Goal: Task Accomplishment & Management: Manage account settings

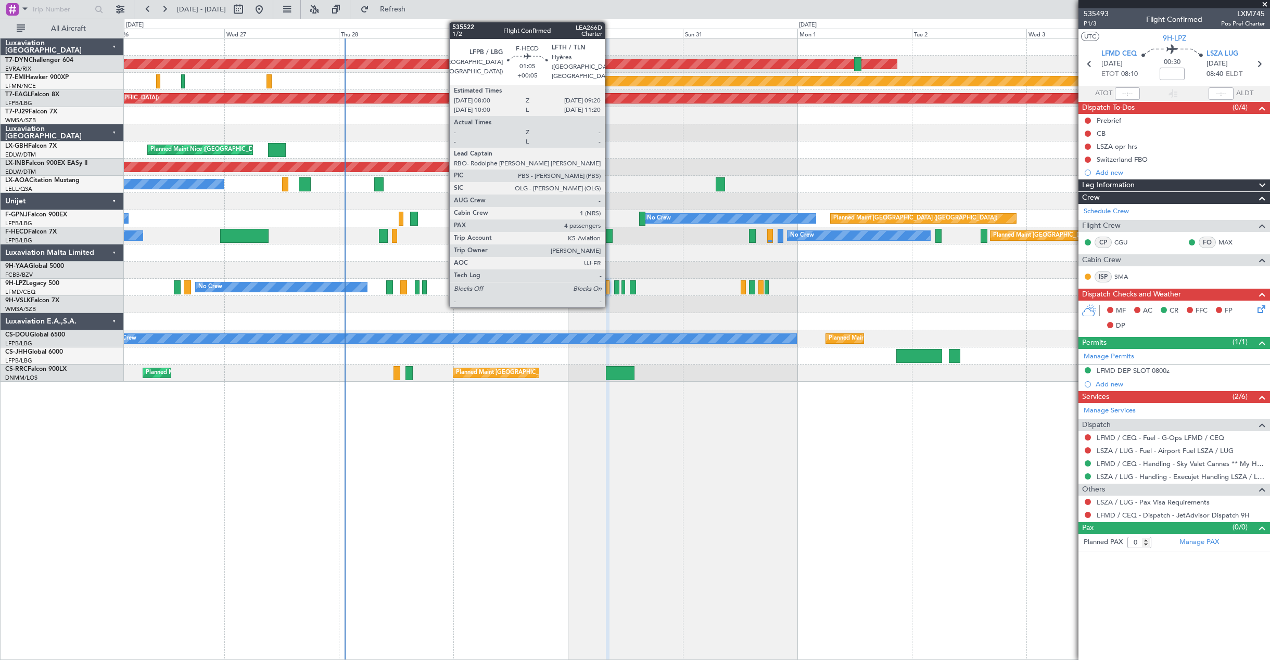
click at [609, 237] on div at bounding box center [609, 236] width 7 height 14
type input "+00:05"
type input "4"
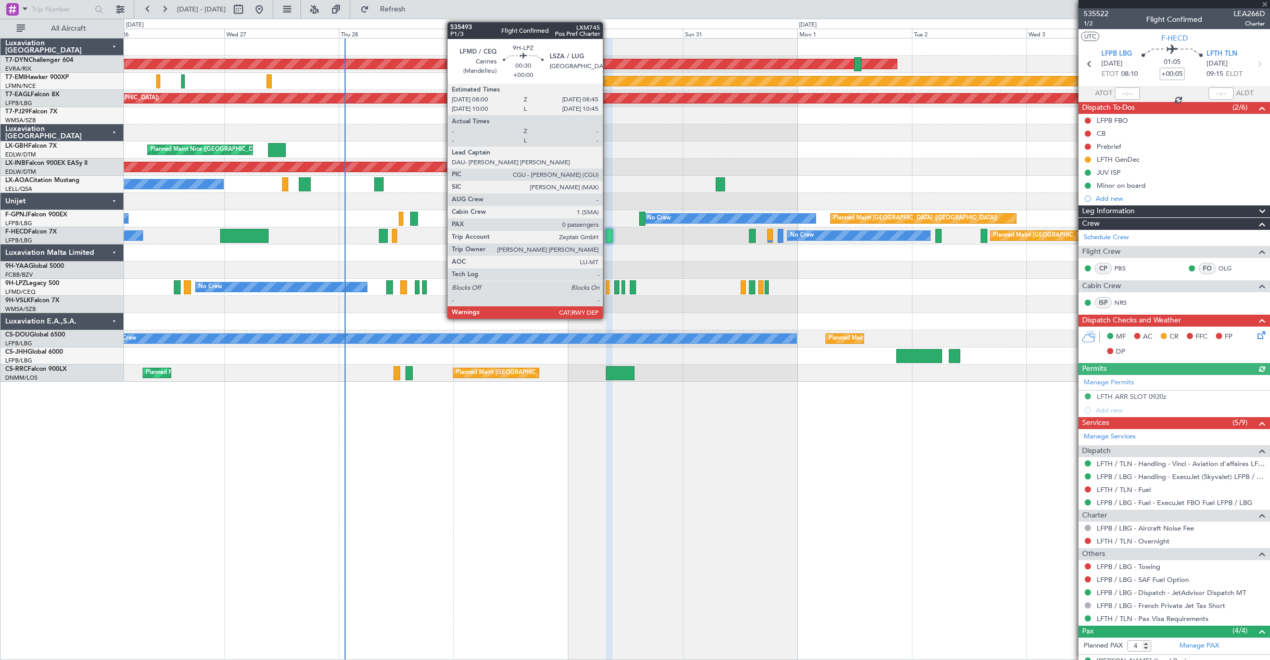
click at [607, 290] on div at bounding box center [608, 287] width 4 height 14
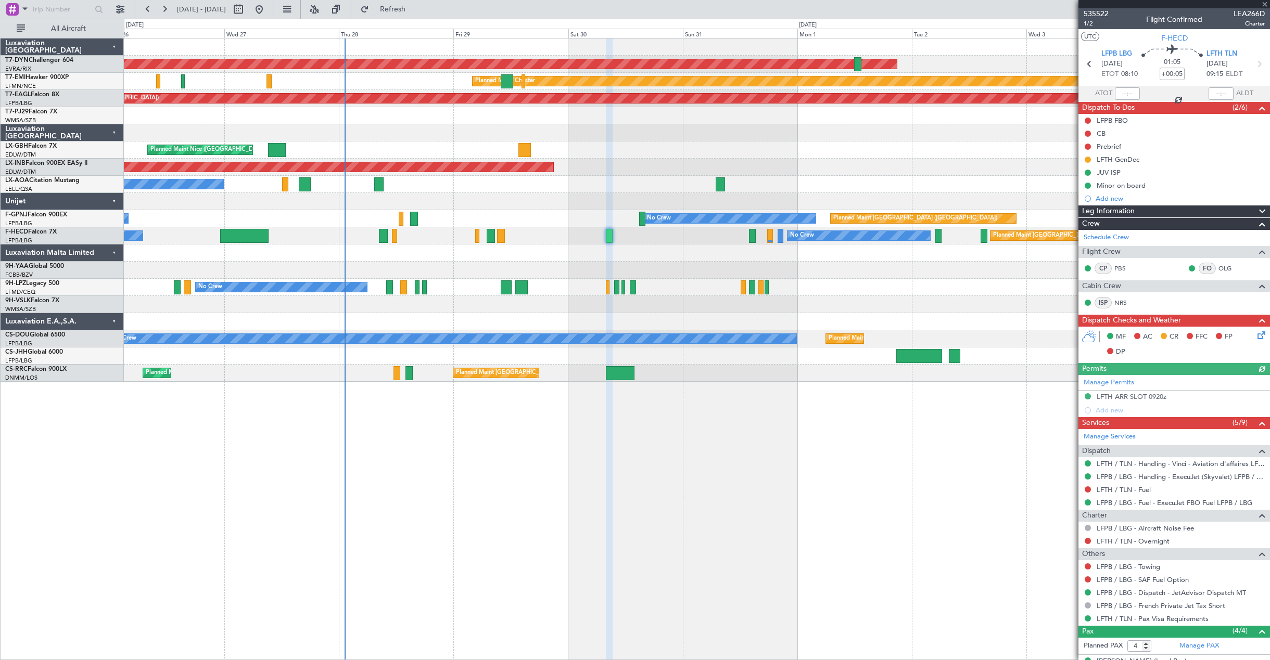
type input "0"
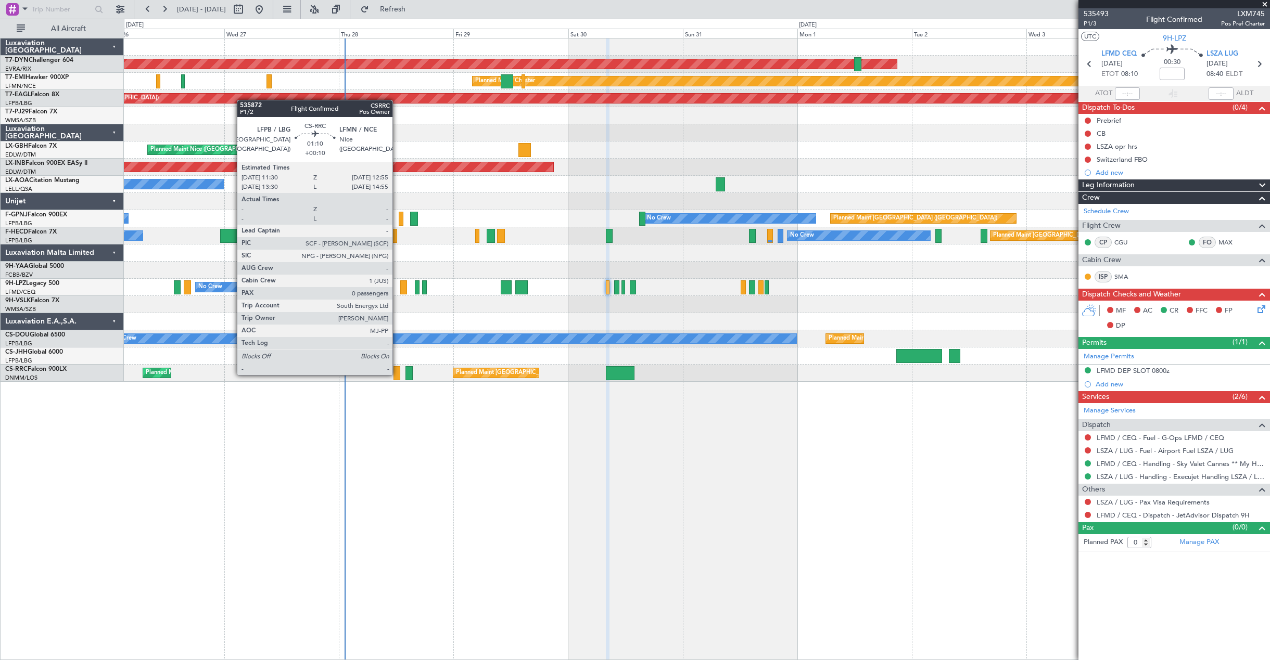
click at [397, 374] on div at bounding box center [396, 373] width 7 height 14
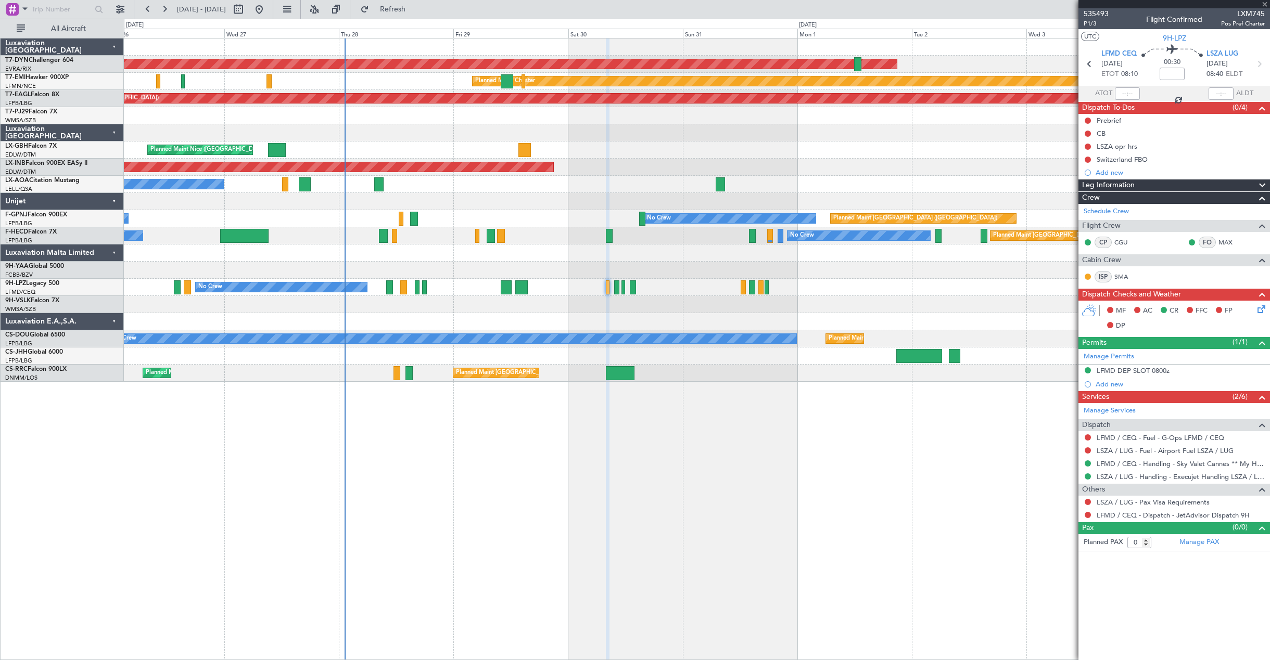
type input "+00:10"
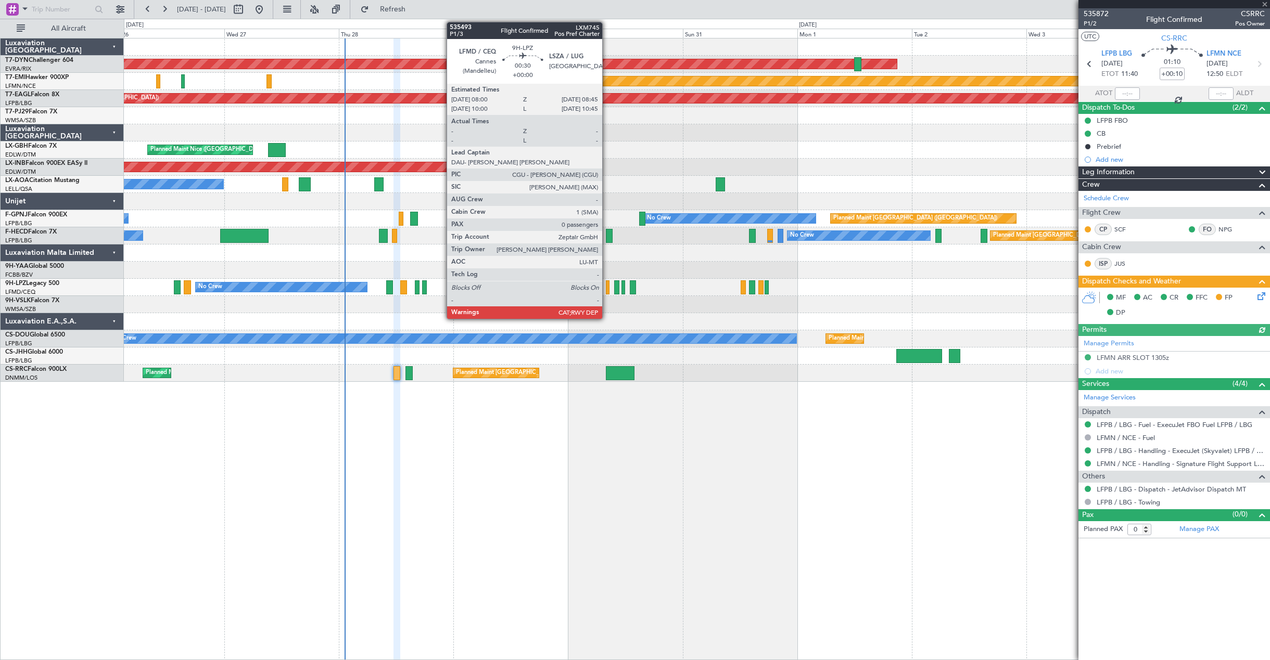
click at [607, 286] on div at bounding box center [608, 287] width 4 height 14
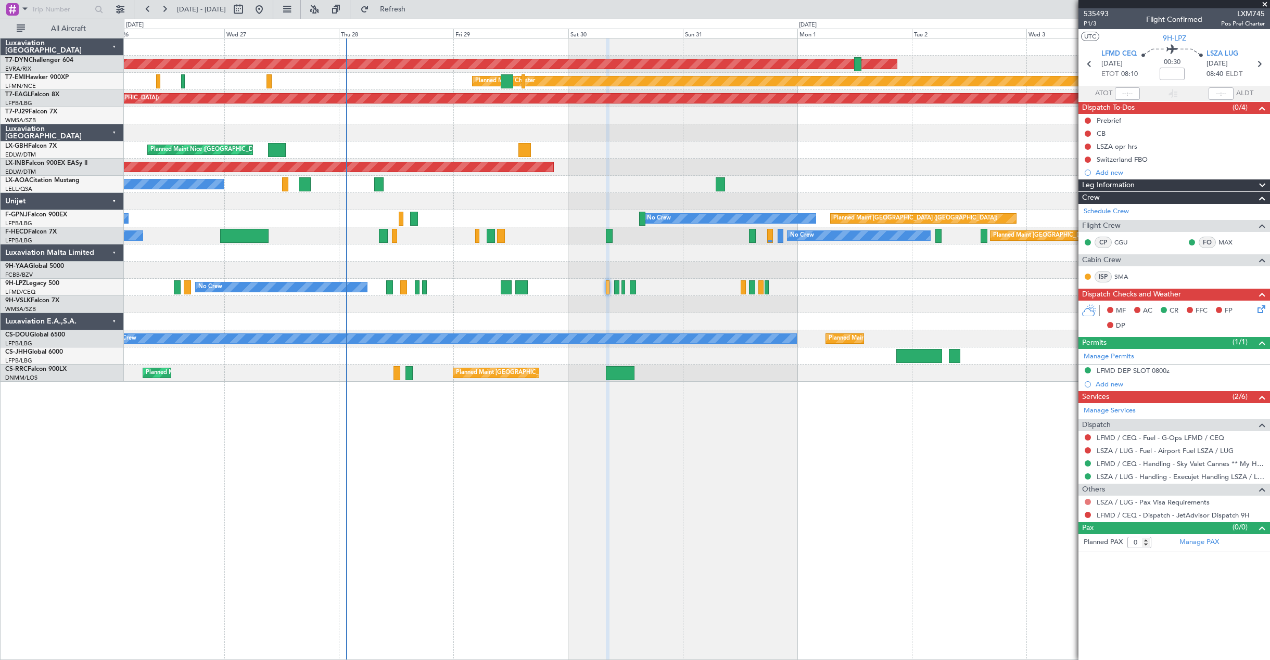
click at [1086, 504] on button at bounding box center [1087, 502] width 6 height 6
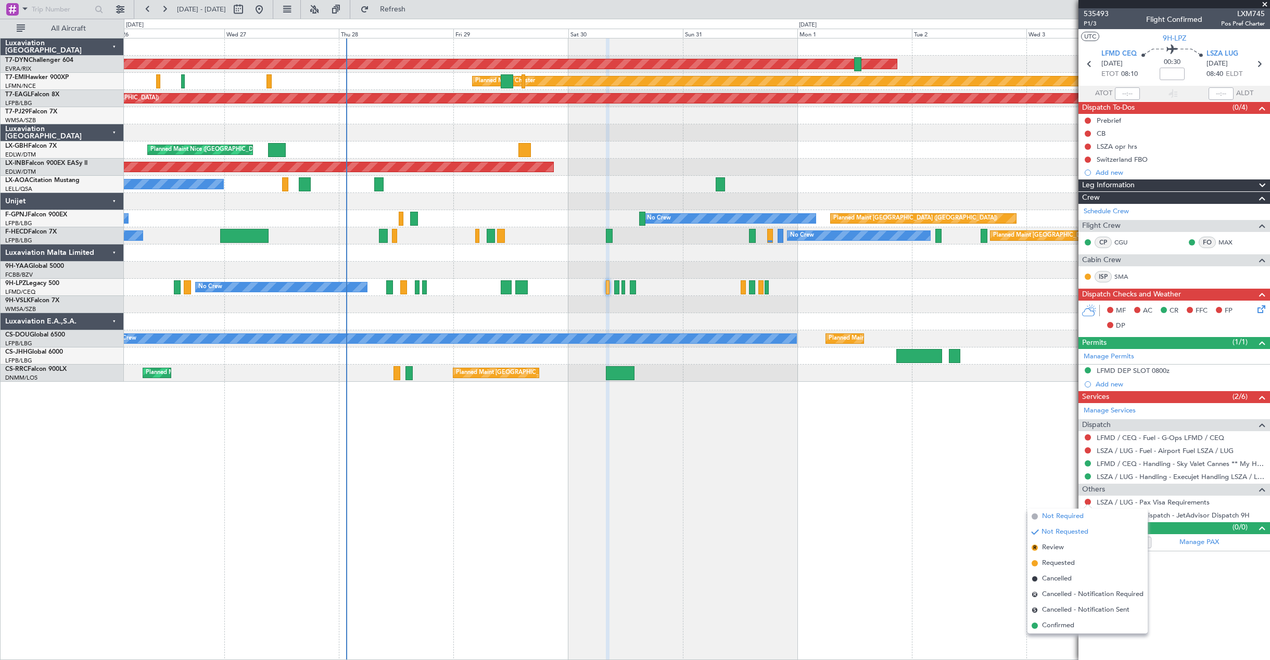
click at [1052, 519] on span "Not Required" at bounding box center [1063, 517] width 42 height 10
click at [1052, 519] on div "AOG Maint Riga (Riga Intl) Planned Maint [PERSON_NAME] Grounded [US_STATE] ([GE…" at bounding box center [697, 349] width 1146 height 622
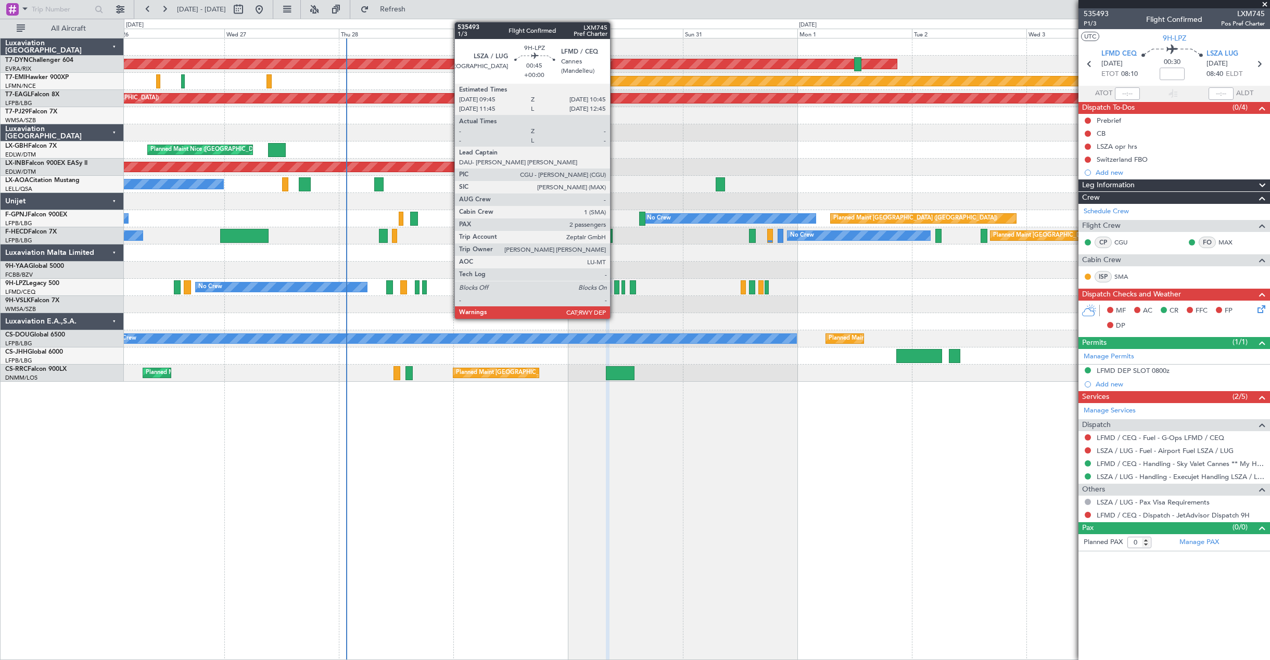
click at [615, 287] on div at bounding box center [616, 287] width 5 height 14
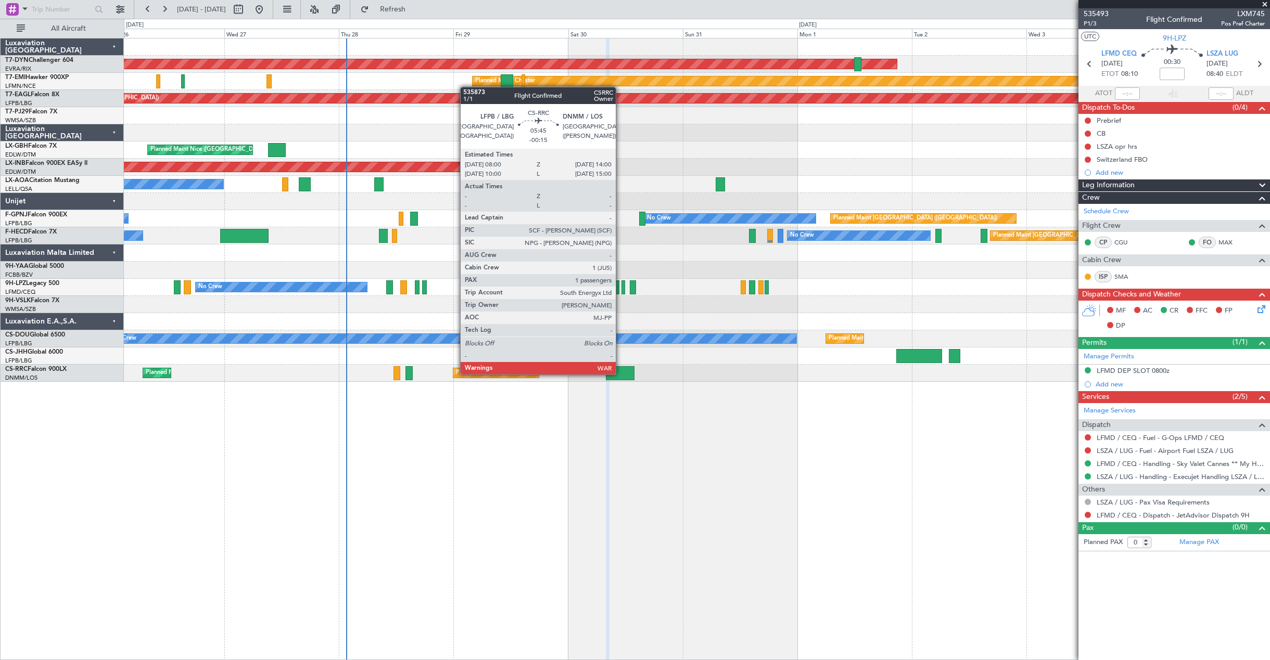
click at [620, 374] on div at bounding box center [620, 373] width 29 height 14
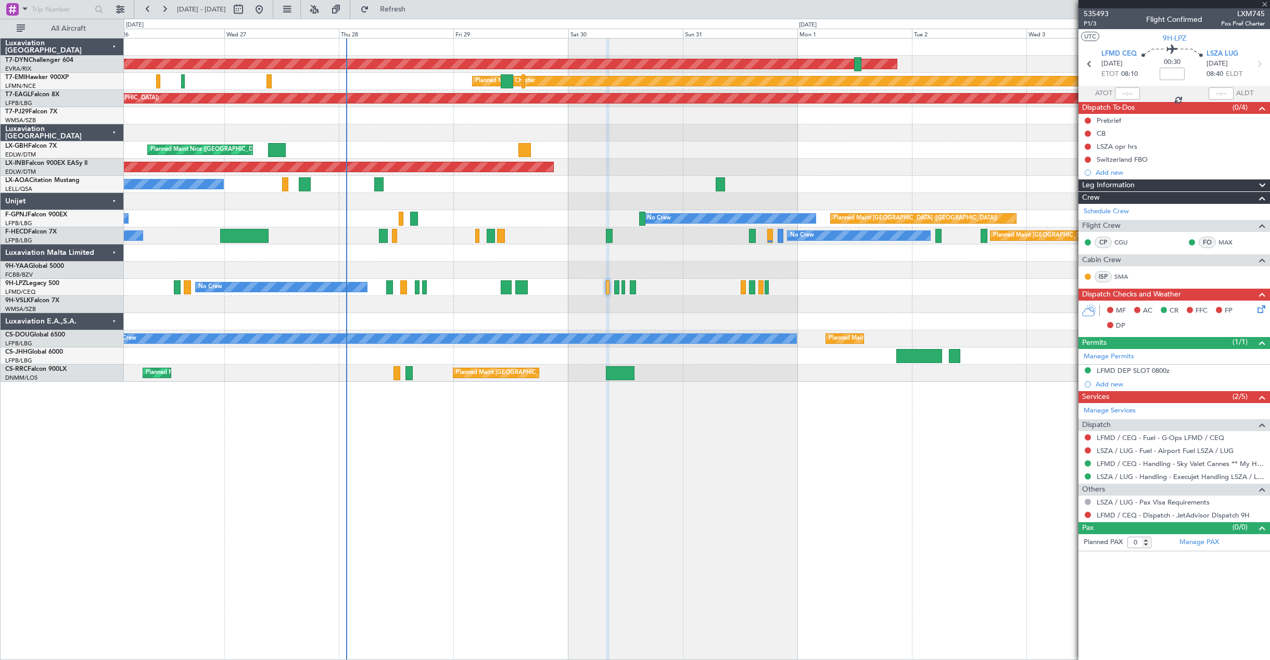
type input "-00:15"
type input "1"
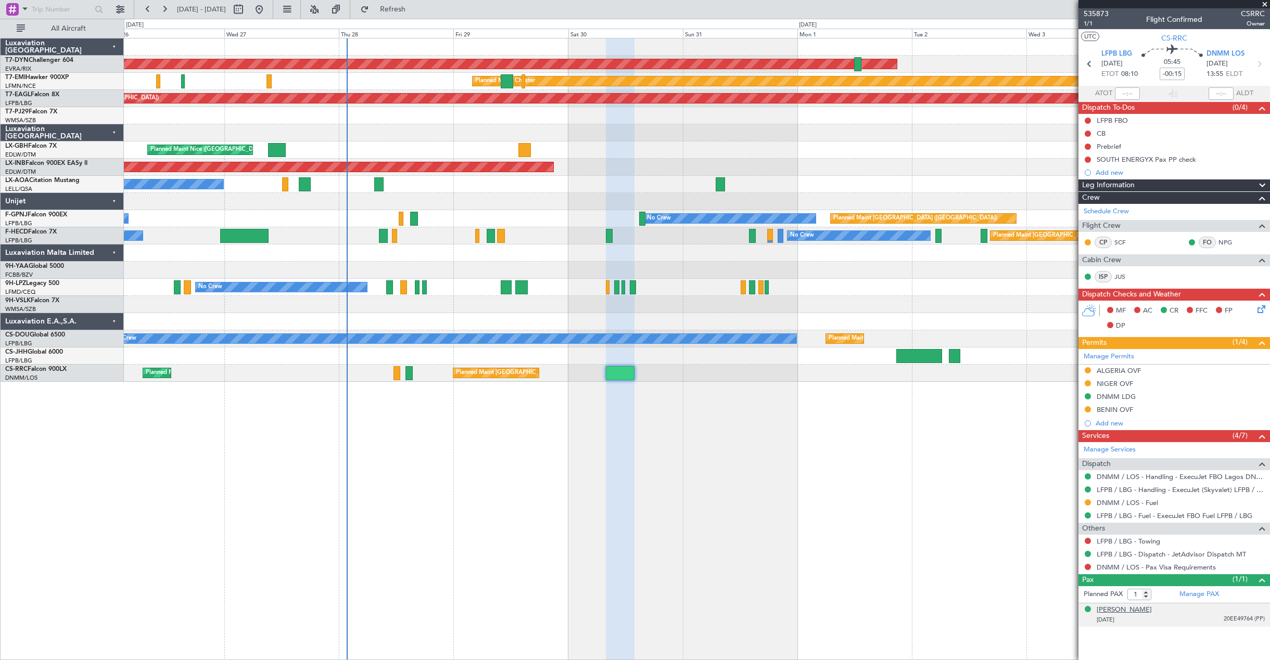
click at [1102, 608] on div "[PERSON_NAME]" at bounding box center [1123, 610] width 55 height 10
click at [1198, 598] on link "Manage PAX" at bounding box center [1199, 595] width 40 height 10
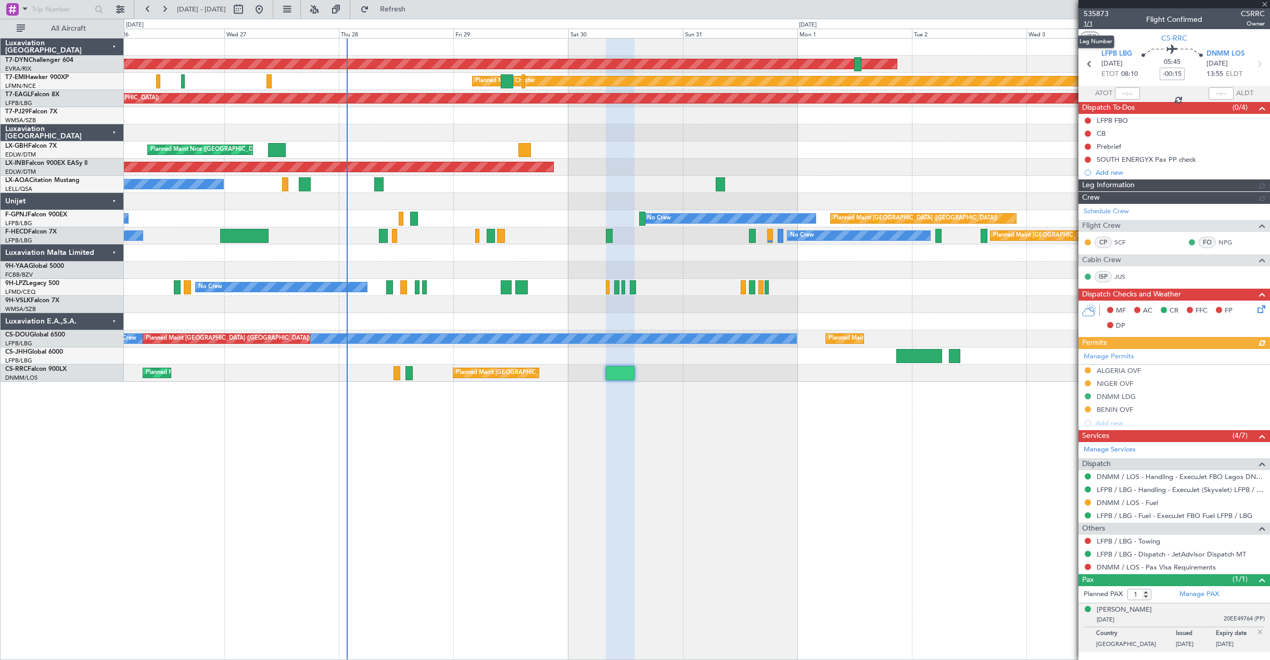
click at [1089, 19] on span "1/1" at bounding box center [1095, 23] width 25 height 9
click at [1194, 598] on link "Manage PAX" at bounding box center [1199, 595] width 40 height 10
click at [416, 16] on button "Refresh" at bounding box center [386, 9] width 62 height 17
click at [1094, 24] on span "1/1" at bounding box center [1095, 23] width 25 height 9
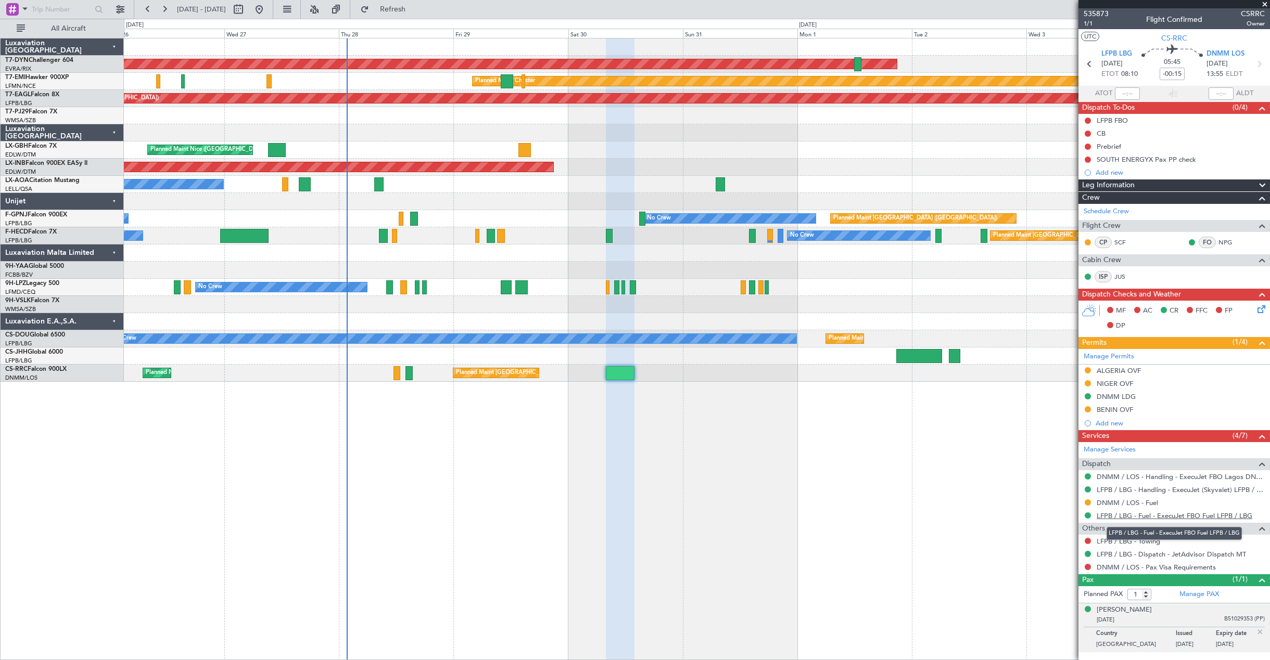
click at [1155, 518] on link "LFPB / LBG - Fuel - ExecuJet FBO Fuel LFPB / LBG" at bounding box center [1174, 516] width 156 height 9
click at [1157, 491] on link "LFPB / LBG - Handling - ExecuJet (Skyvalet) LFPB / LBG" at bounding box center [1180, 489] width 168 height 9
click at [1153, 479] on link "DNMM / LOS - Handling - ExecuJet FBO Lagos DNMM / LOS" at bounding box center [1180, 476] width 168 height 9
click at [1258, 310] on icon at bounding box center [1259, 307] width 8 height 8
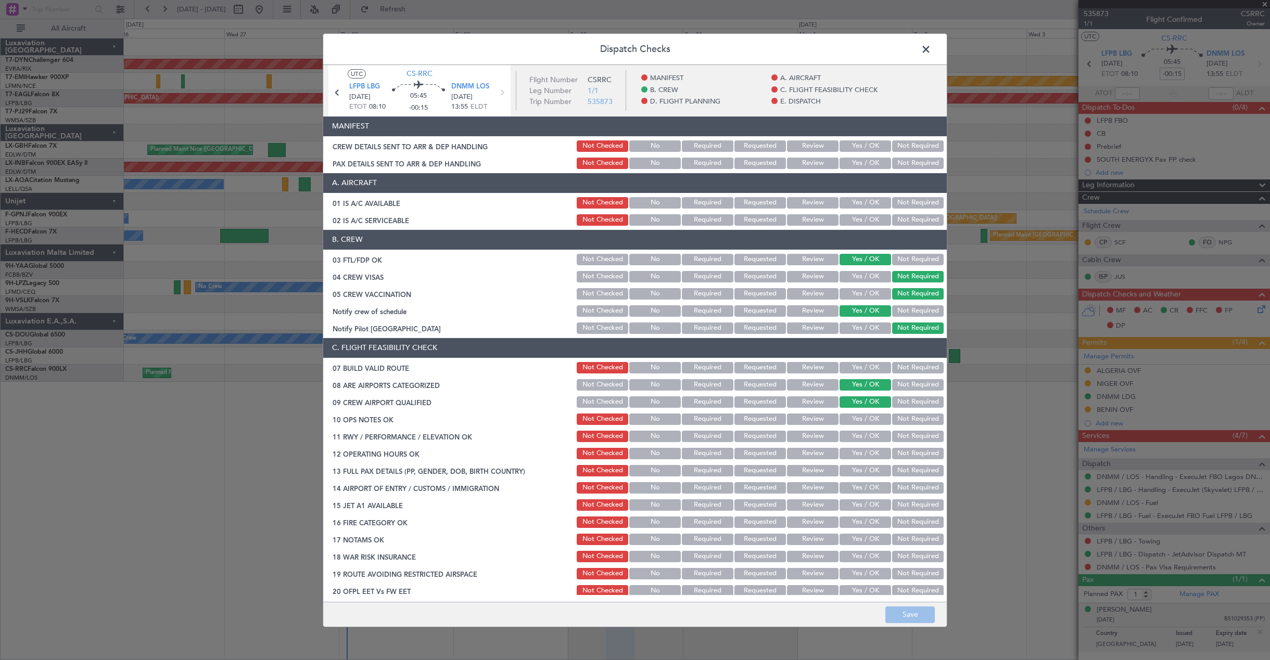
click at [855, 146] on button "Yes / OK" at bounding box center [865, 145] width 52 height 11
click at [853, 173] on header "A. AIRCRAFT" at bounding box center [634, 183] width 623 height 20
click at [851, 172] on article "MANIFEST CREW DETAILS SENT TO ARR & DEP HANDLING Not Checked No Required Reques…" at bounding box center [634, 356] width 623 height 479
click at [849, 165] on button "Yes / OK" at bounding box center [865, 163] width 52 height 11
click at [906, 621] on button "Save" at bounding box center [909, 615] width 49 height 17
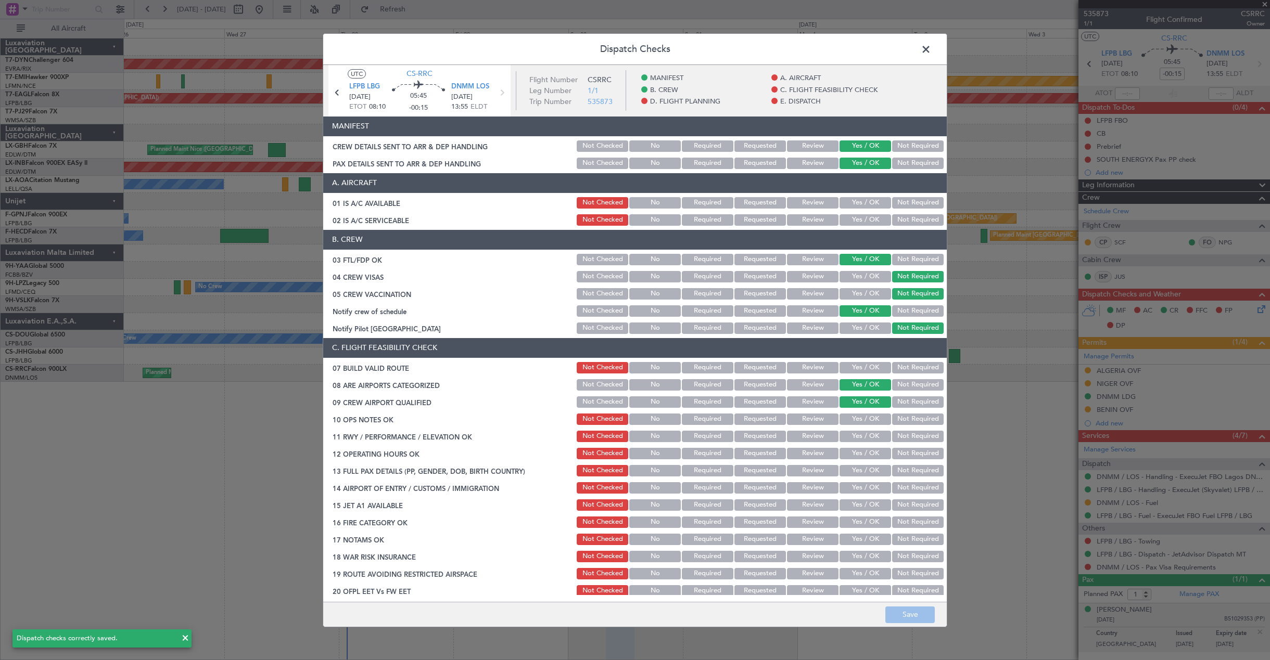
click at [931, 43] on span at bounding box center [931, 51] width 0 height 21
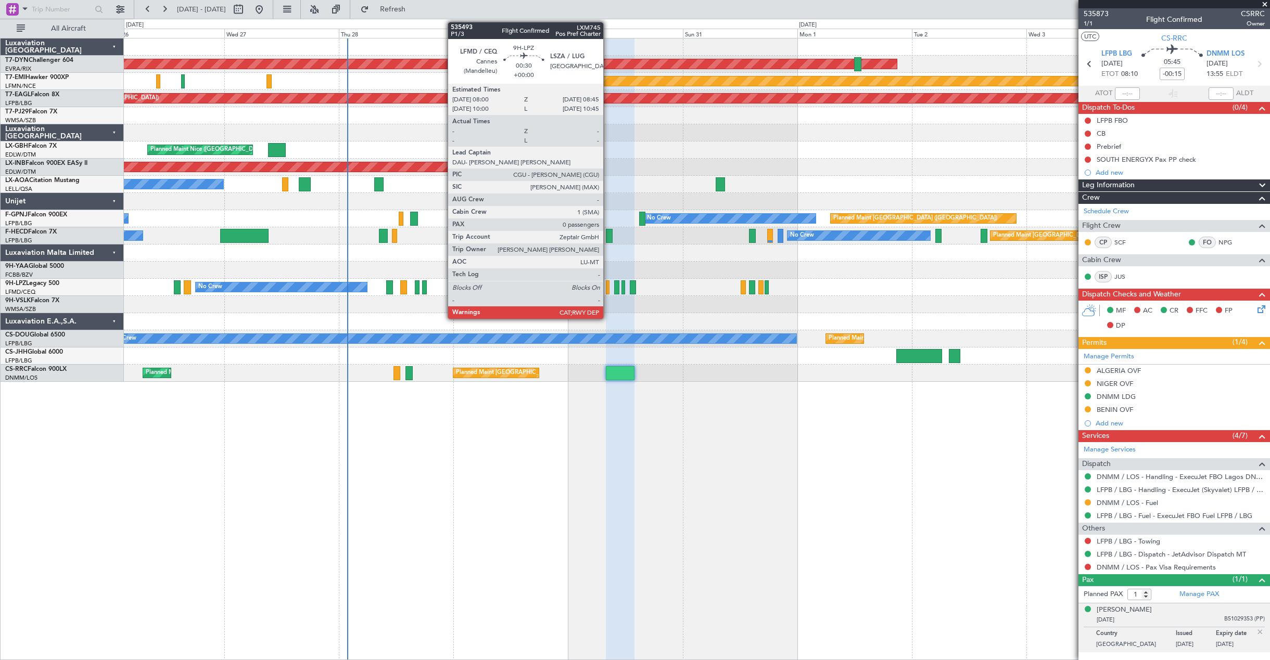
click at [608, 288] on div at bounding box center [608, 287] width 4 height 14
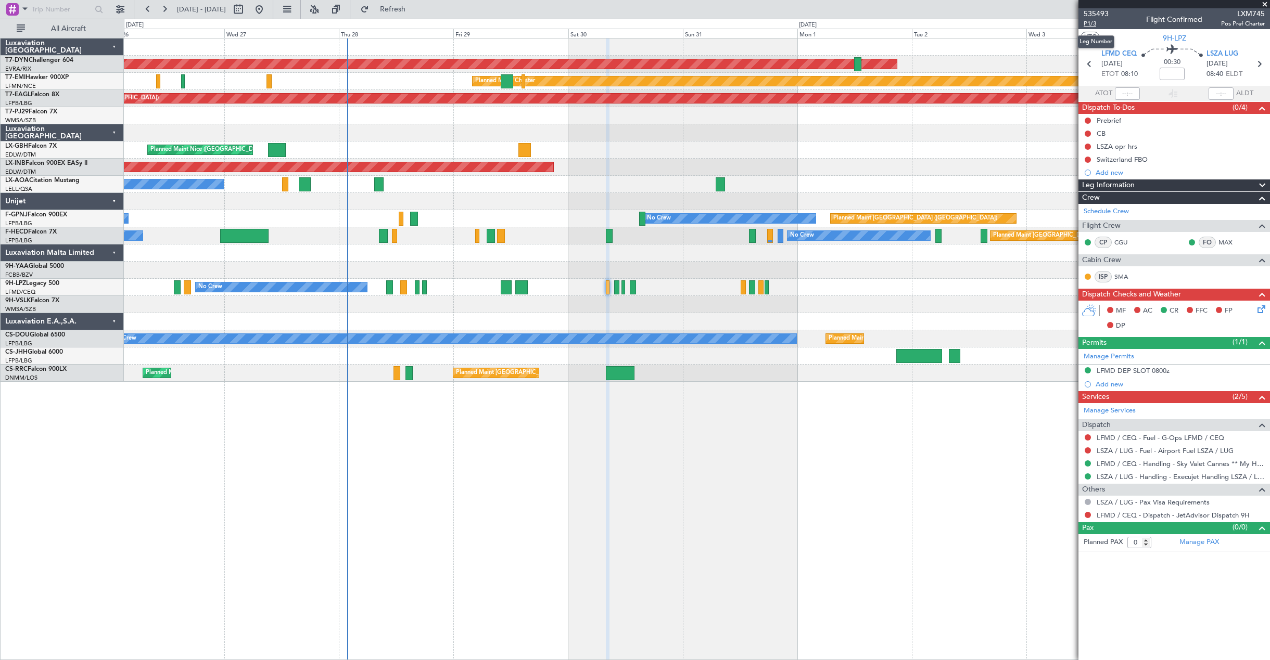
click at [1084, 20] on span "P1/3" at bounding box center [1095, 23] width 25 height 9
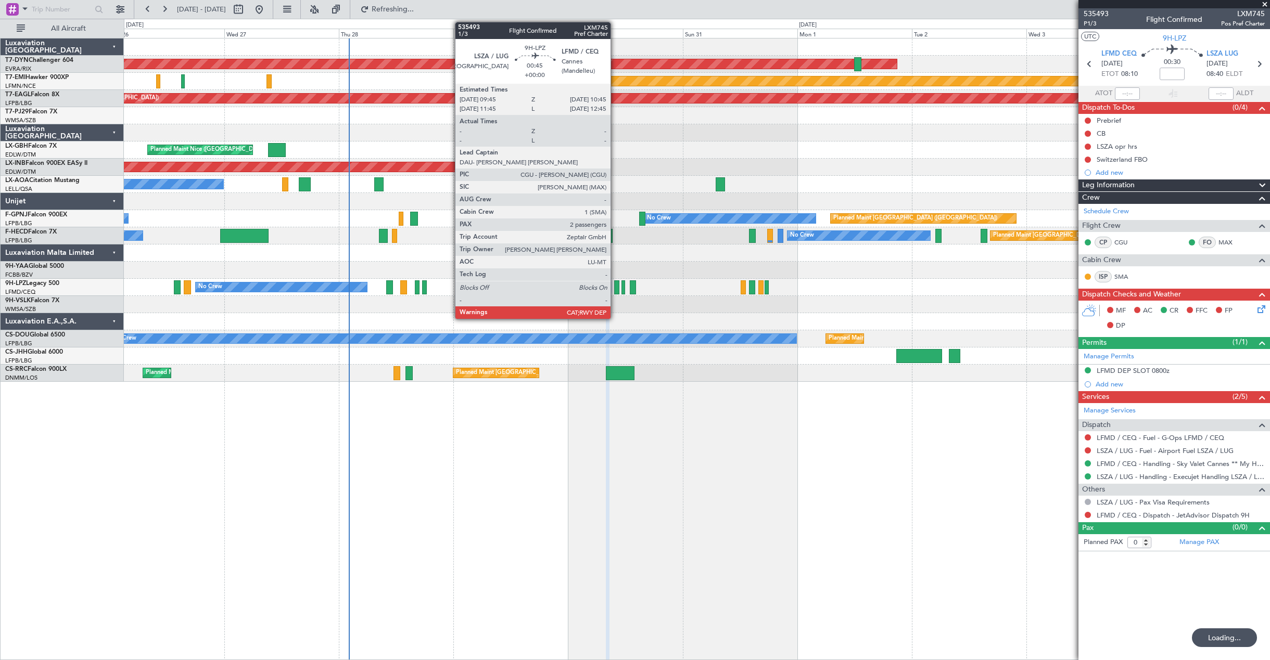
click at [615, 287] on div at bounding box center [616, 287] width 5 height 14
click at [615, 291] on div at bounding box center [616, 287] width 5 height 14
click at [617, 283] on div at bounding box center [616, 287] width 5 height 14
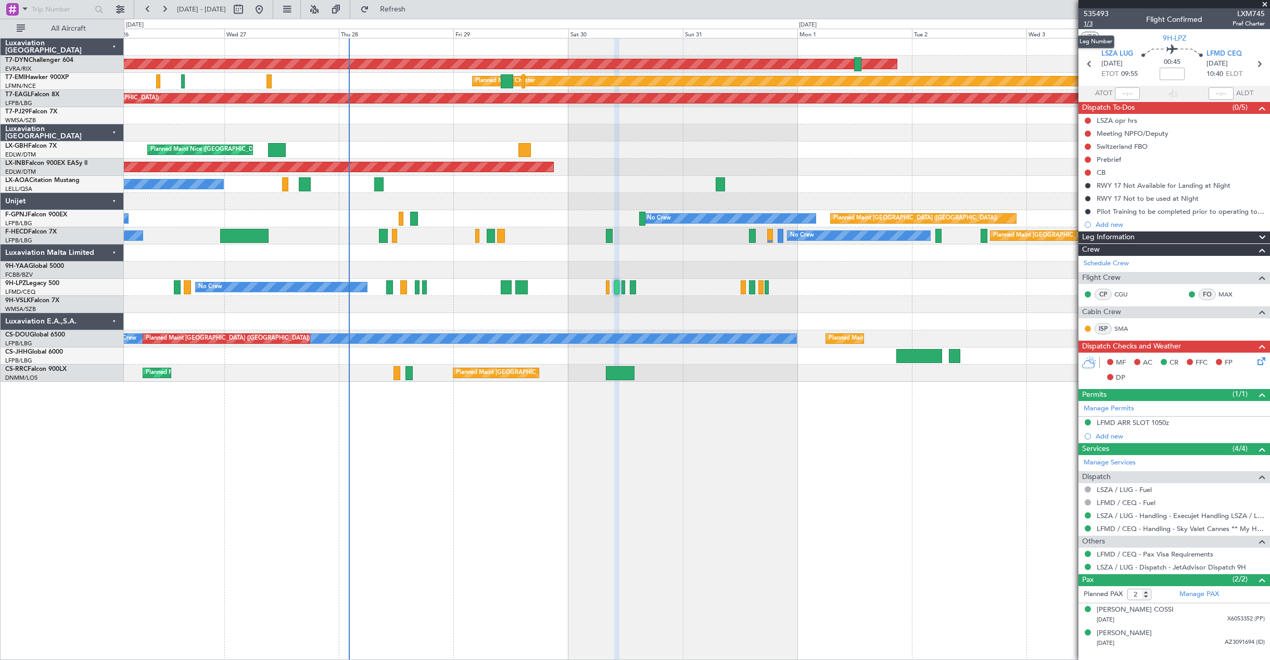
click at [1088, 24] on span "1/3" at bounding box center [1095, 23] width 25 height 9
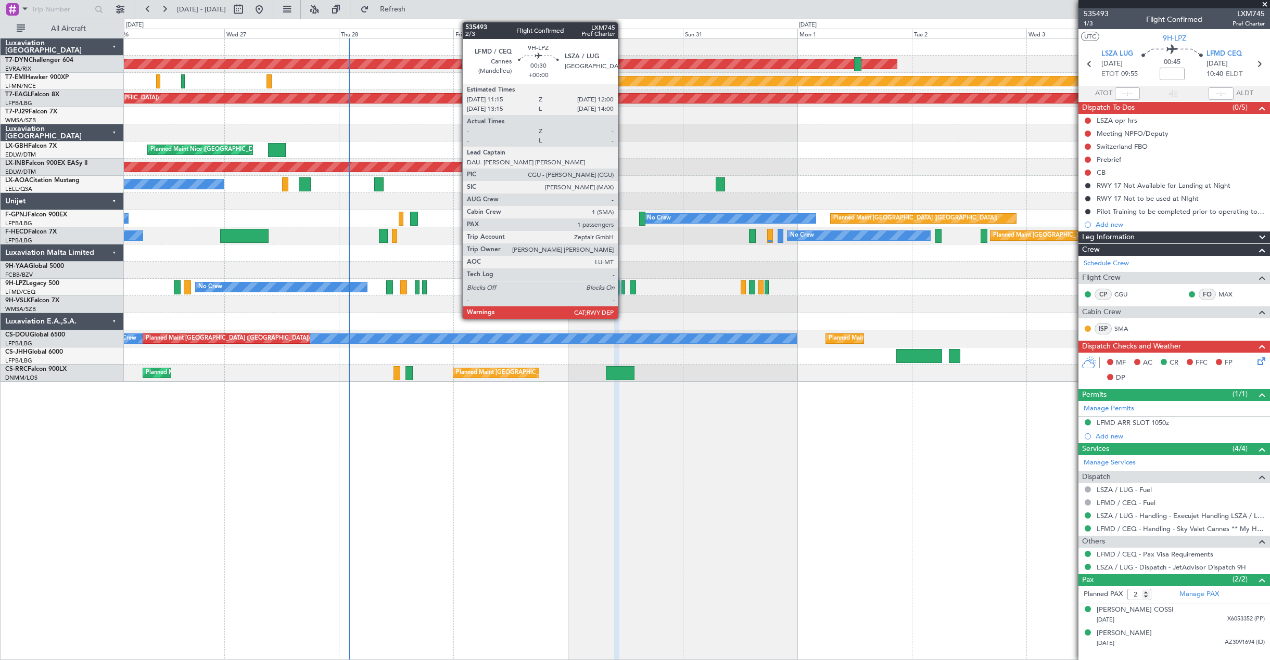
click at [622, 289] on div at bounding box center [623, 287] width 4 height 14
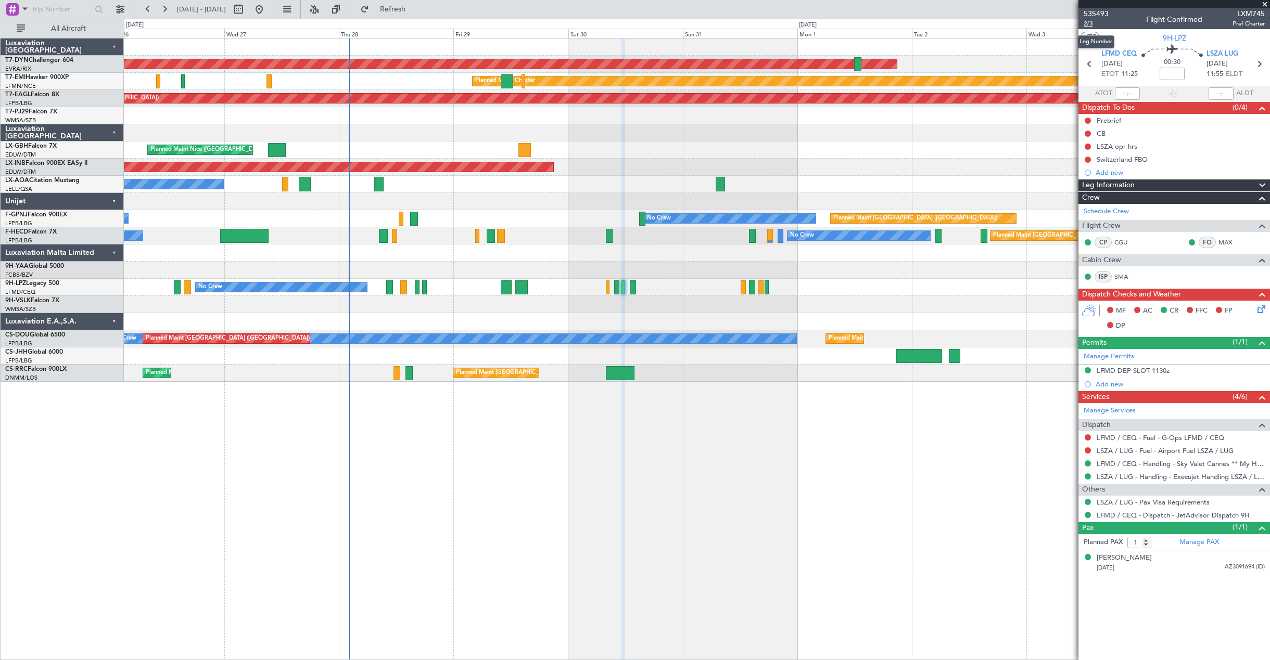
click at [1094, 24] on span "2/3" at bounding box center [1095, 23] width 25 height 9
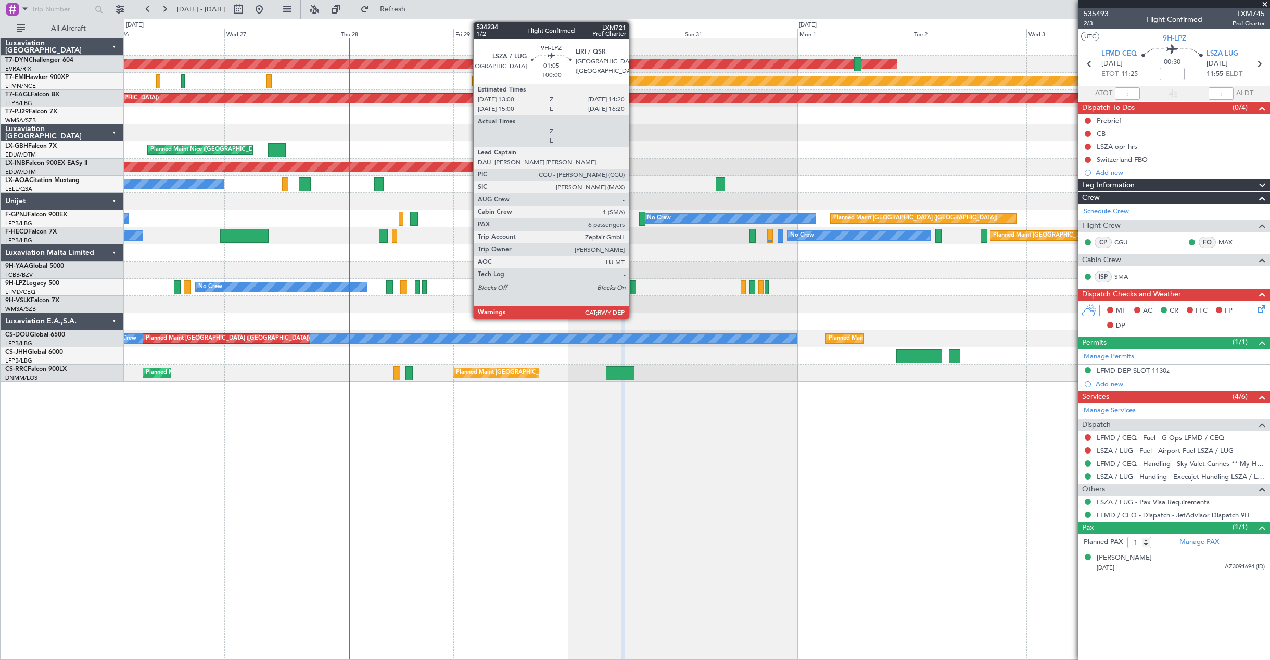
click at [633, 292] on div at bounding box center [633, 287] width 7 height 14
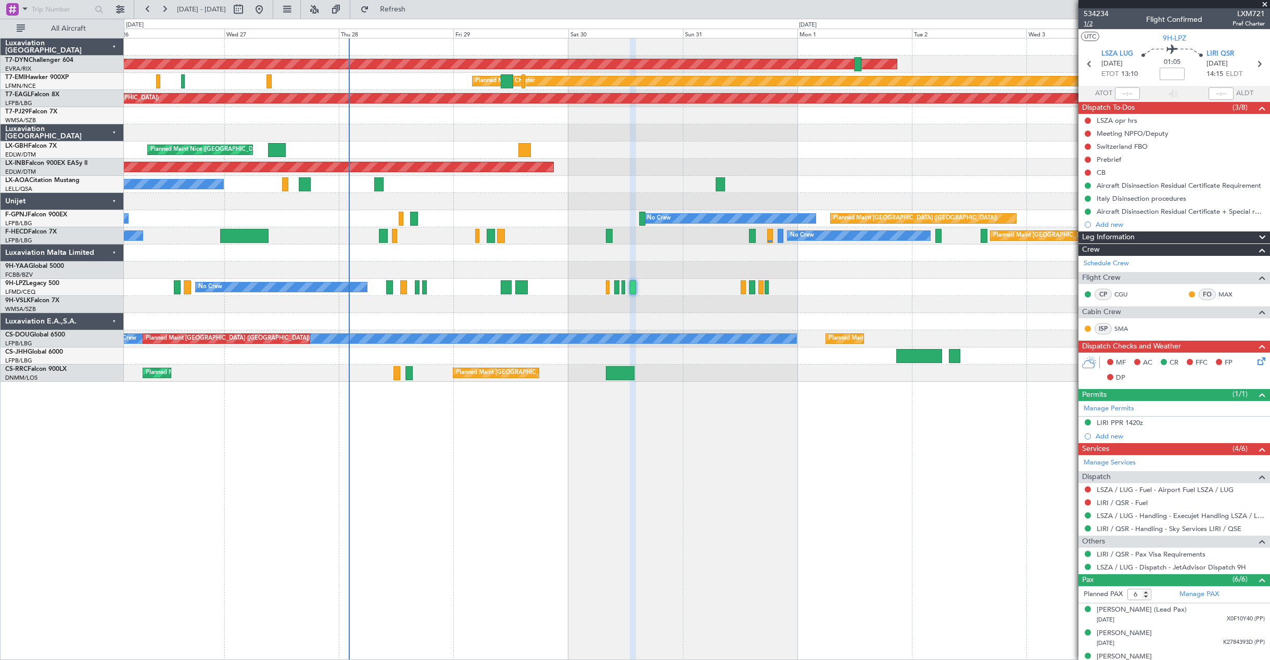
click at [1085, 26] on span "1/2" at bounding box center [1095, 23] width 25 height 9
click at [1161, 520] on mat-tooltip-component "LSZA / LUG - Handling - Execujet Handling LSZA / LUG" at bounding box center [1178, 534] width 164 height 28
drag, startPoint x: 1161, startPoint y: 519, endPoint x: 1157, endPoint y: 515, distance: 6.3
click at [1157, 515] on link "LSZA / LUG - Handling - Execujet Handling LSZA / LUG" at bounding box center [1180, 516] width 168 height 9
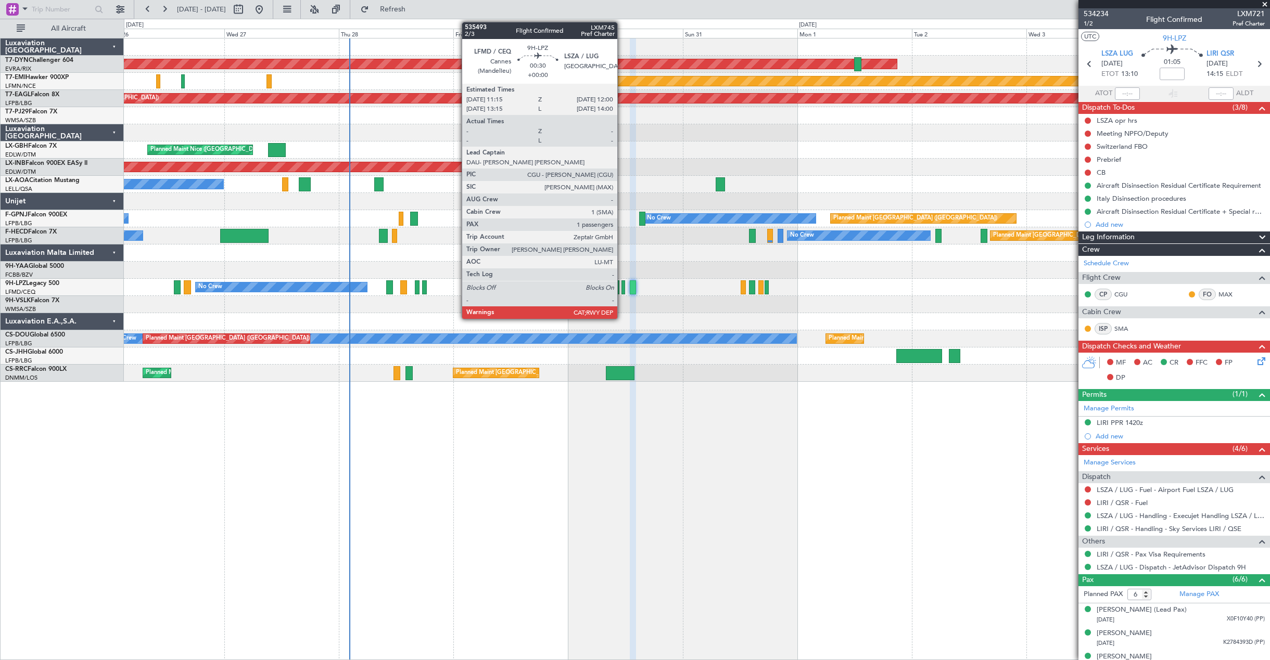
click at [622, 292] on div at bounding box center [623, 287] width 4 height 14
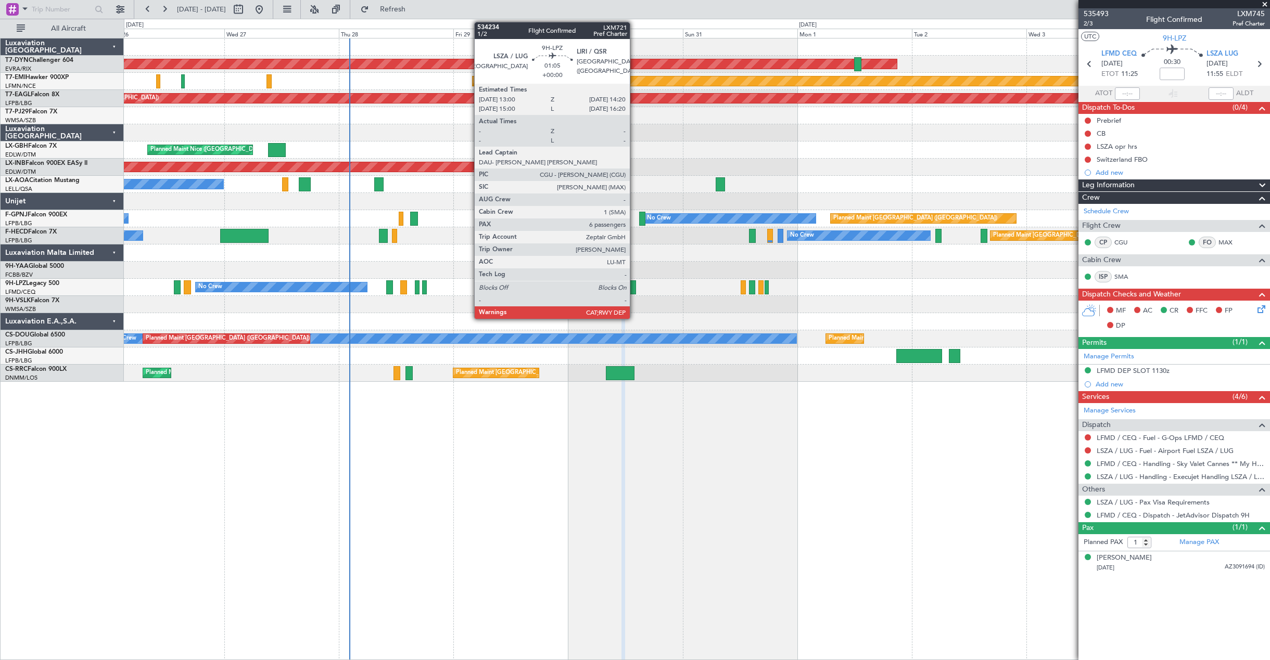
click at [634, 283] on div at bounding box center [633, 287] width 7 height 14
click at [632, 285] on div at bounding box center [633, 287] width 7 height 14
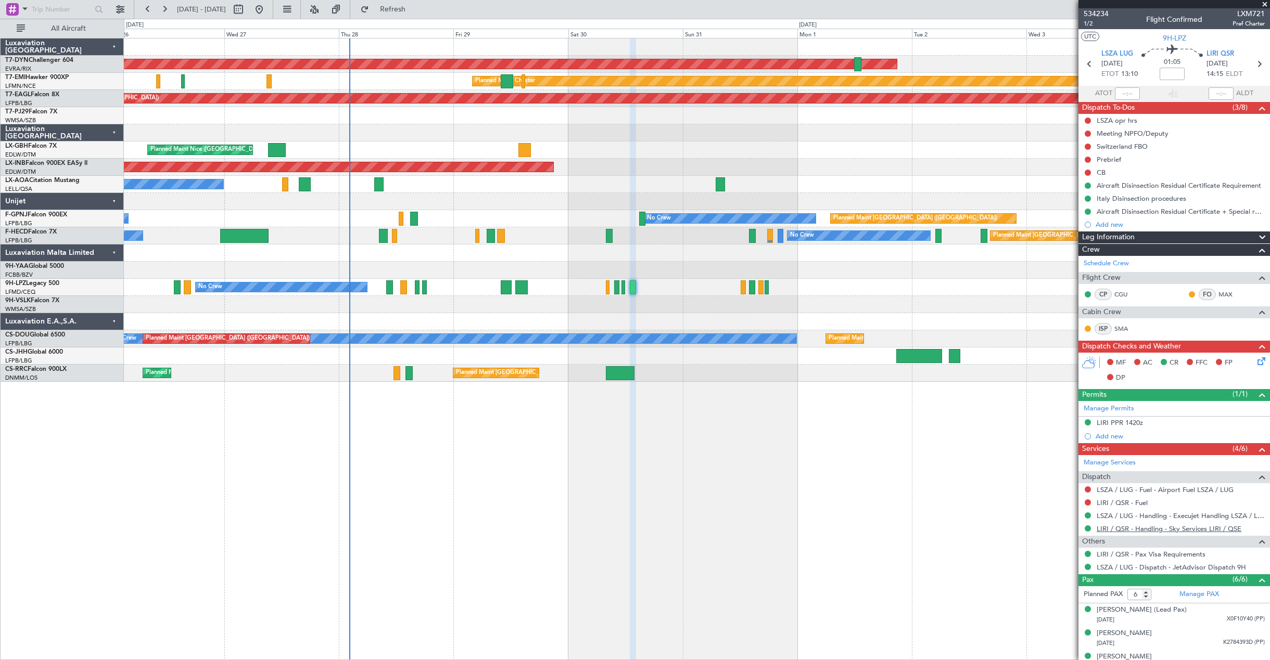
click at [1176, 532] on link "LIRI / QSR - Handling - Sky Services LIRI / QSE" at bounding box center [1168, 529] width 145 height 9
click at [1255, 363] on icon at bounding box center [1259, 359] width 8 height 8
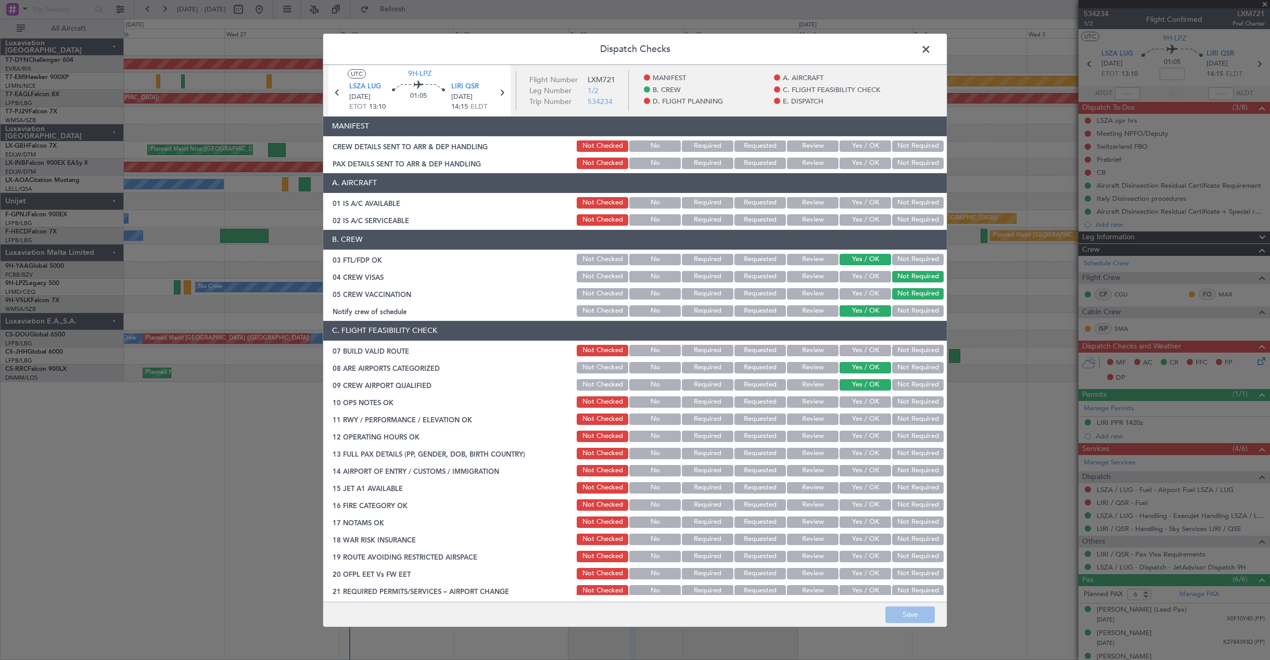
click at [853, 151] on button "Yes / OK" at bounding box center [865, 145] width 52 height 11
click at [844, 171] on article "MANIFEST CREW DETAILS SENT TO ARR & DEP HANDLING Not Checked No Required Reques…" at bounding box center [634, 356] width 623 height 479
click at [847, 164] on button "Yes / OK" at bounding box center [865, 163] width 52 height 11
click at [912, 611] on button "Save" at bounding box center [909, 615] width 49 height 17
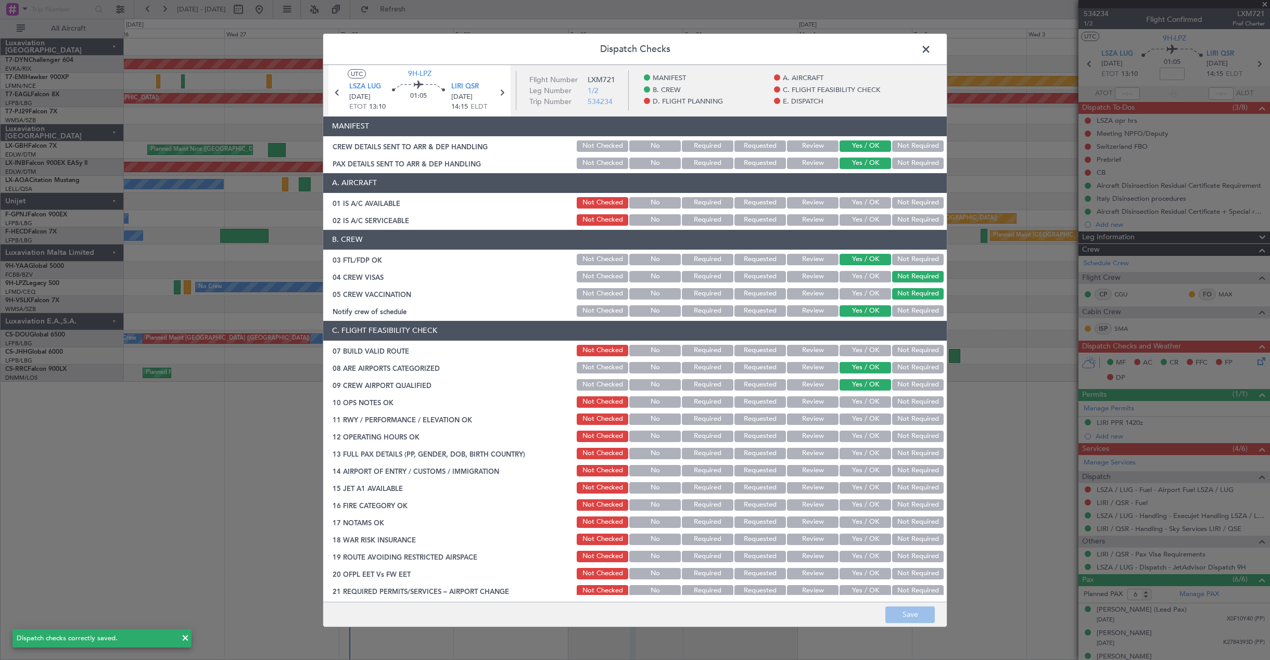
click at [931, 53] on span at bounding box center [931, 51] width 0 height 21
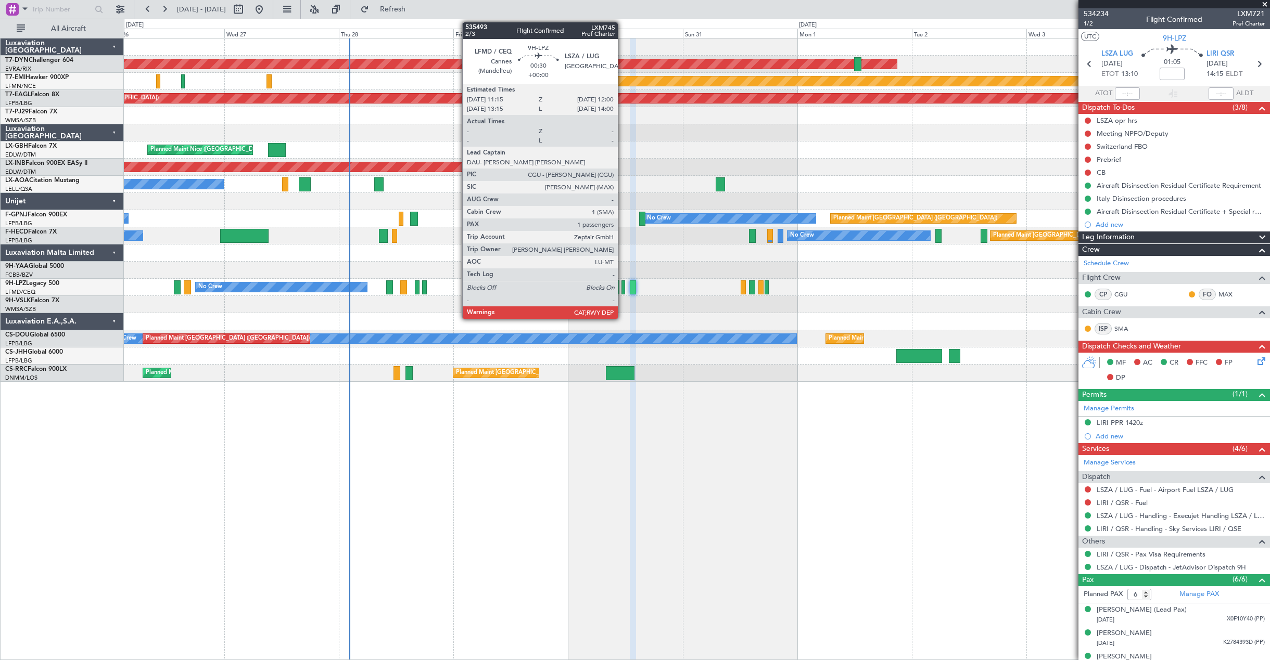
click at [622, 293] on div at bounding box center [623, 287] width 4 height 14
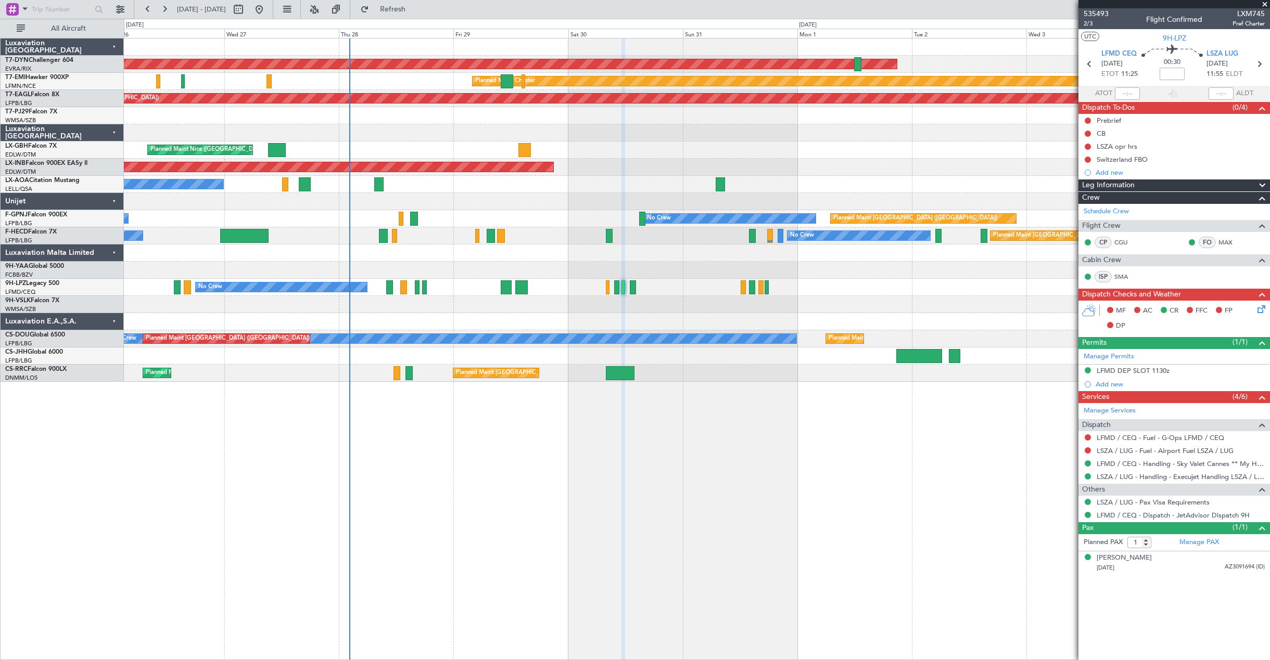
click at [1262, 309] on icon at bounding box center [1259, 307] width 8 height 8
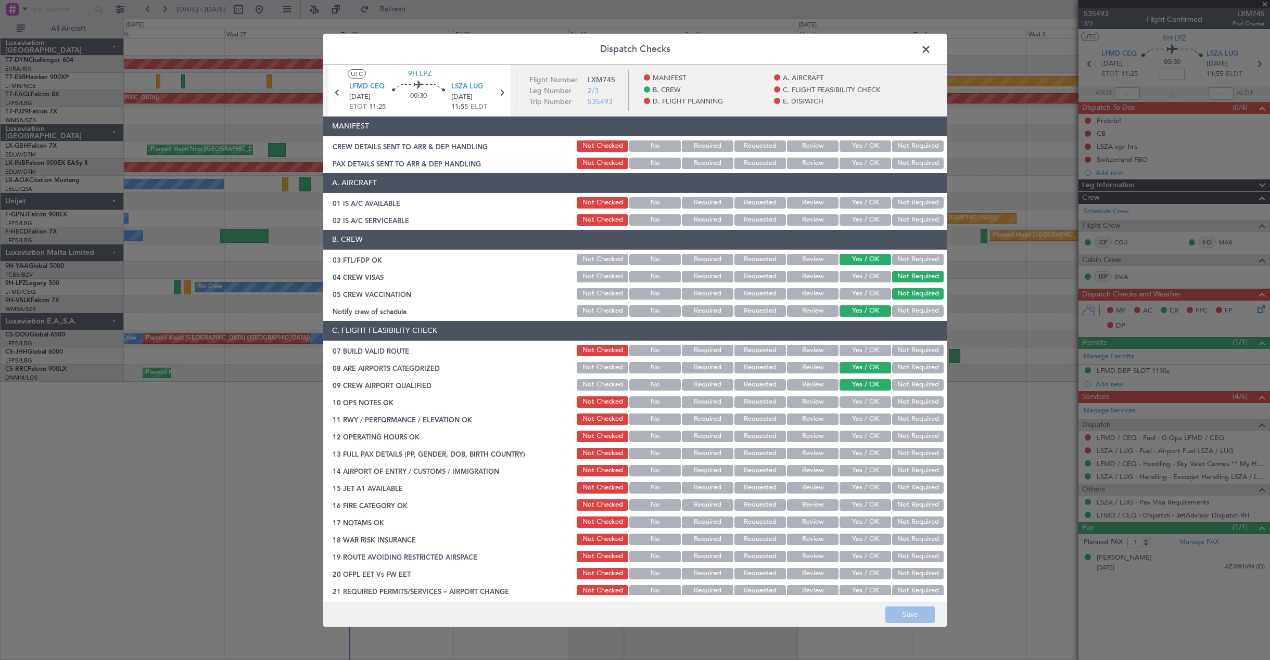
click at [855, 140] on button "Yes / OK" at bounding box center [865, 145] width 52 height 11
click at [850, 165] on button "Yes / OK" at bounding box center [865, 163] width 52 height 11
drag, startPoint x: 850, startPoint y: 165, endPoint x: 852, endPoint y: 282, distance: 117.1
click at [850, 165] on button "Yes / OK" at bounding box center [865, 163] width 52 height 11
click at [914, 622] on button "Save" at bounding box center [909, 615] width 49 height 17
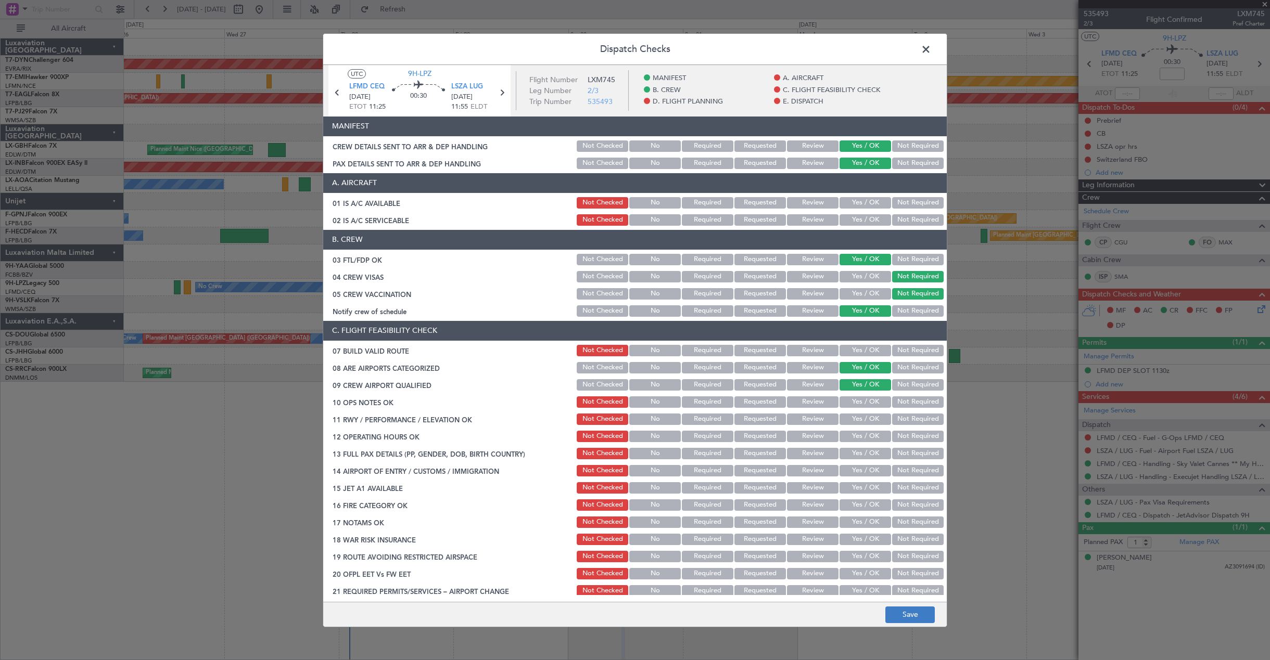
click at [914, 622] on footer "Save" at bounding box center [634, 614] width 623 height 25
click at [931, 52] on span at bounding box center [931, 51] width 0 height 21
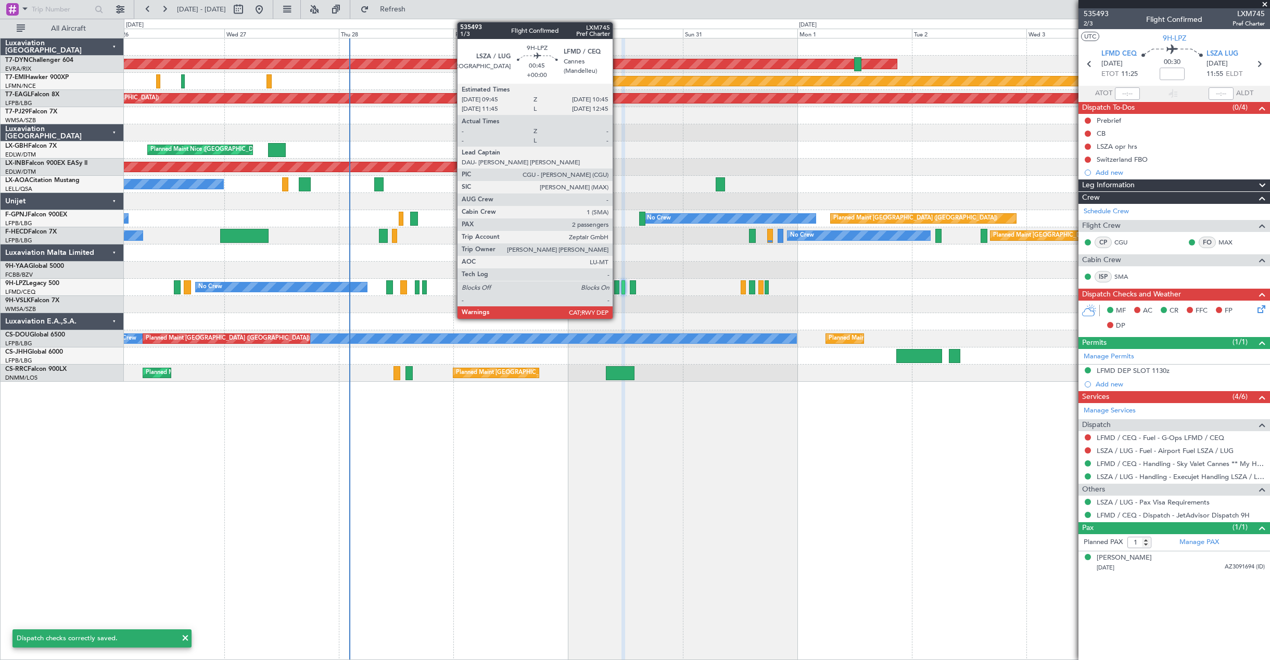
click at [617, 288] on div at bounding box center [616, 287] width 5 height 14
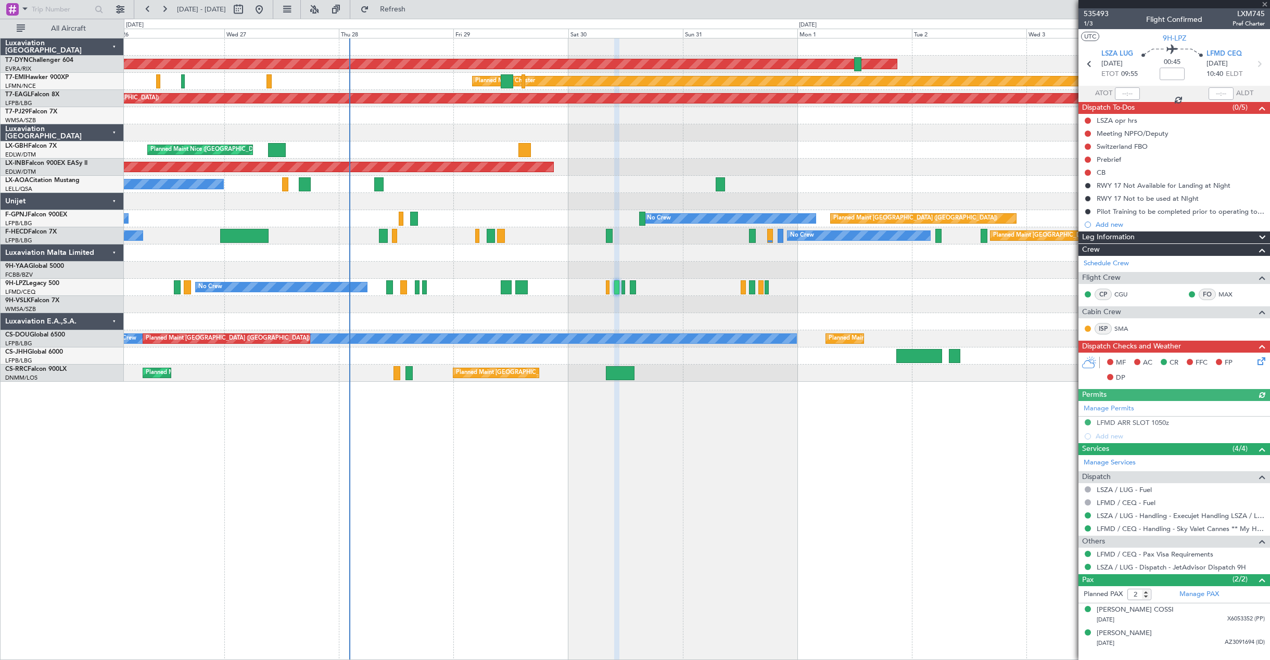
click at [1260, 362] on icon at bounding box center [1259, 359] width 8 height 8
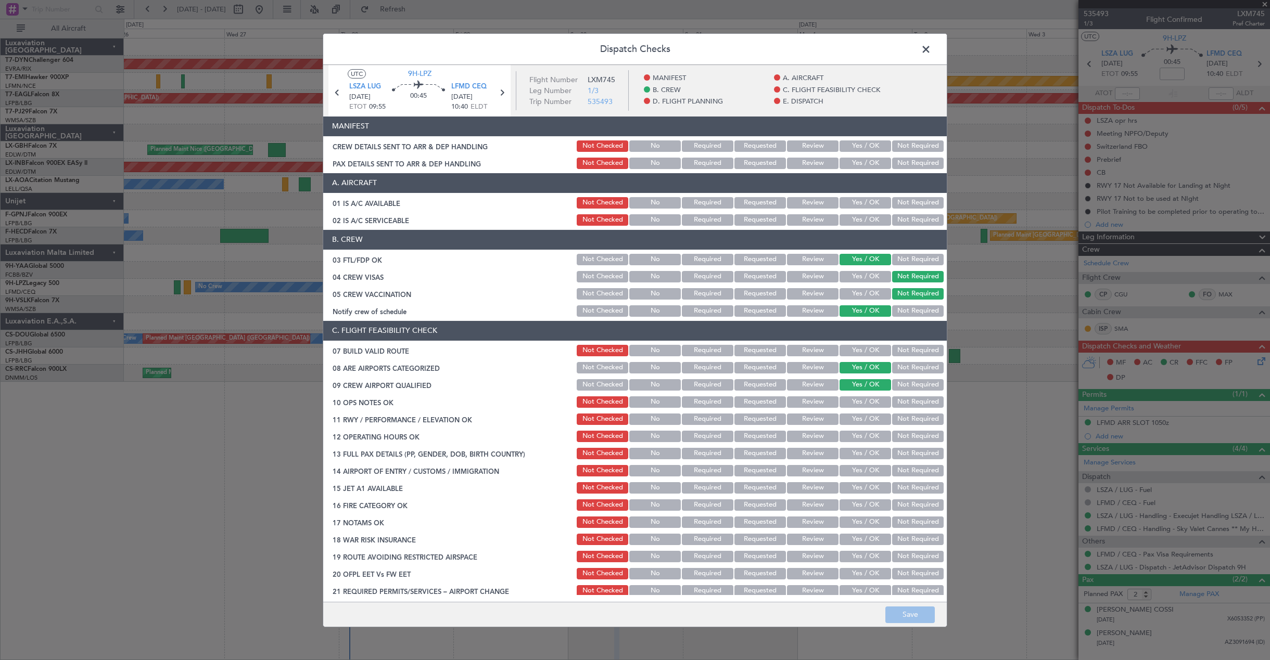
click at [853, 148] on button "Yes / OK" at bounding box center [865, 145] width 52 height 11
click at [853, 168] on button "Yes / OK" at bounding box center [865, 163] width 52 height 11
click at [899, 609] on button "Save" at bounding box center [909, 615] width 49 height 17
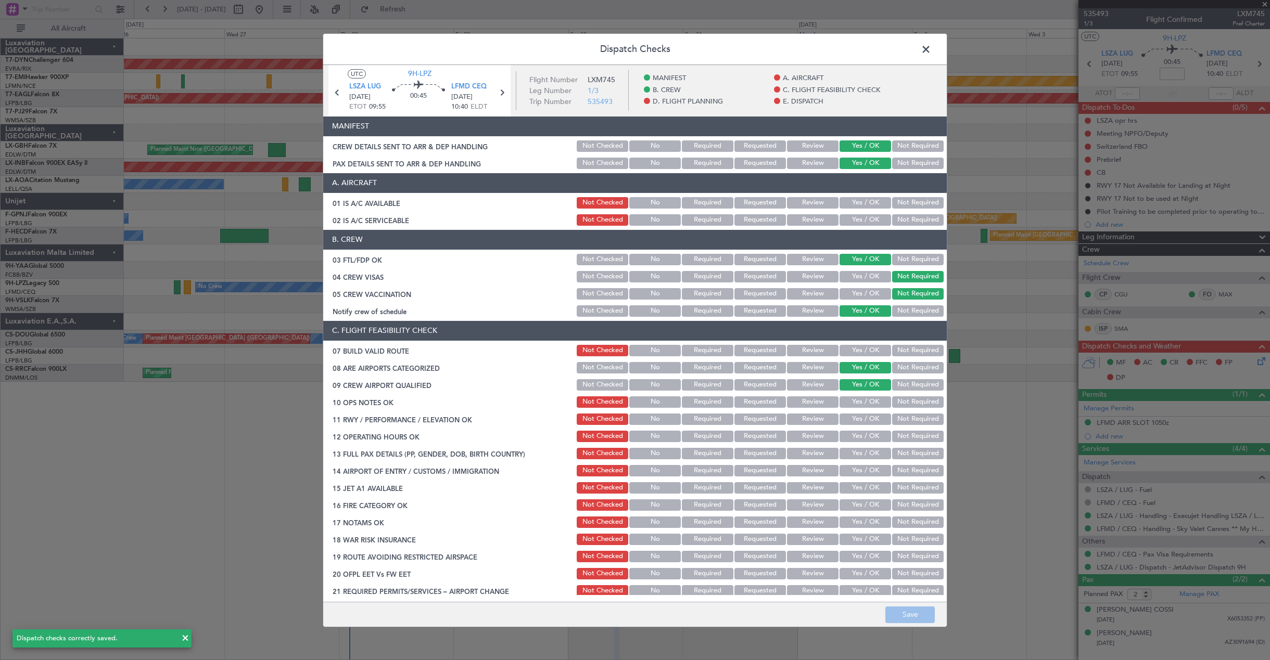
click at [931, 51] on span at bounding box center [931, 51] width 0 height 21
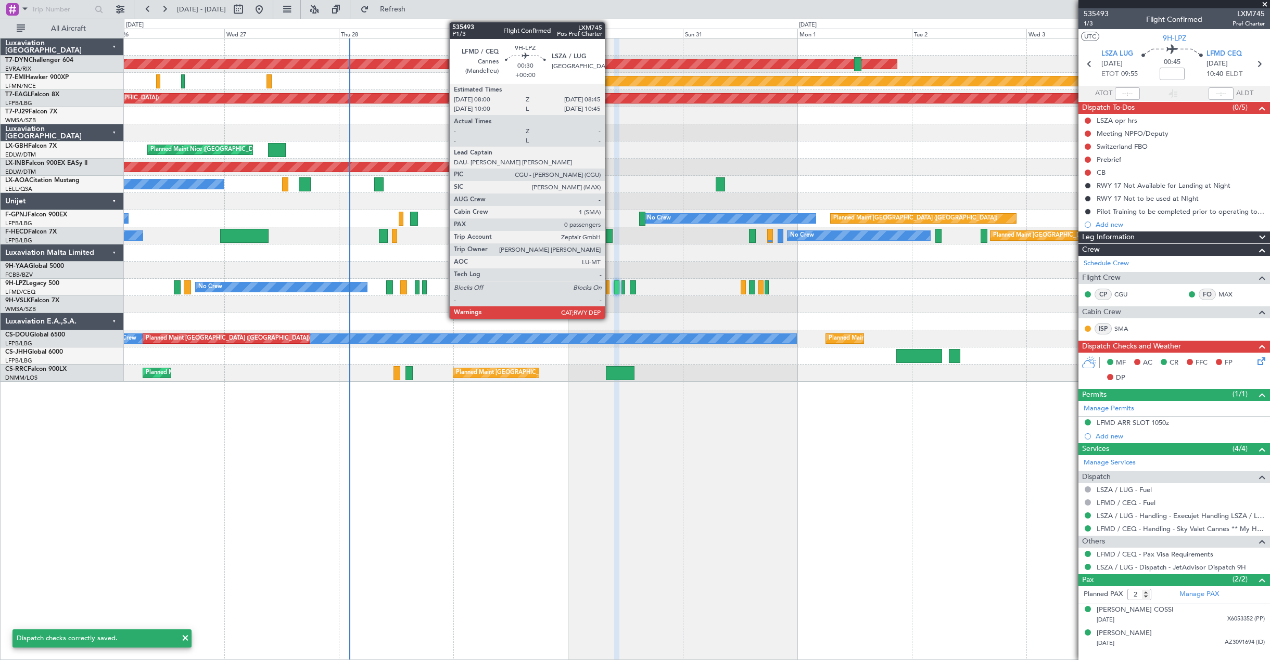
click at [609, 285] on div at bounding box center [608, 287] width 4 height 14
click at [609, 286] on div at bounding box center [608, 287] width 4 height 14
click at [607, 282] on div at bounding box center [608, 287] width 4 height 14
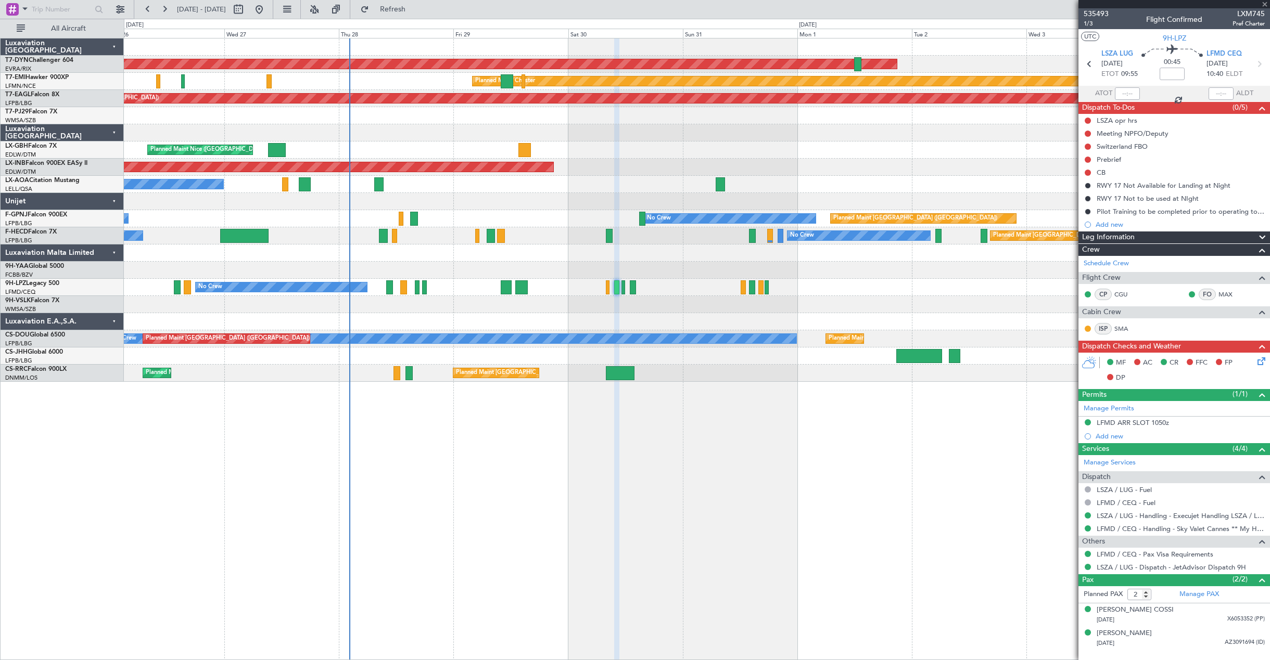
type input "0"
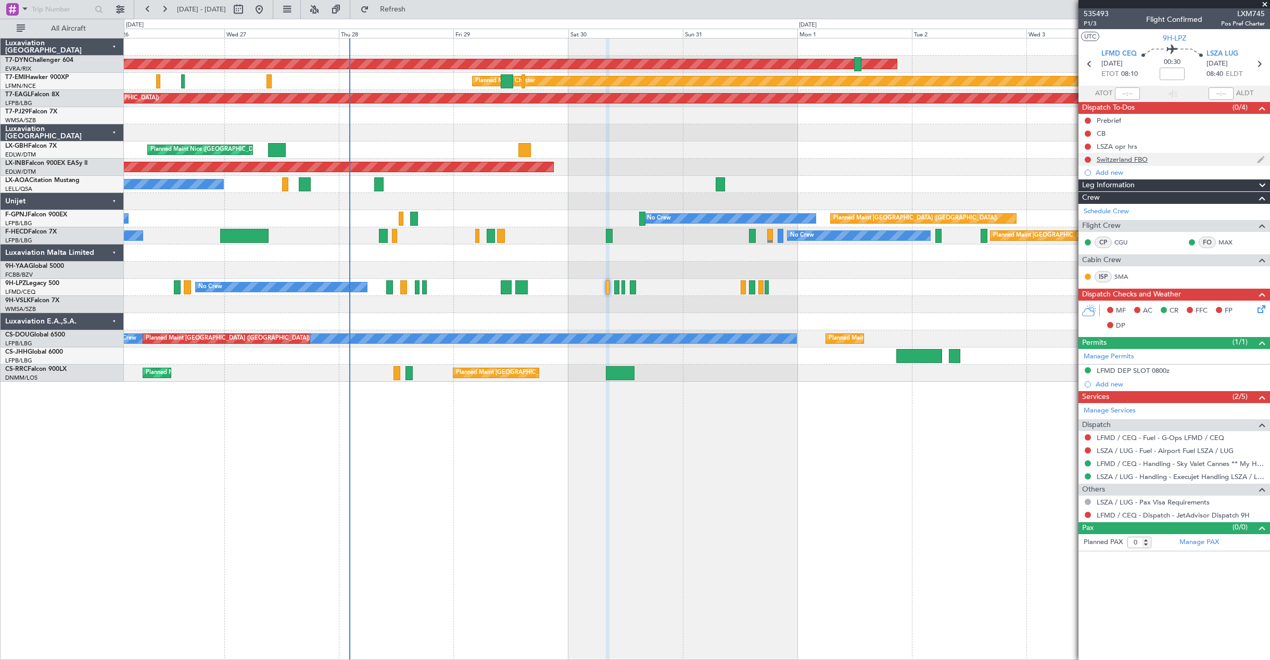
click at [1165, 160] on div "Switzerland FBO" at bounding box center [1173, 159] width 191 height 13
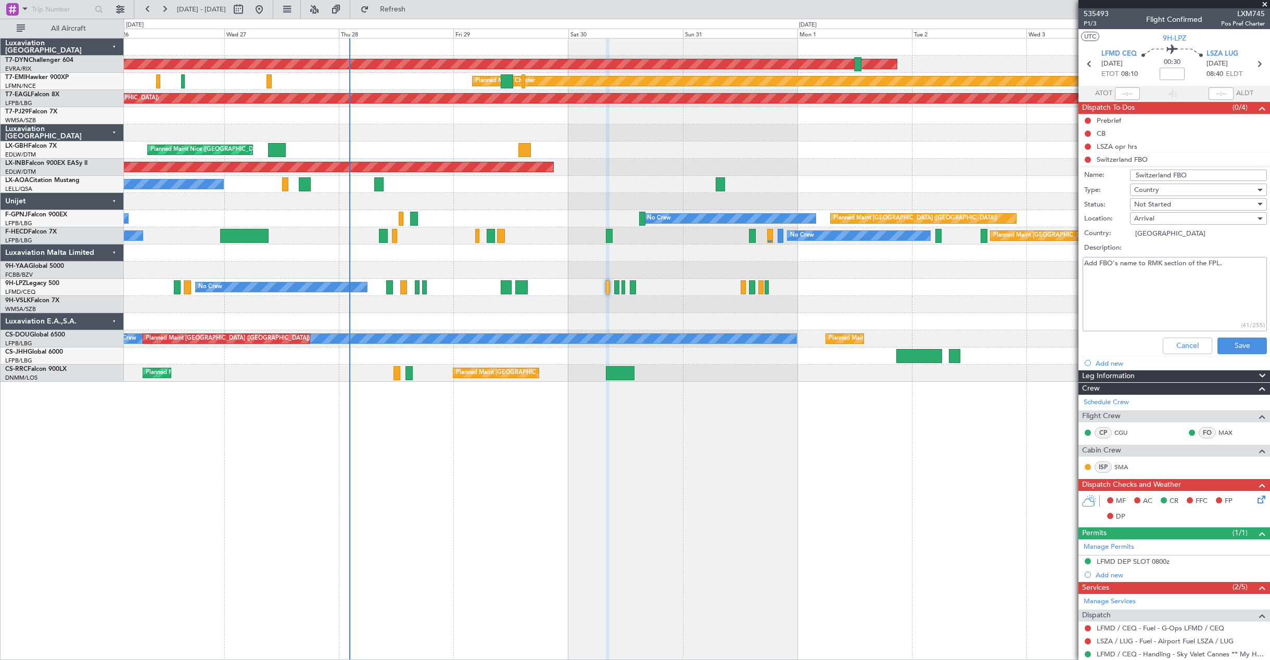
click at [1255, 502] on icon at bounding box center [1259, 498] width 8 height 8
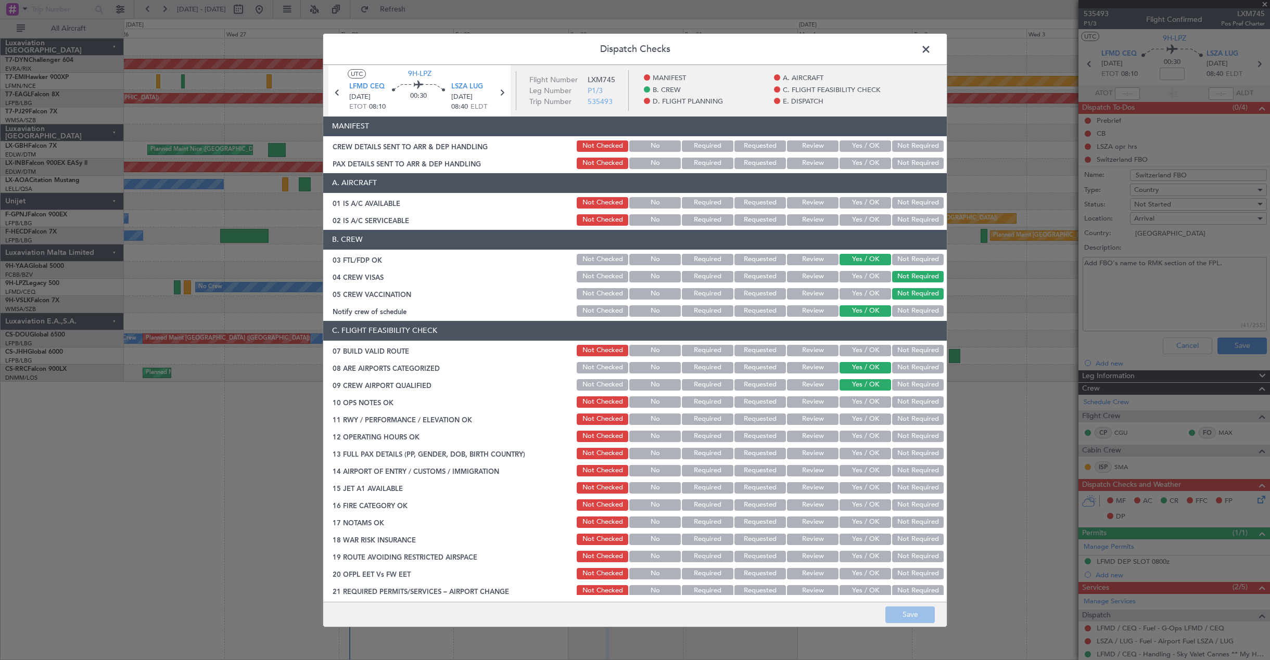
click at [850, 142] on button "Yes / OK" at bounding box center [865, 145] width 52 height 11
click at [853, 163] on button "Yes / OK" at bounding box center [865, 163] width 52 height 11
click at [900, 612] on button "Save" at bounding box center [909, 615] width 49 height 17
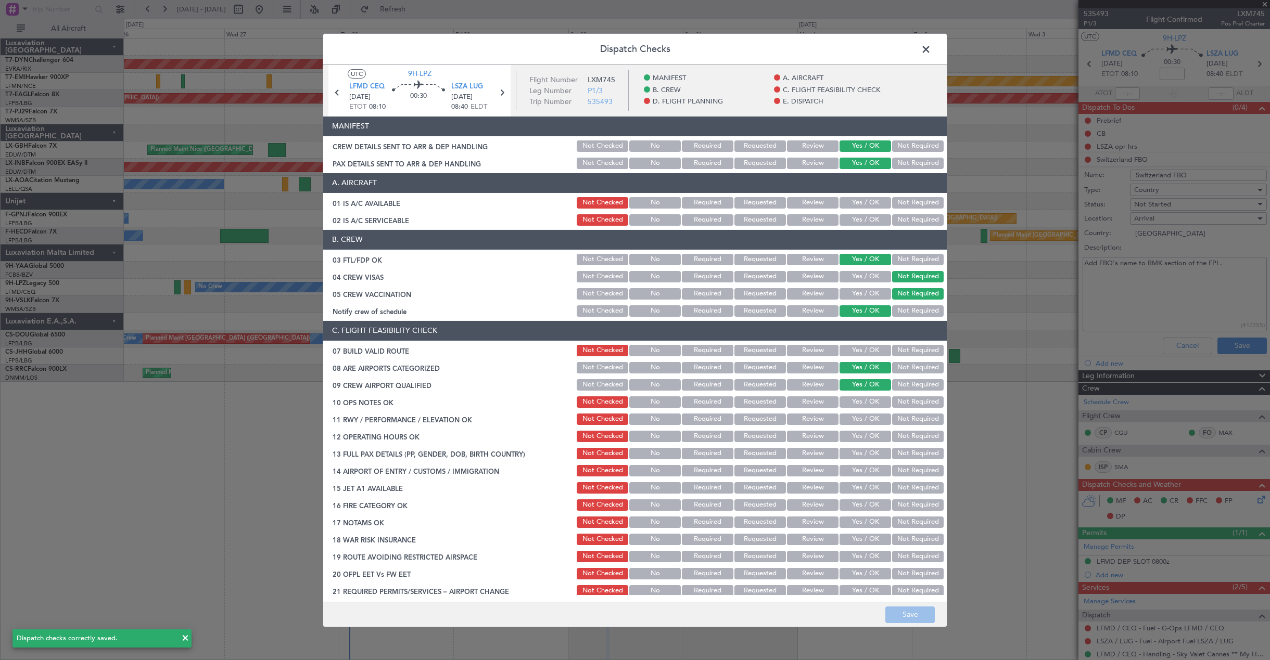
click at [931, 47] on span at bounding box center [931, 51] width 0 height 21
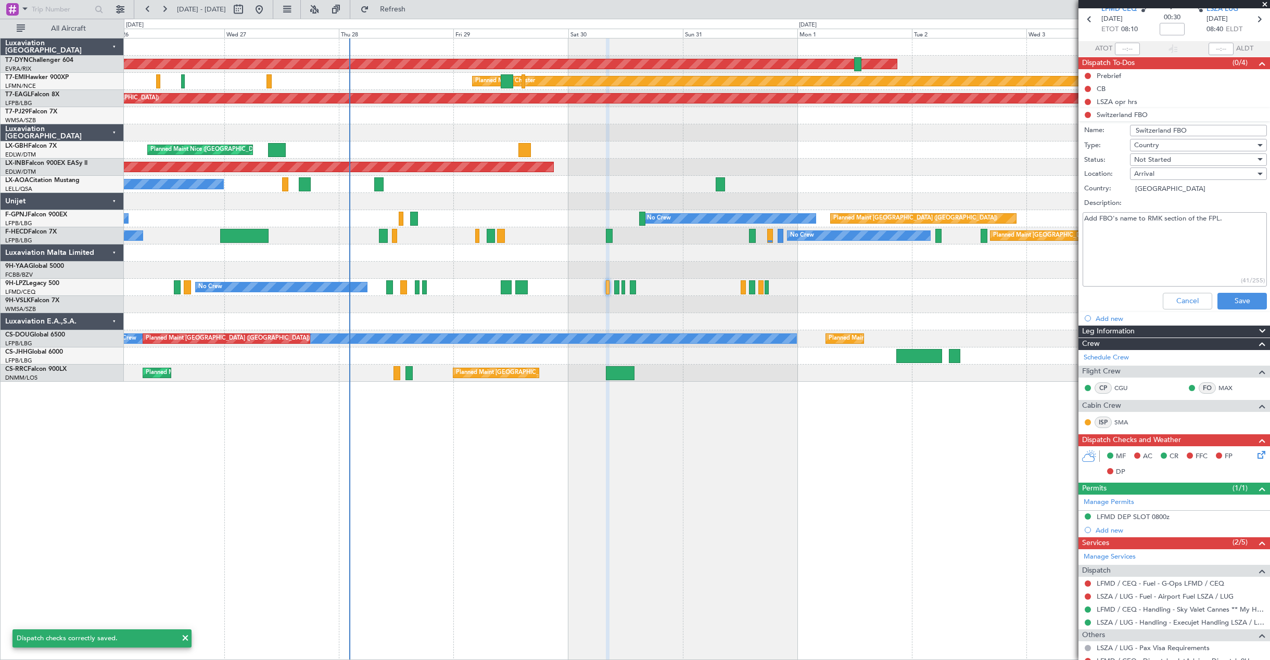
scroll to position [81, 0]
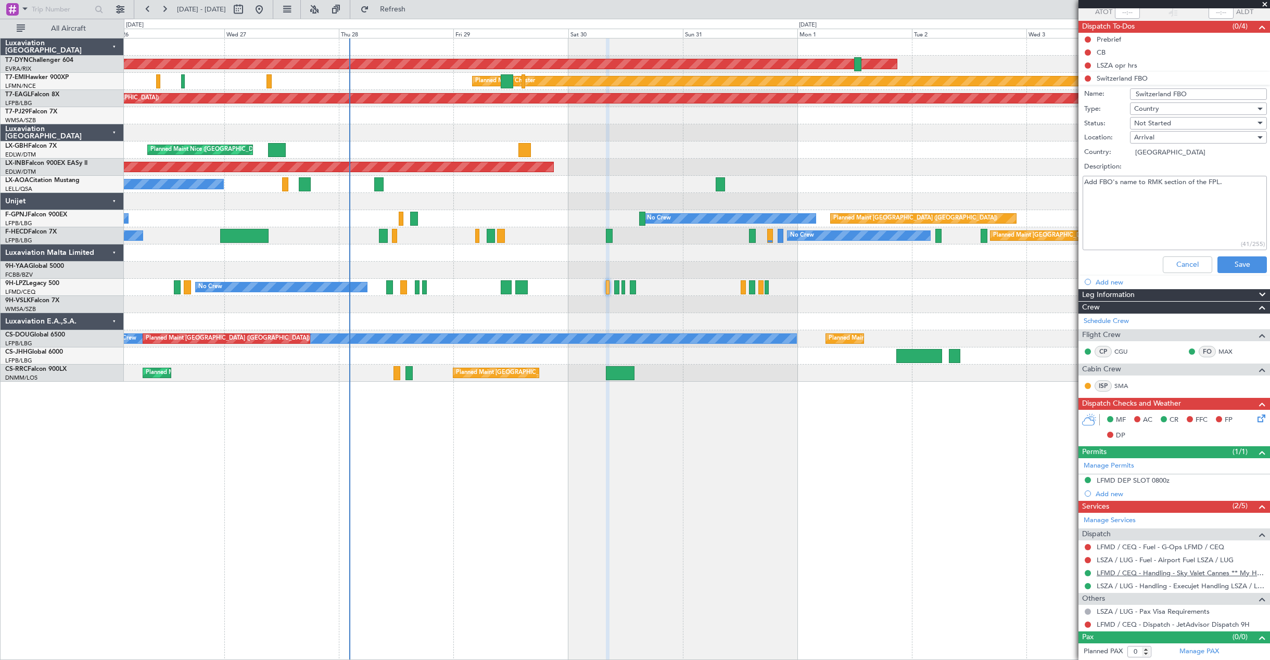
click at [1199, 573] on link "LFMD / CEQ - Handling - Sky Valet Cannes ** My Handling**LFMD / CEQ" at bounding box center [1180, 573] width 168 height 9
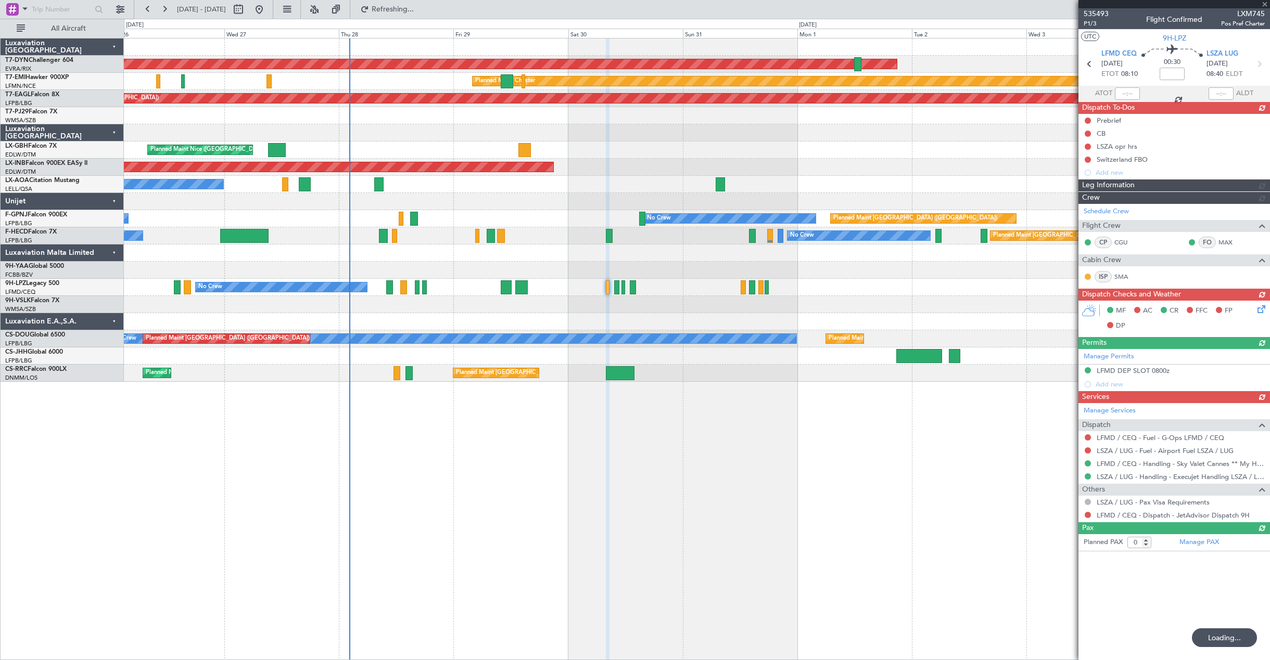
scroll to position [0, 0]
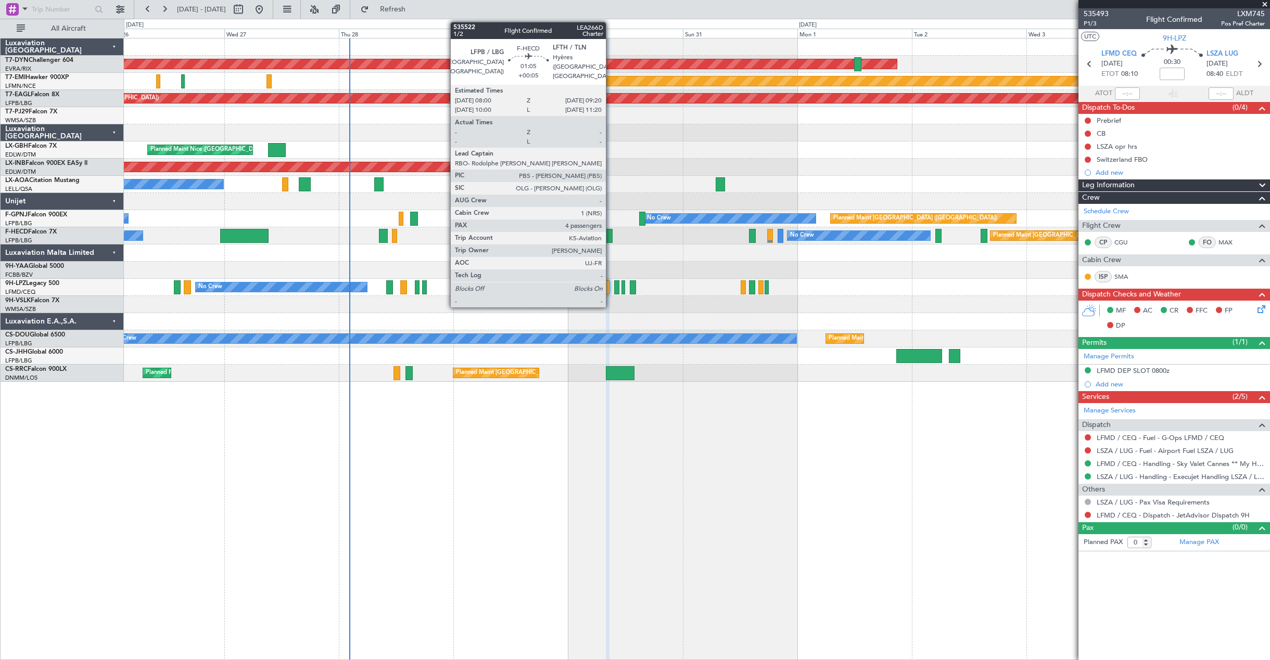
click at [610, 231] on div at bounding box center [609, 236] width 7 height 14
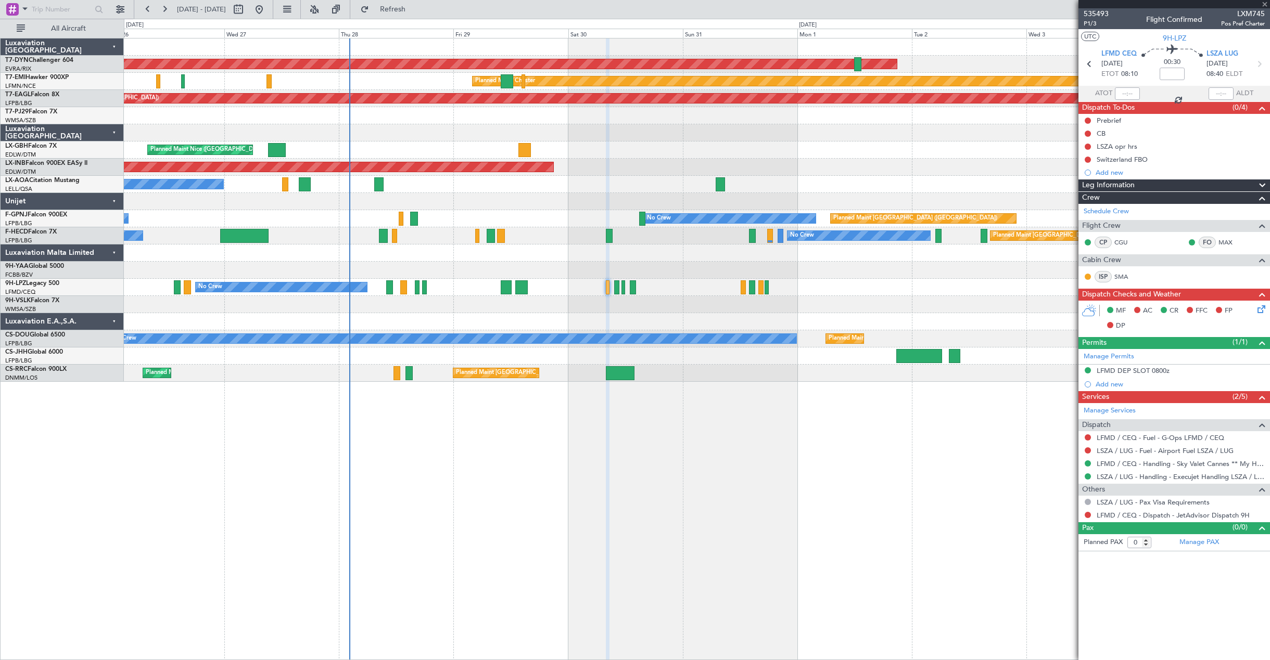
type input "+00:05"
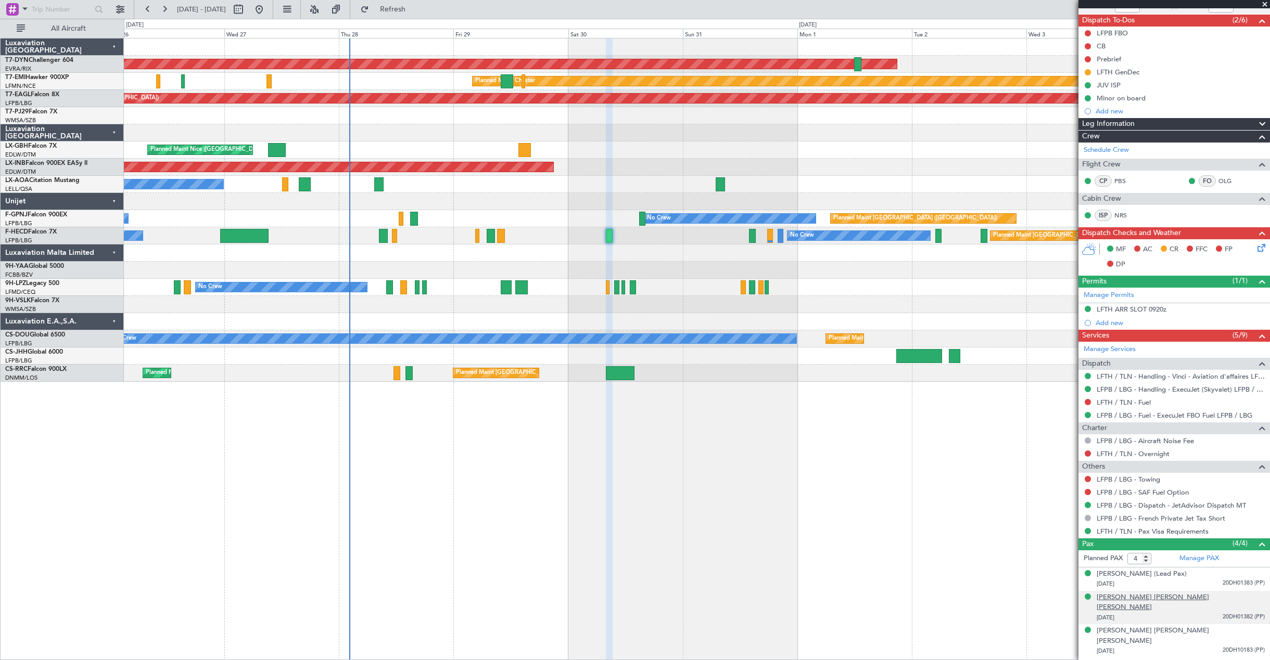
scroll to position [88, 0]
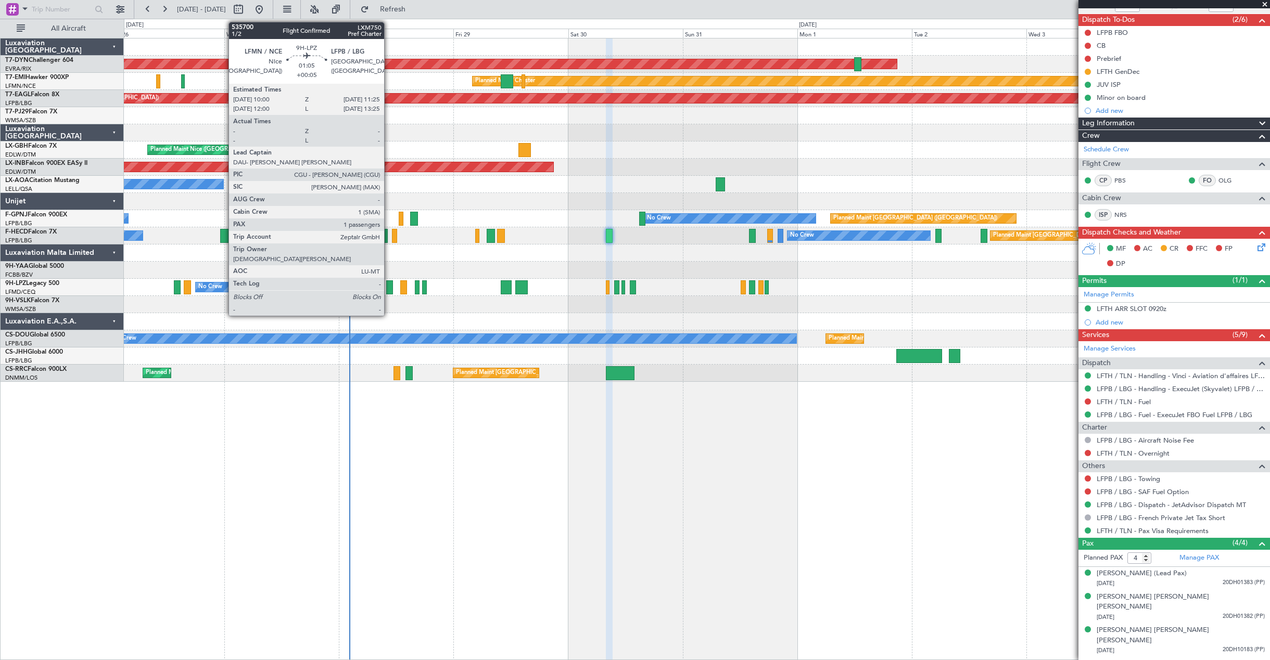
click at [389, 289] on div at bounding box center [389, 287] width 7 height 14
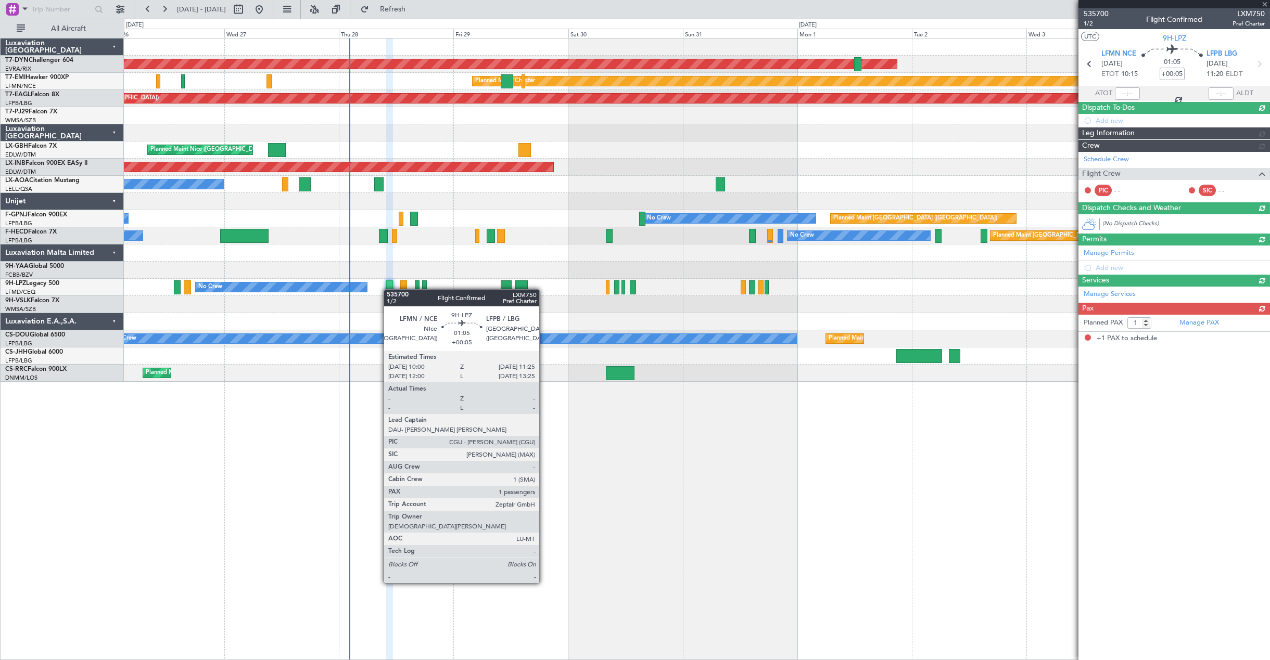
scroll to position [0, 0]
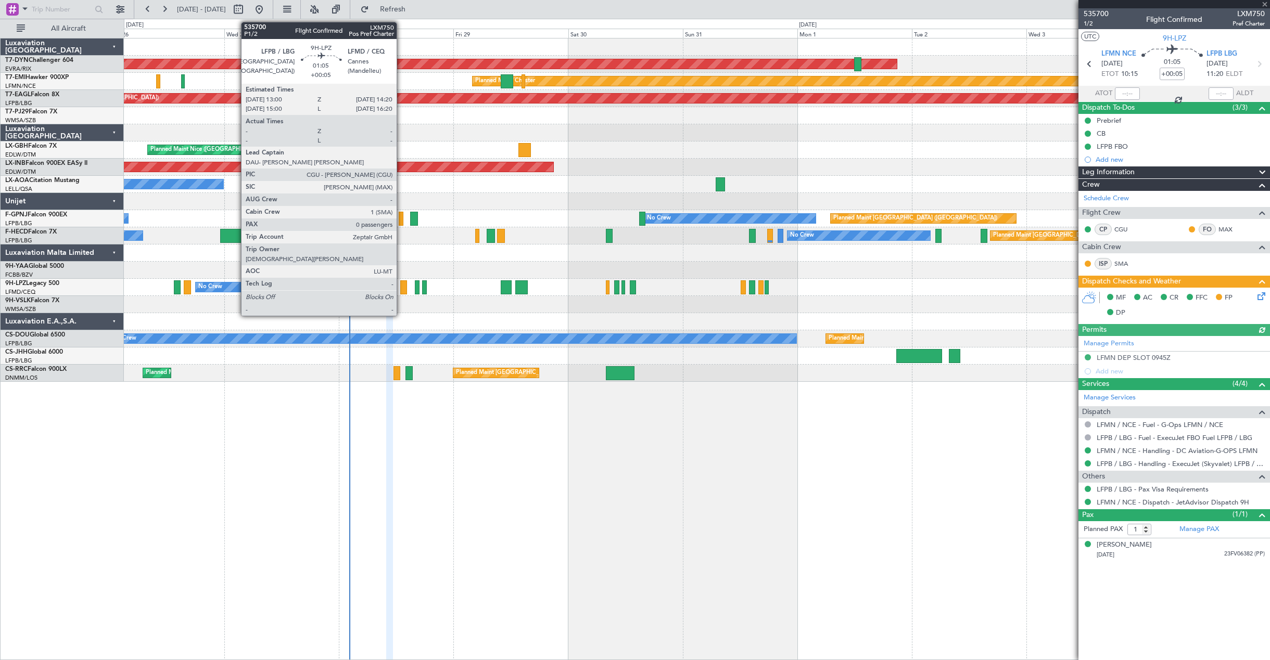
click at [401, 290] on div at bounding box center [403, 287] width 7 height 14
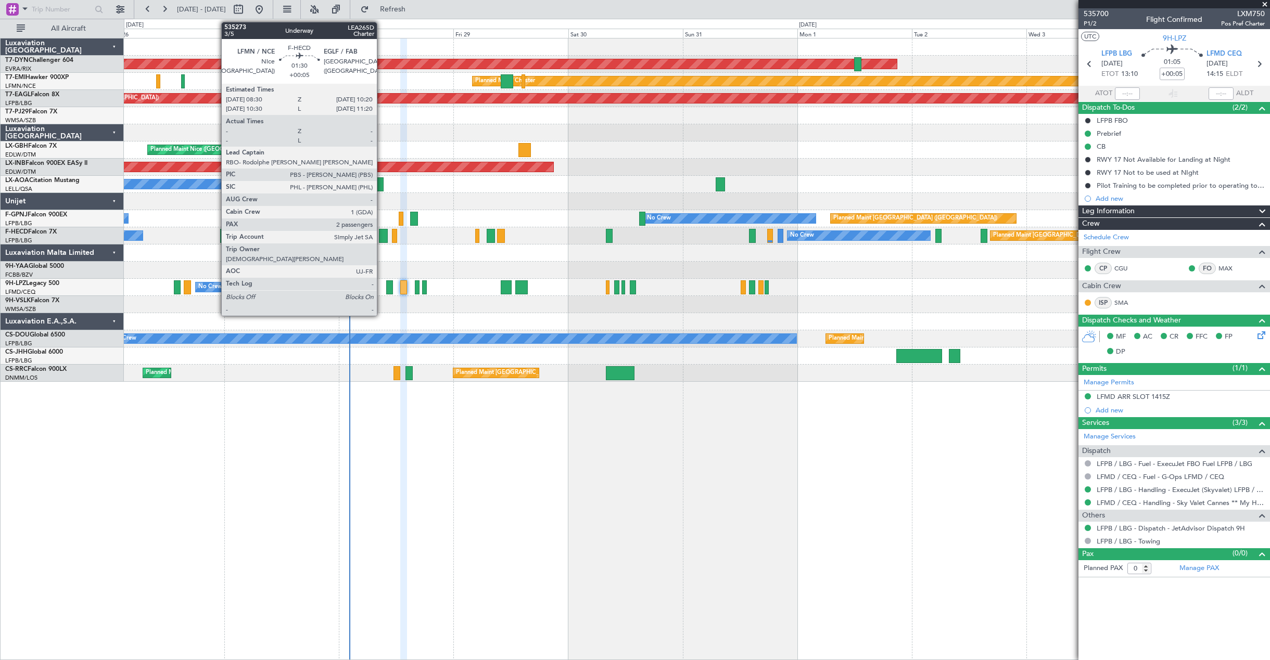
click at [381, 234] on div at bounding box center [383, 236] width 9 height 14
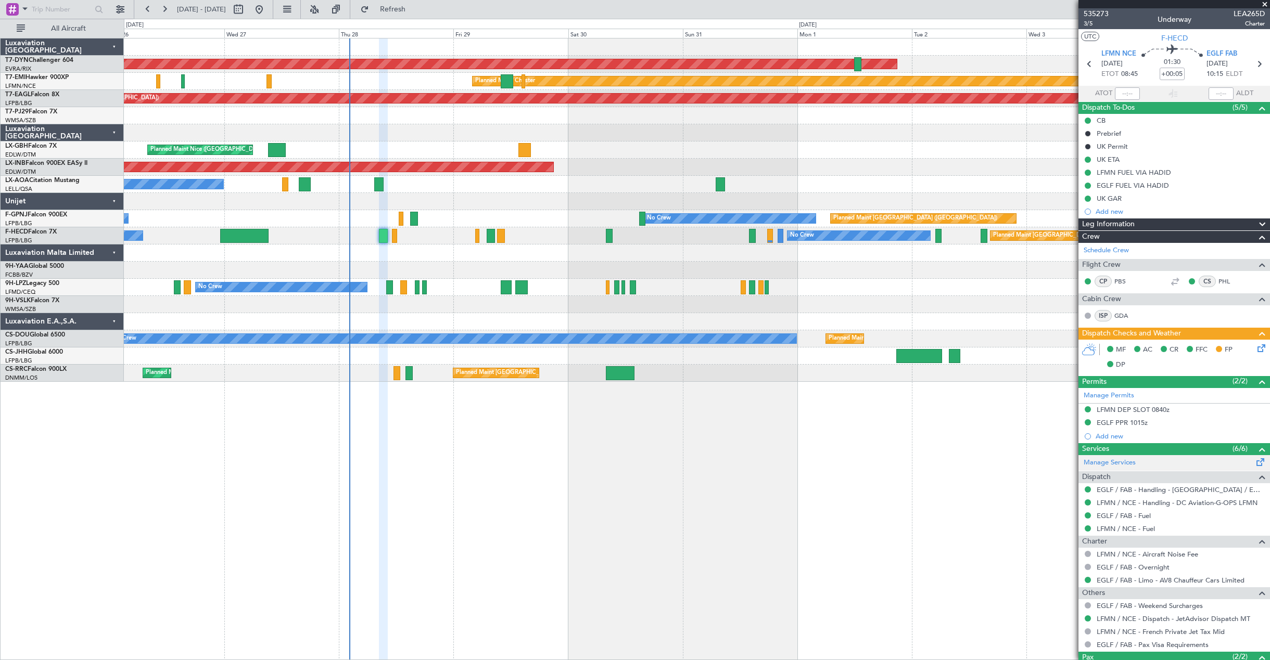
scroll to position [67, 0]
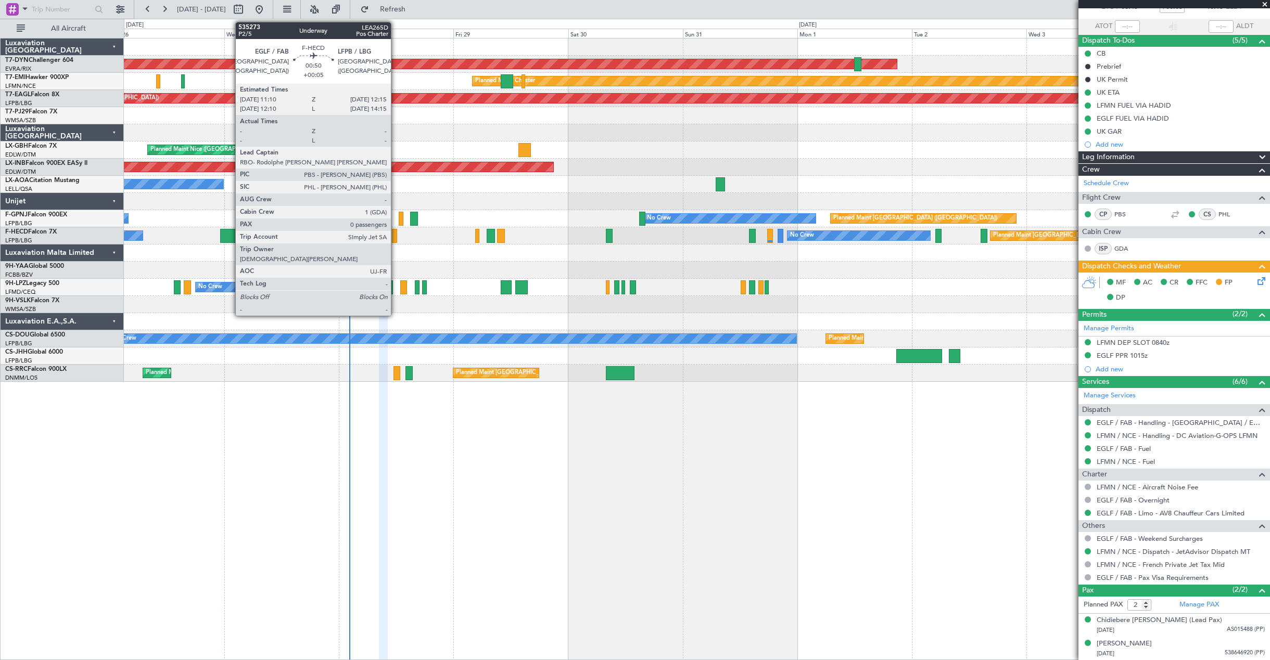
click at [395, 235] on div at bounding box center [394, 236] width 5 height 14
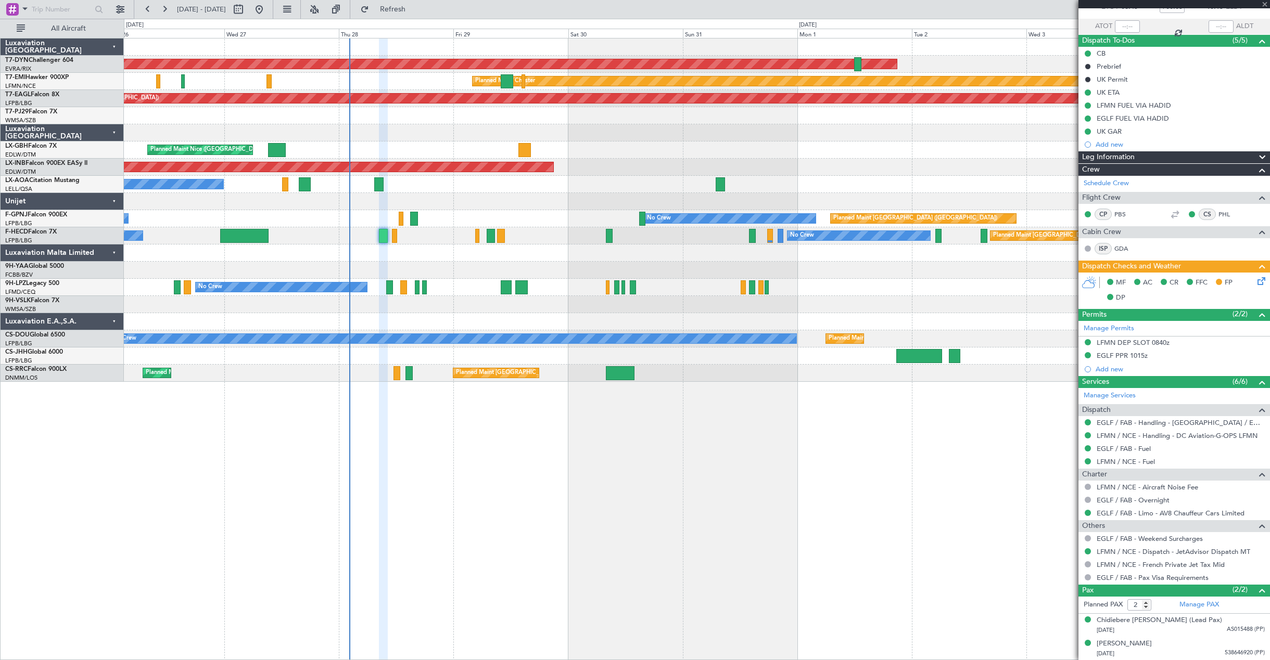
type input "0"
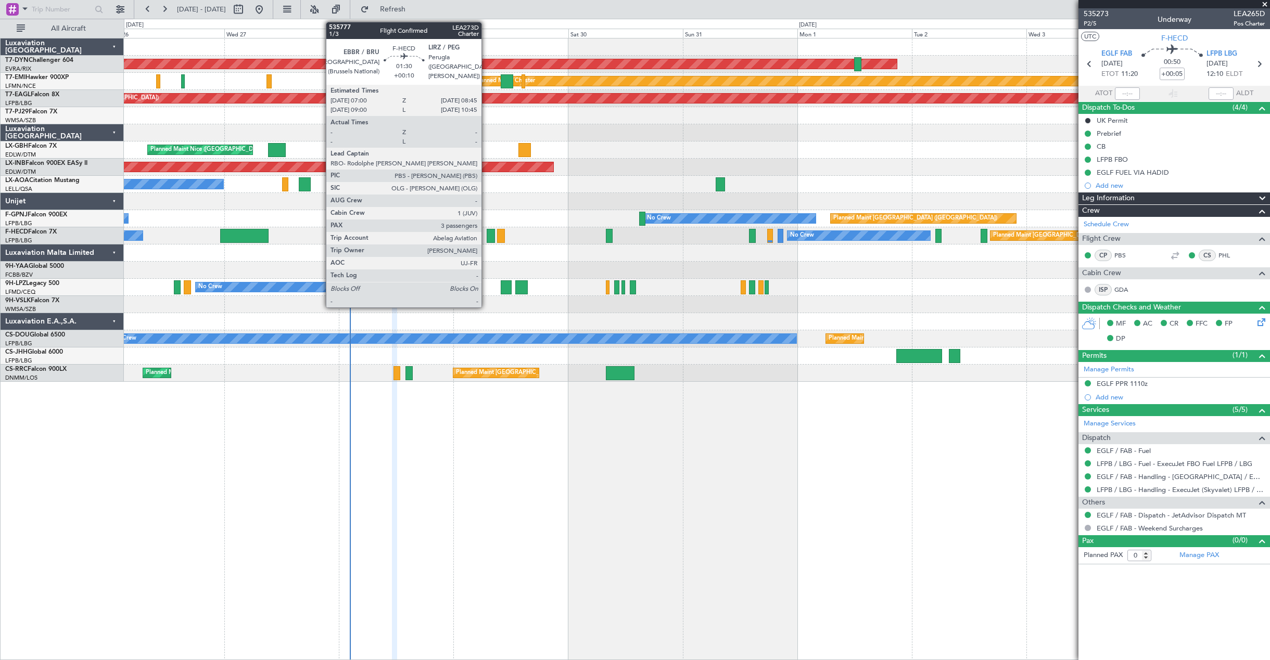
click at [487, 240] on div at bounding box center [491, 236] width 9 height 14
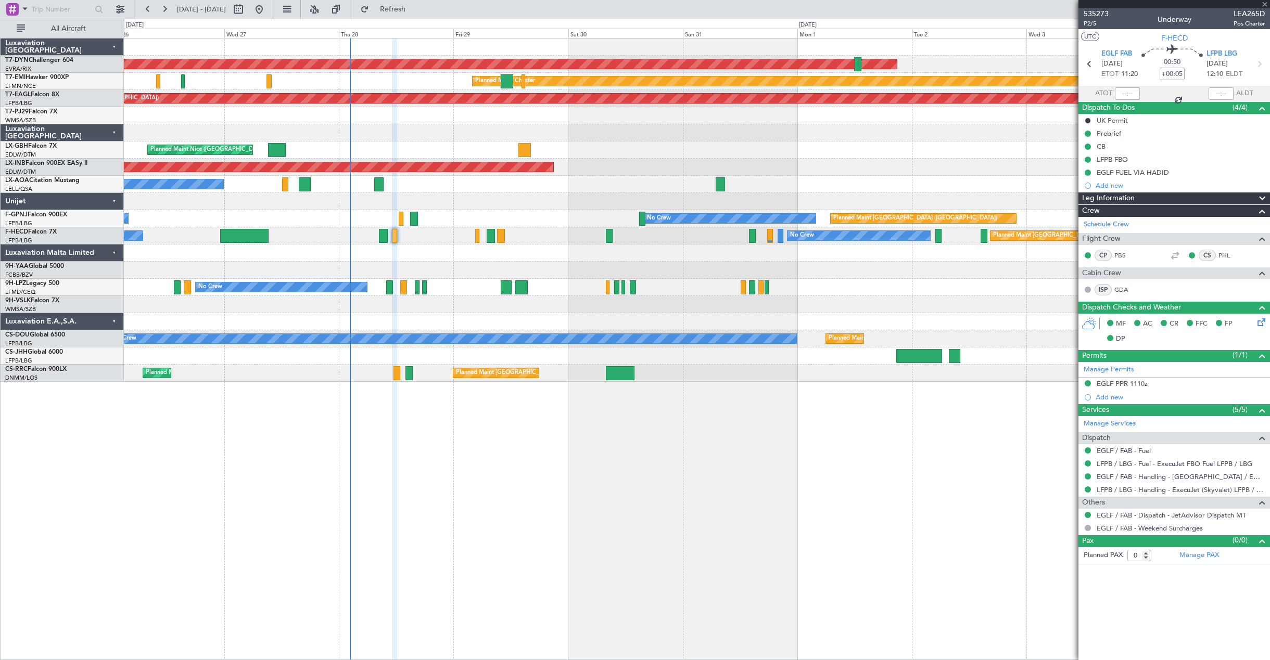
type input "+00:10"
type input "3"
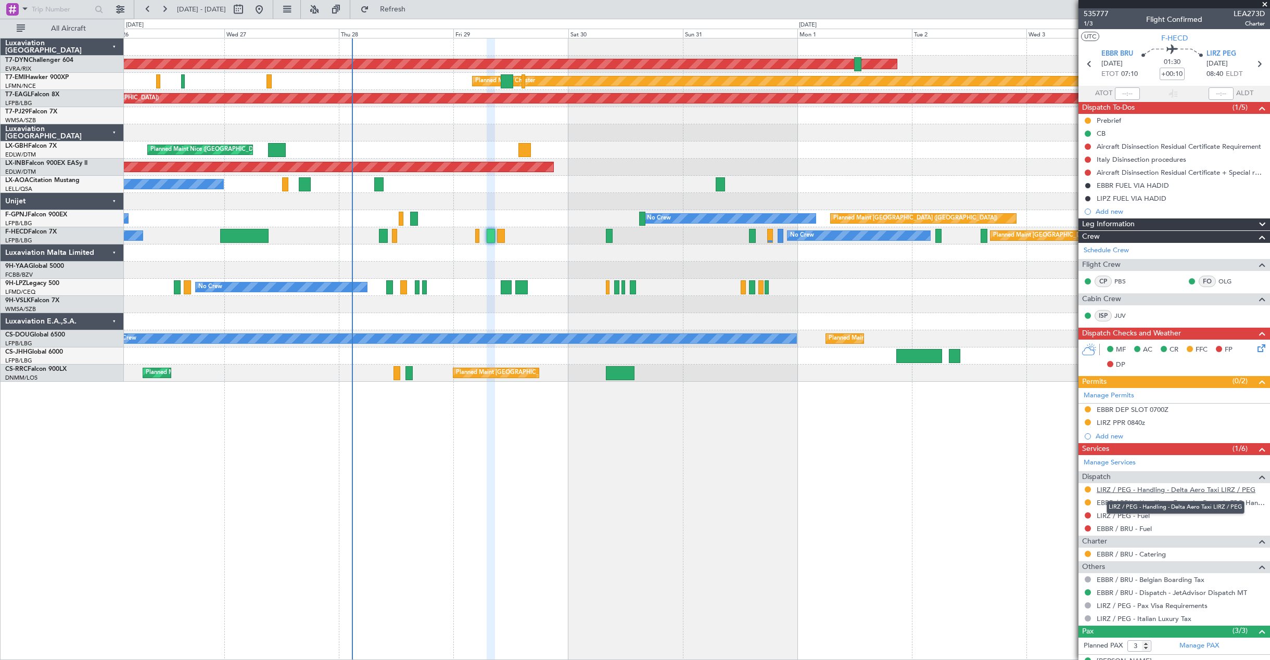
click at [1133, 487] on link "LIRZ / PEG - Handling - Delta Aero Taxi LIRZ / PEG" at bounding box center [1175, 489] width 159 height 9
click at [1087, 147] on button at bounding box center [1087, 147] width 6 height 6
click at [1077, 175] on span "In Progress" at bounding box center [1092, 177] width 35 height 10
click at [1087, 157] on button at bounding box center [1087, 160] width 6 height 6
click at [1067, 189] on span at bounding box center [1068, 190] width 6 height 6
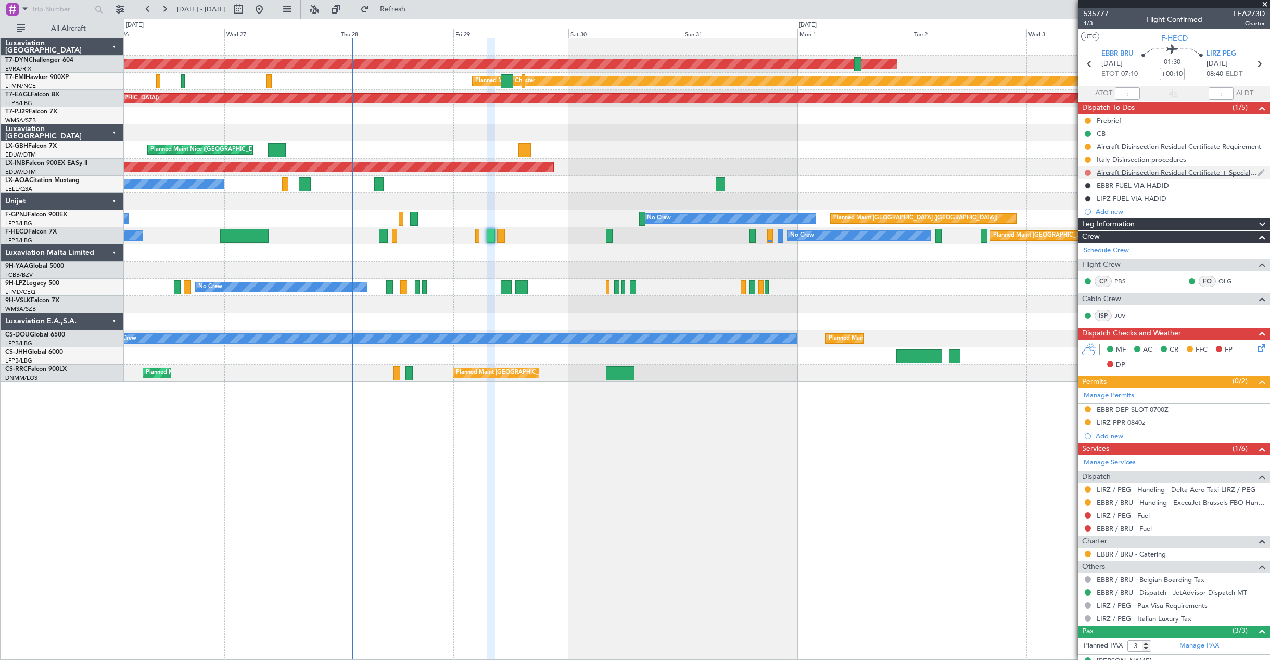
click at [1088, 173] on button at bounding box center [1087, 173] width 6 height 6
click at [1067, 205] on span at bounding box center [1068, 203] width 6 height 6
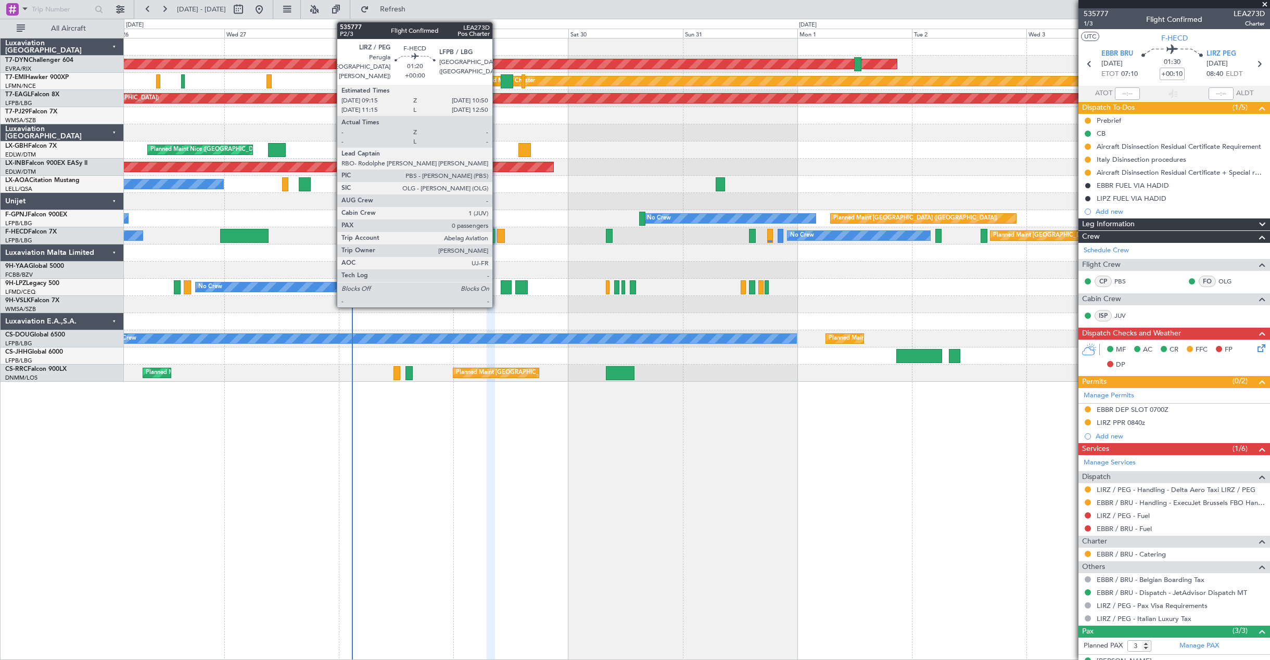
click at [497, 233] on div at bounding box center [501, 236] width 8 height 14
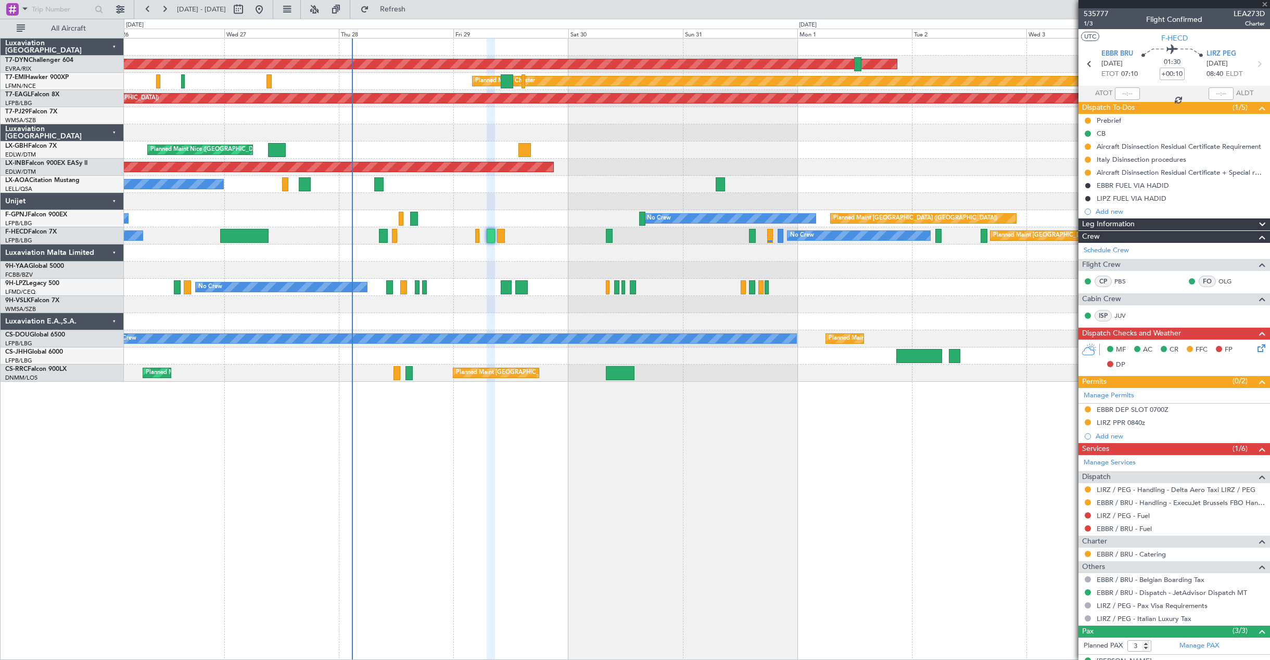
type input "0"
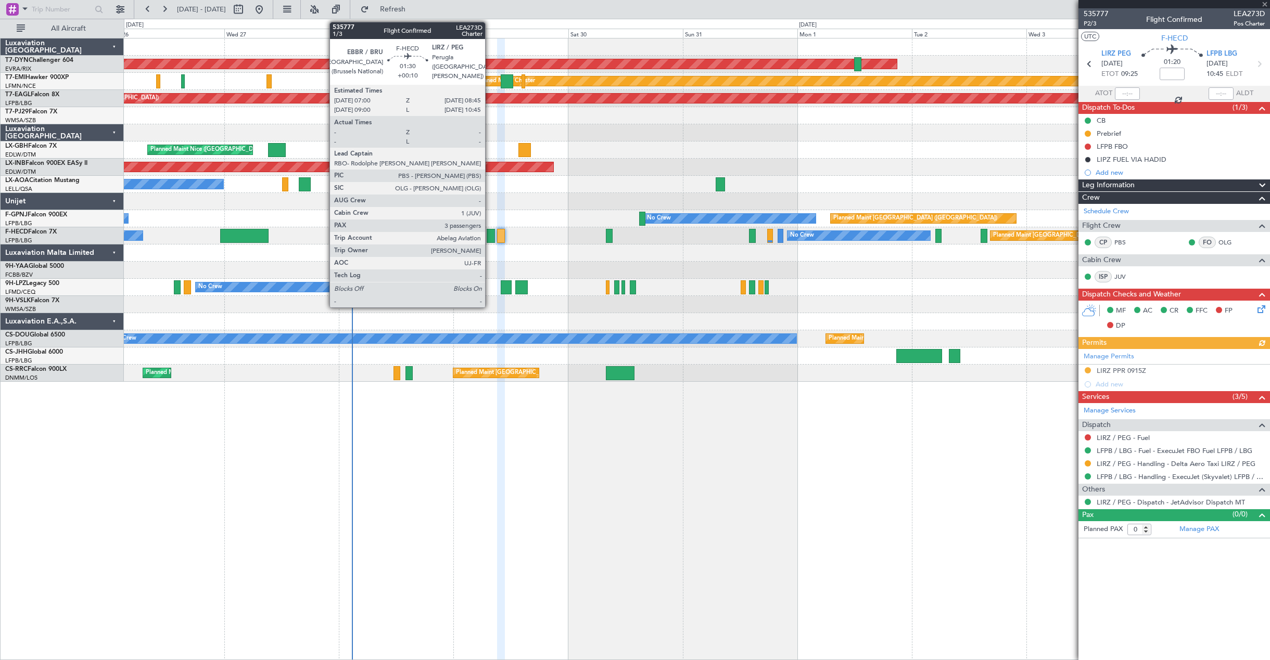
click at [490, 234] on div at bounding box center [491, 236] width 9 height 14
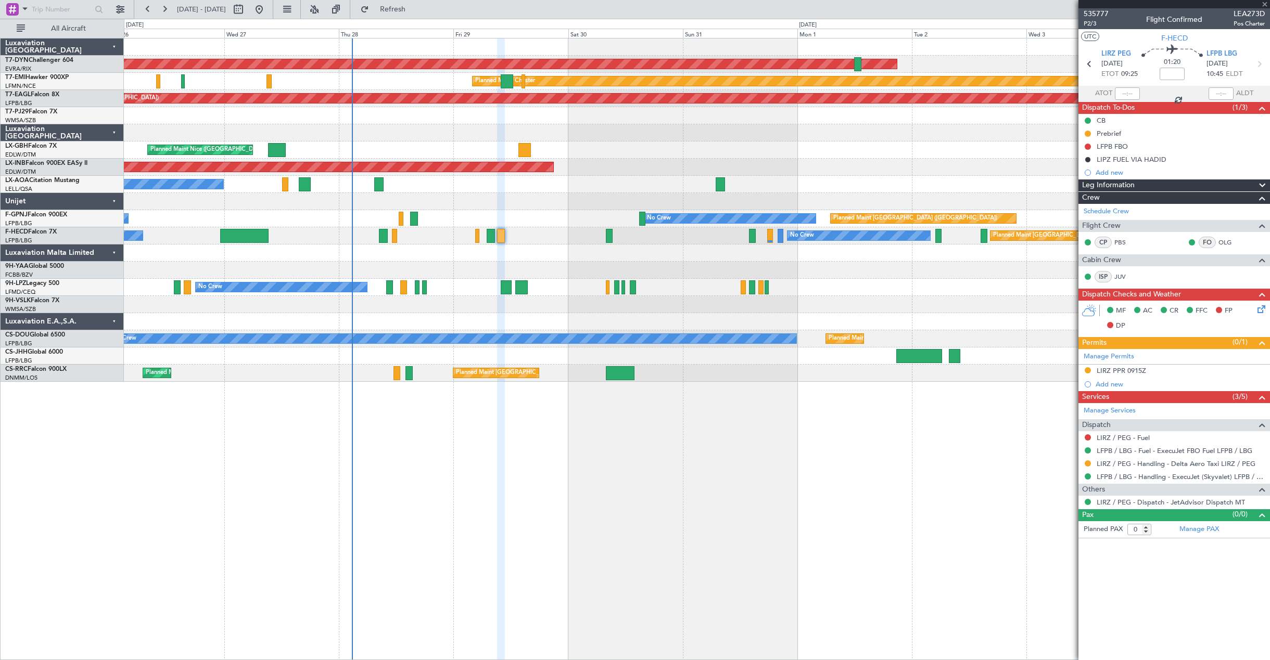
type input "+00:10"
type input "3"
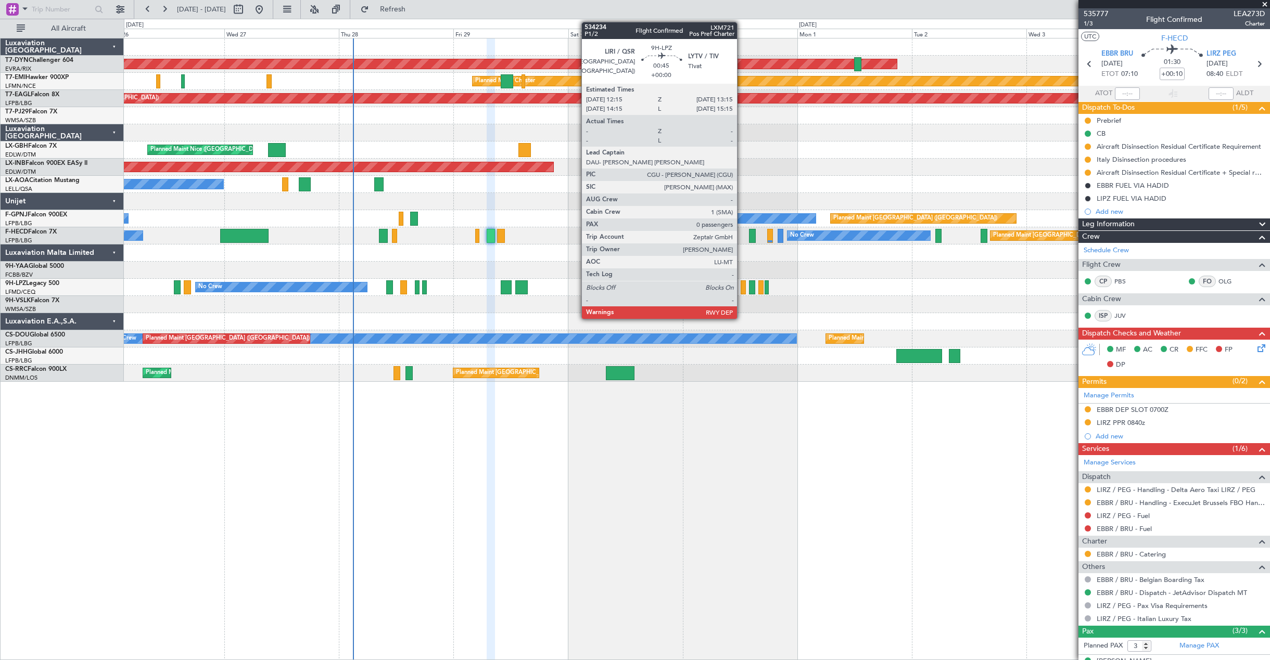
click at [742, 288] on div at bounding box center [742, 287] width 5 height 14
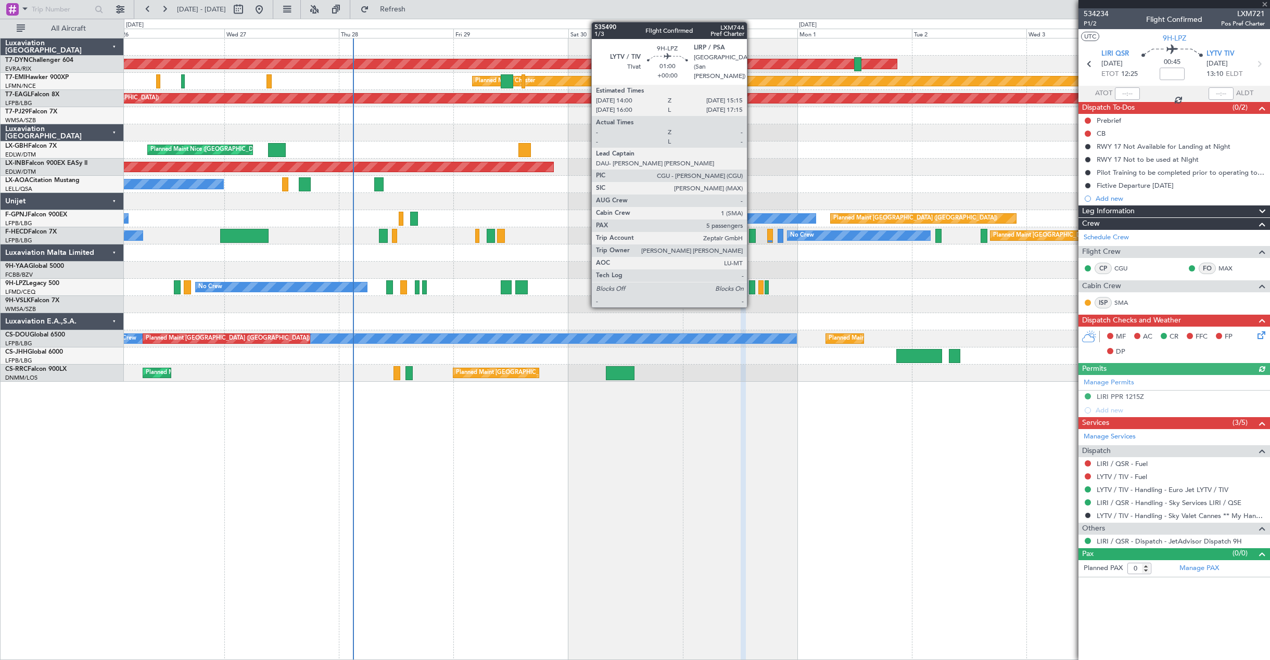
click at [751, 291] on div at bounding box center [752, 287] width 6 height 14
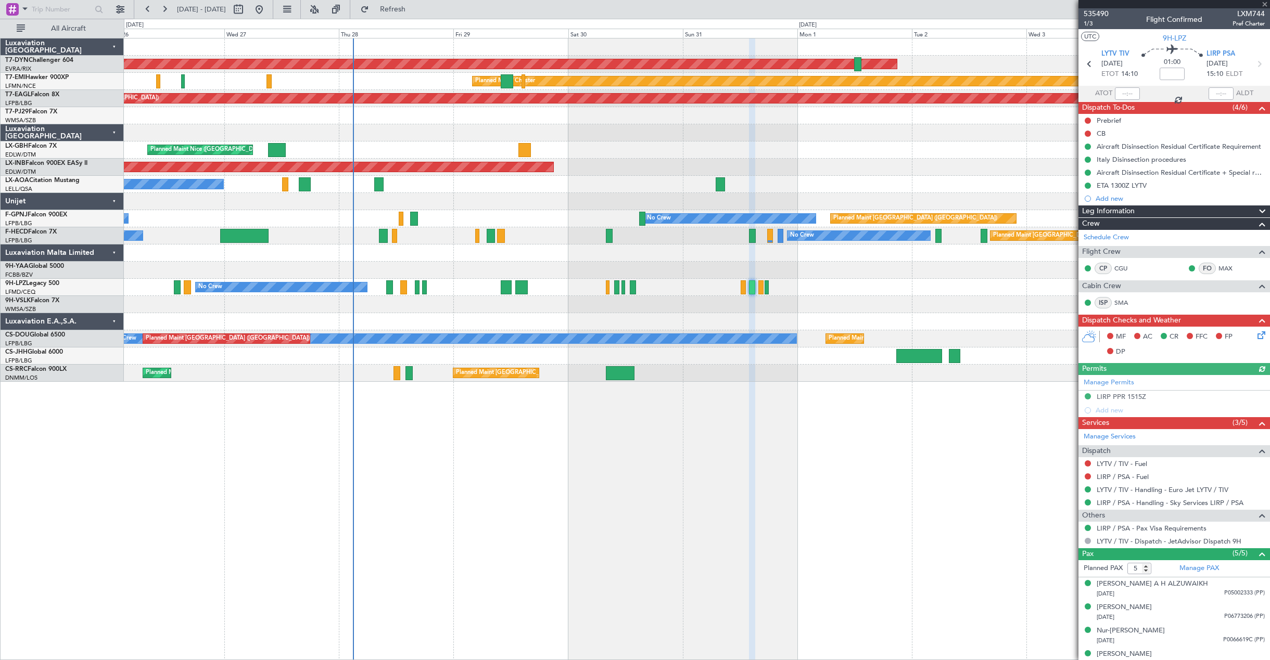
scroll to position [34, 0]
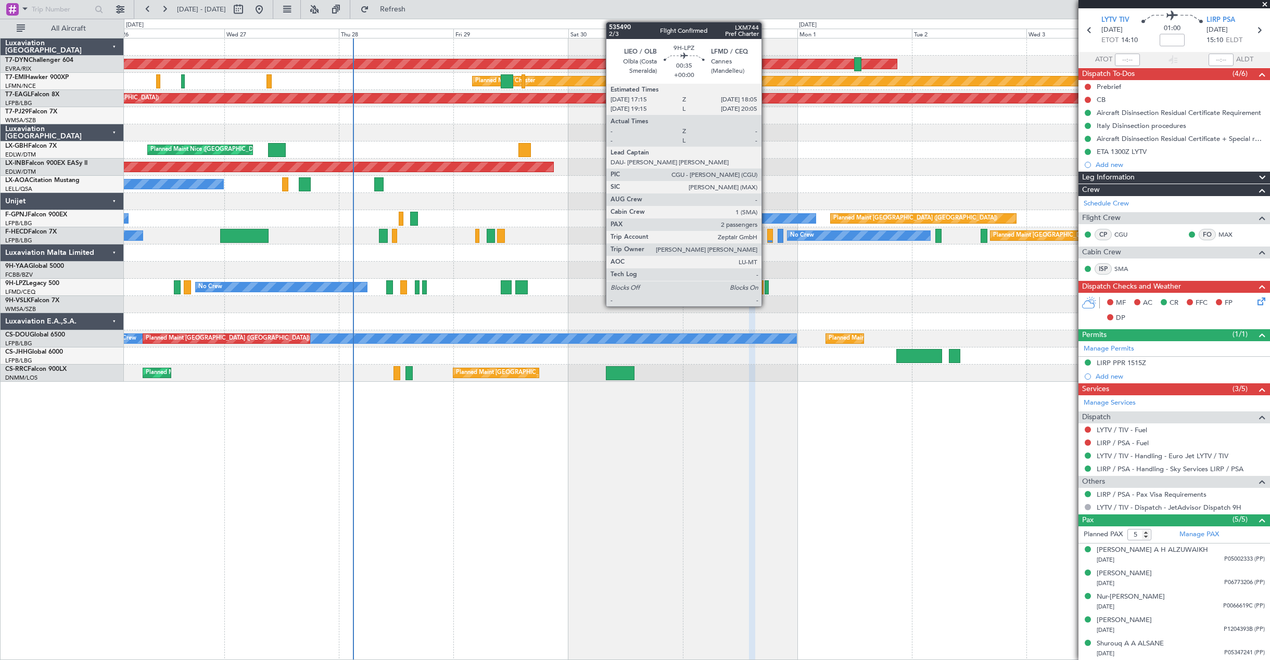
click at [766, 292] on div at bounding box center [766, 287] width 4 height 14
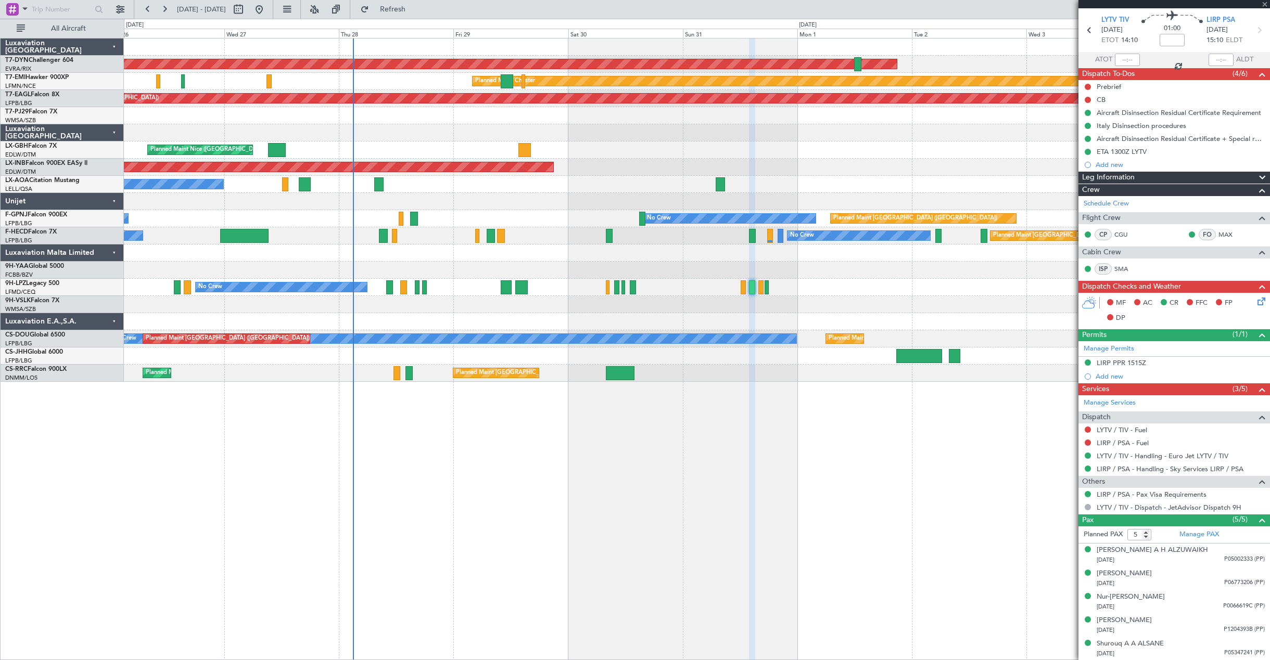
type input "2"
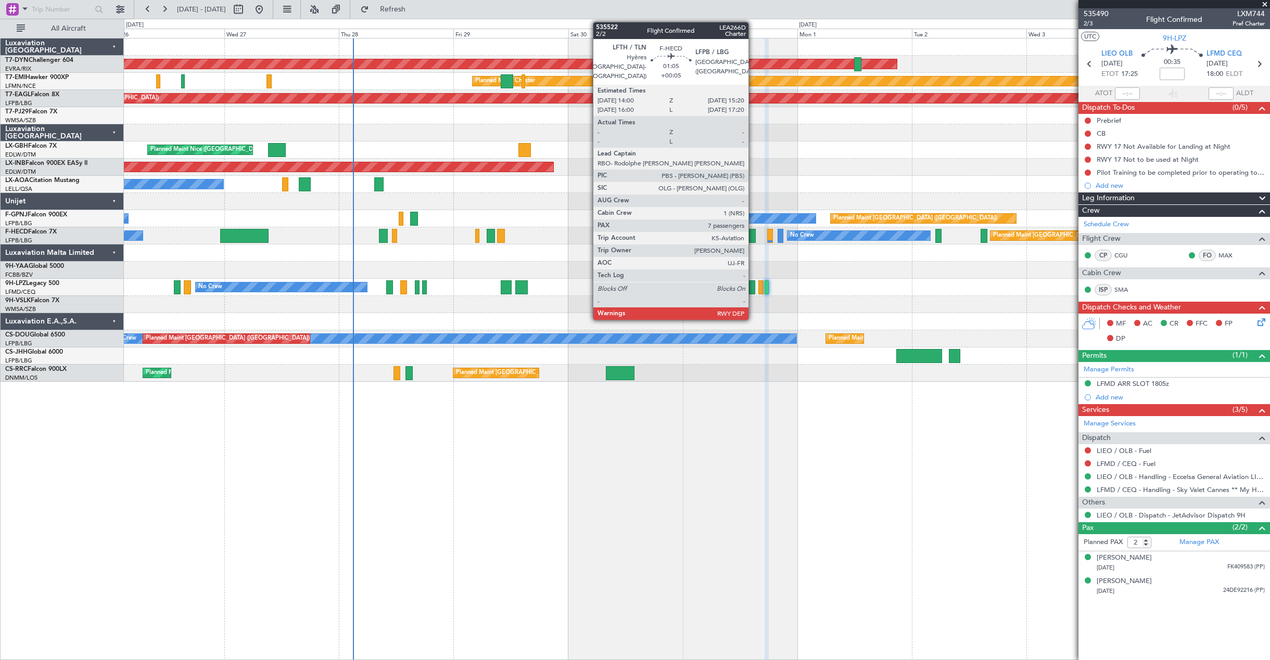
click at [753, 239] on div at bounding box center [752, 236] width 7 height 14
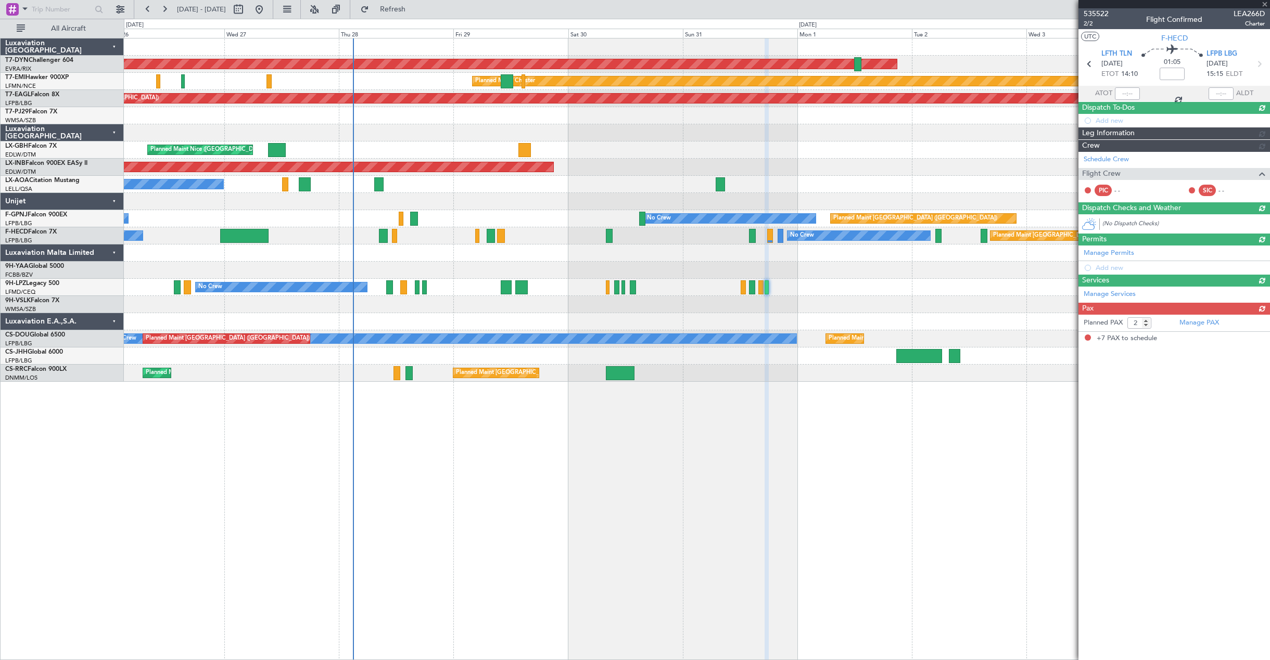
type input "+00:05"
type input "7"
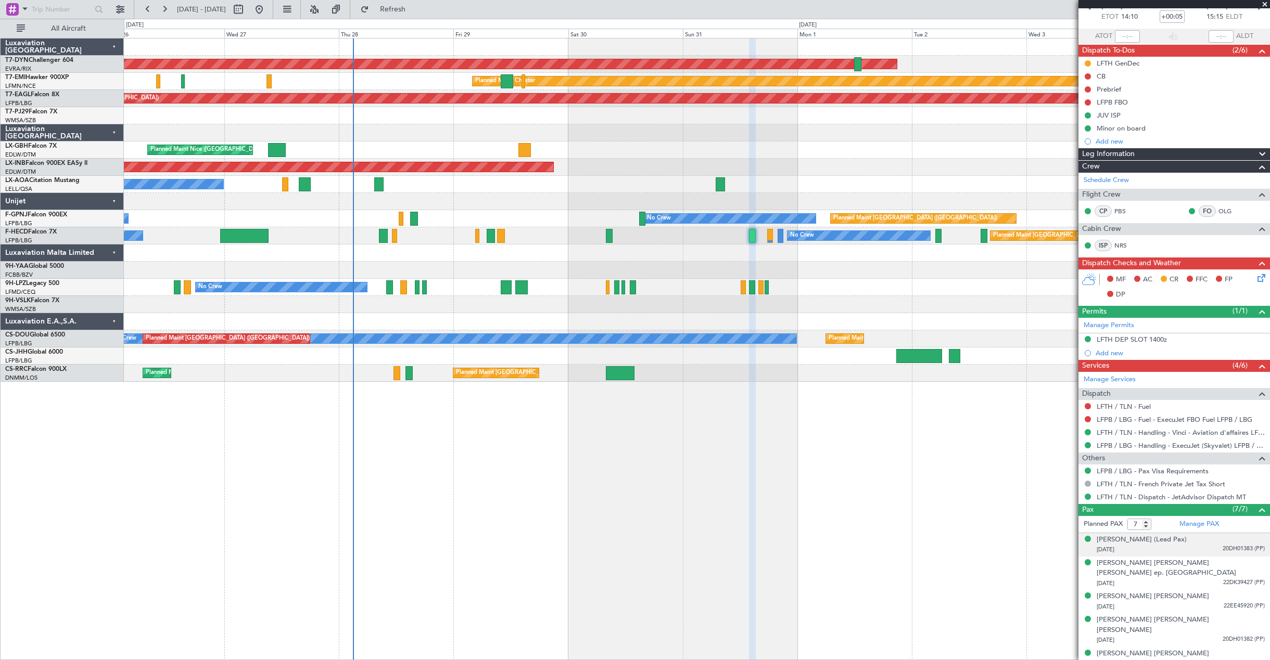
scroll to position [94, 0]
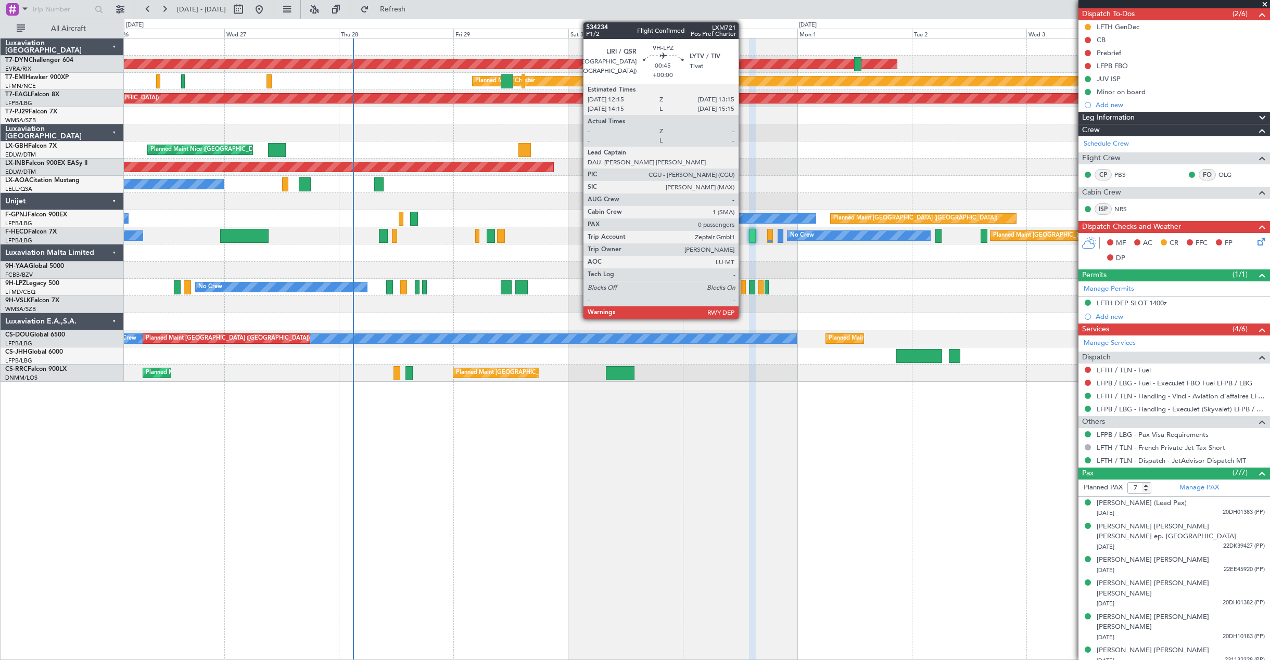
click at [743, 289] on div at bounding box center [742, 287] width 5 height 14
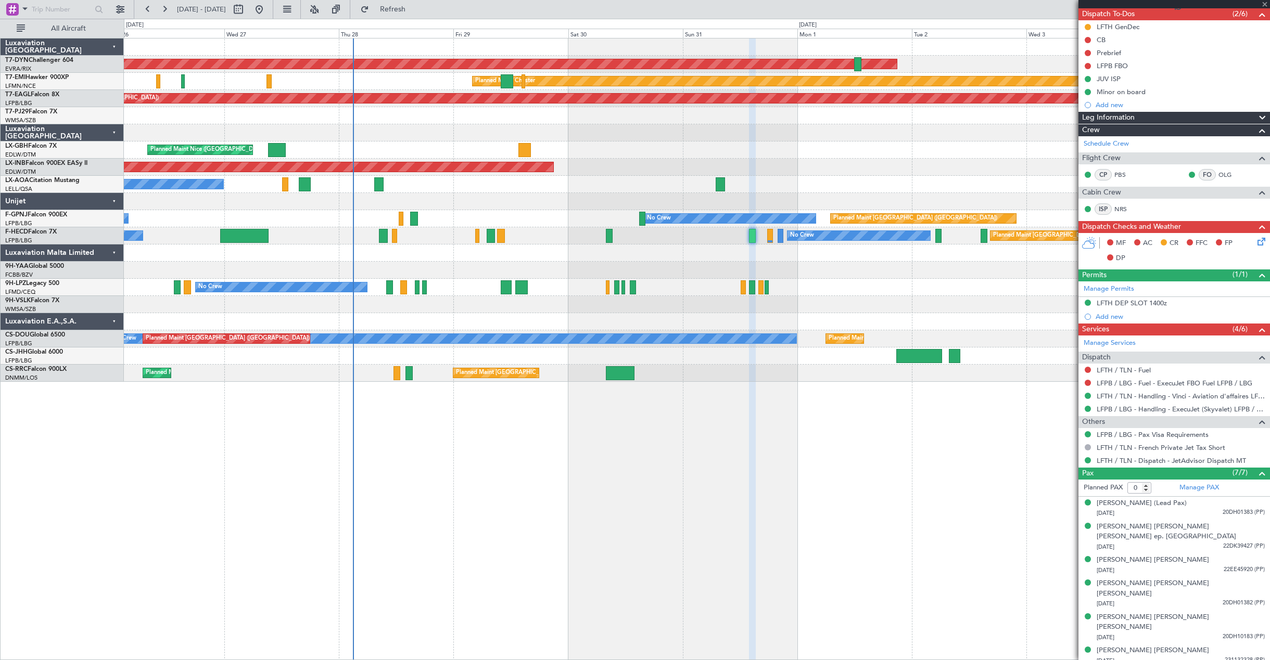
scroll to position [0, 0]
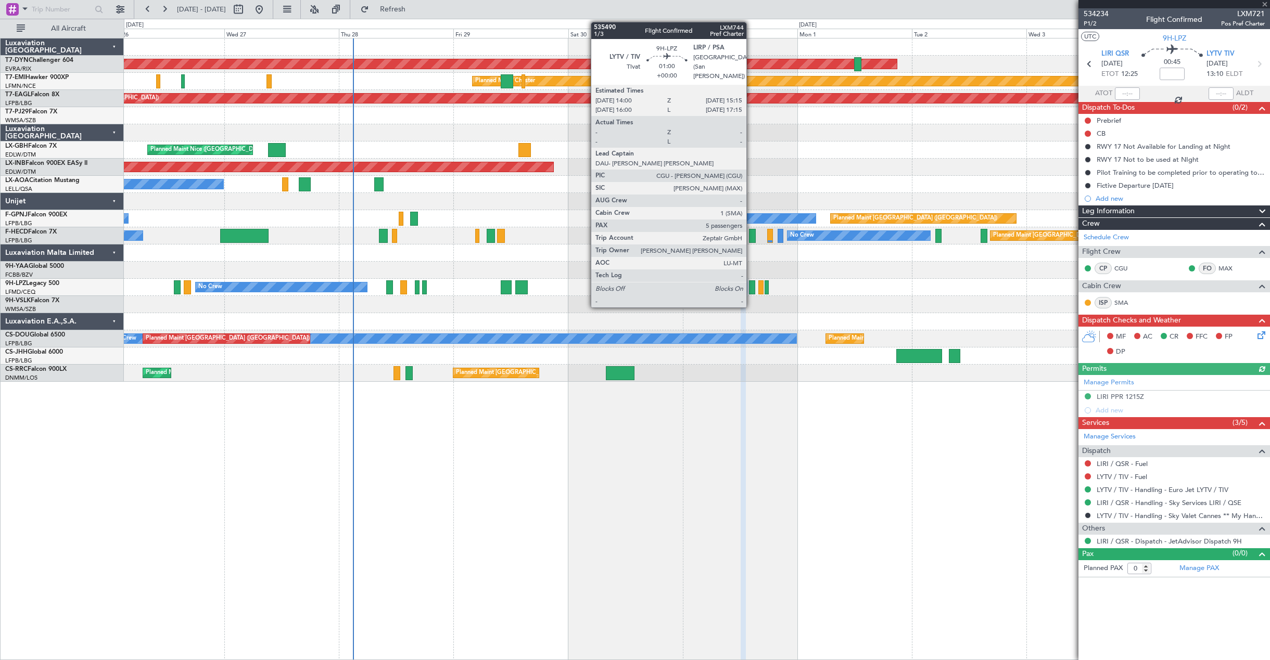
click at [751, 289] on div at bounding box center [752, 287] width 6 height 14
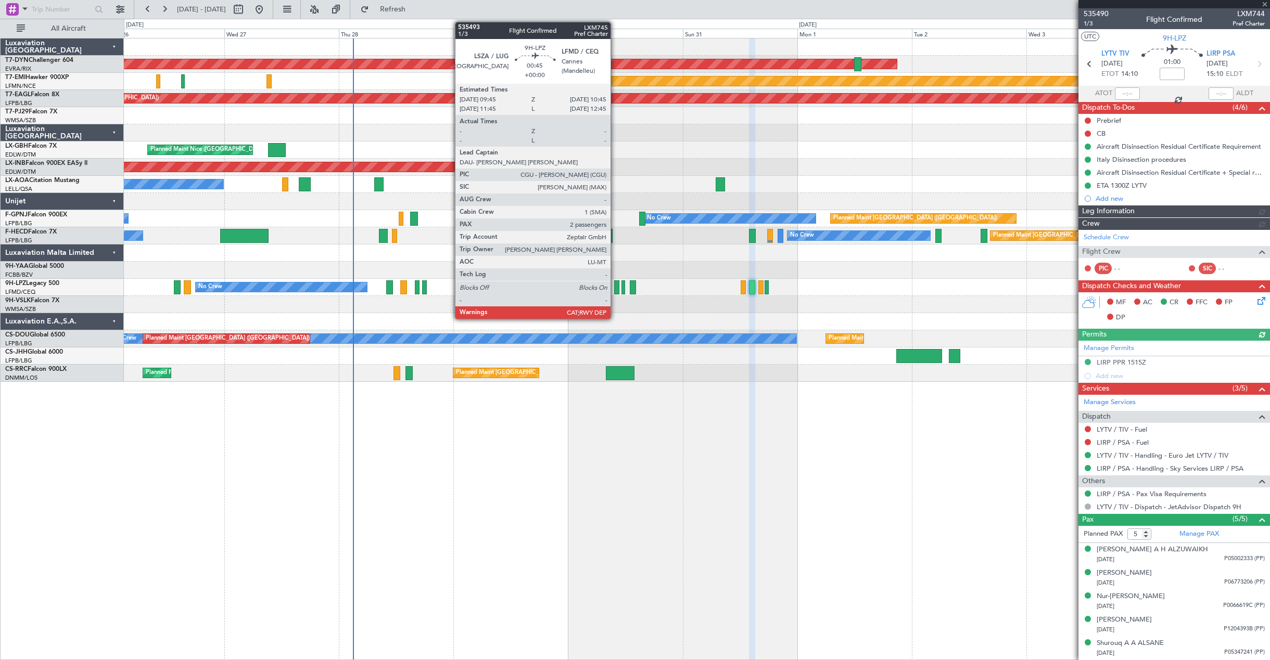
click at [615, 287] on div at bounding box center [616, 287] width 5 height 14
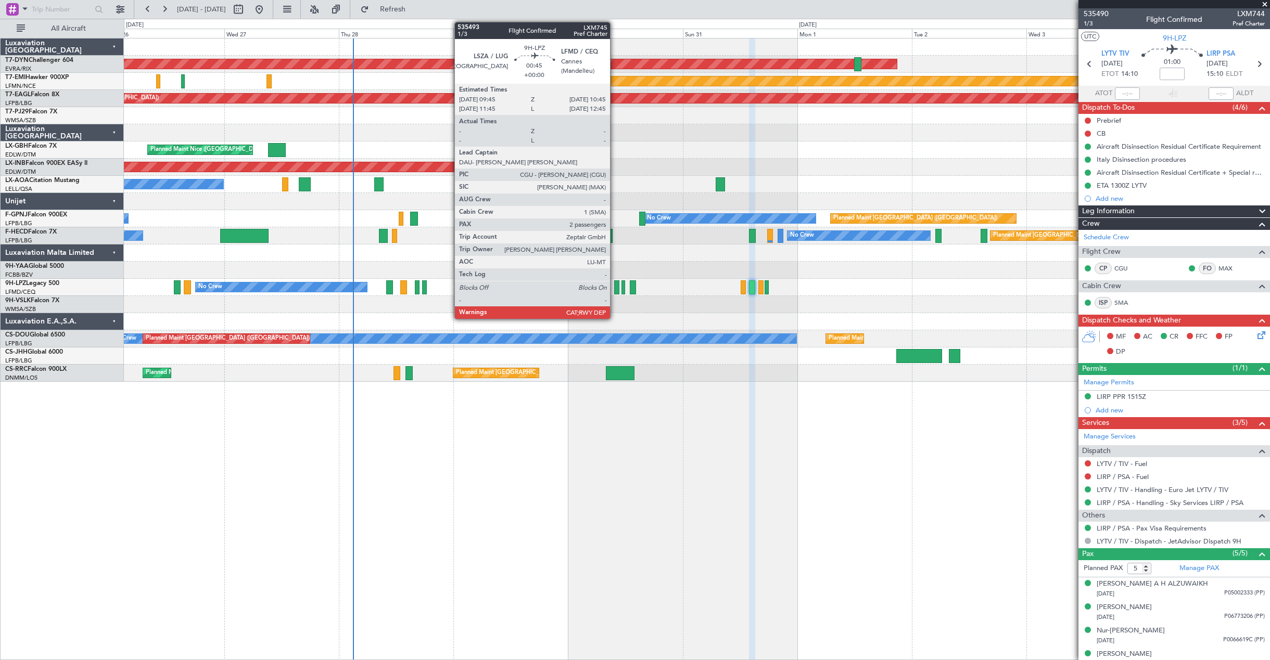
click at [615, 290] on div at bounding box center [616, 287] width 5 height 14
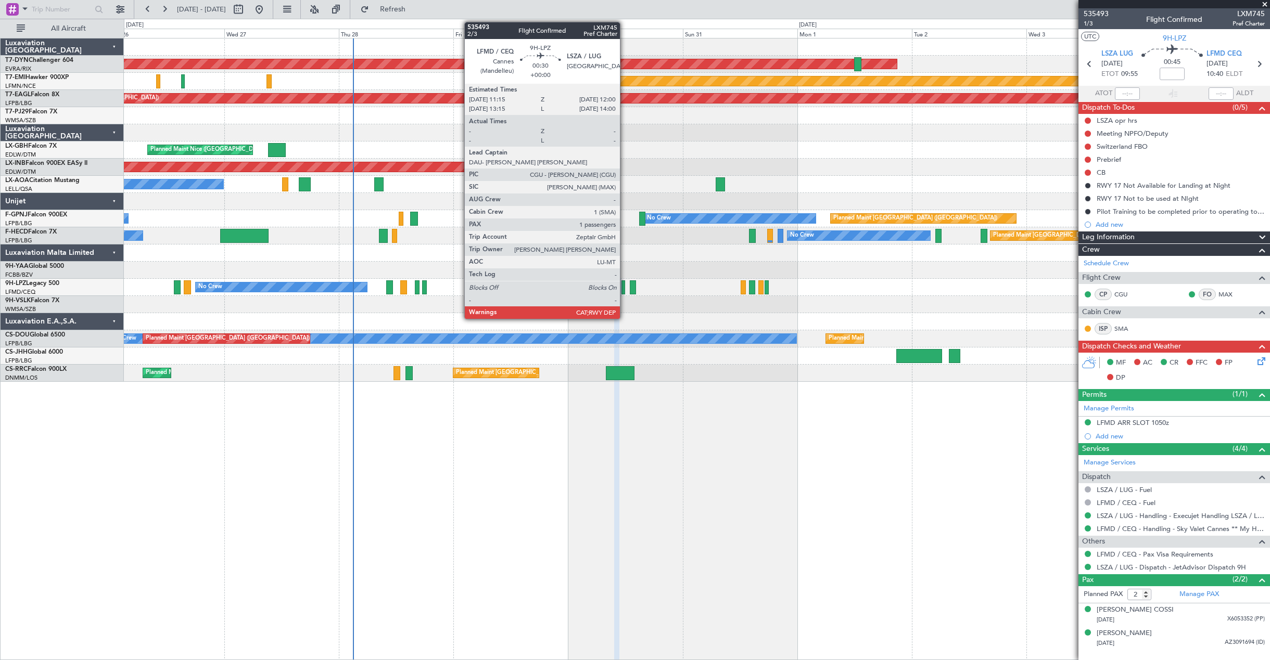
click at [624, 288] on div at bounding box center [623, 287] width 4 height 14
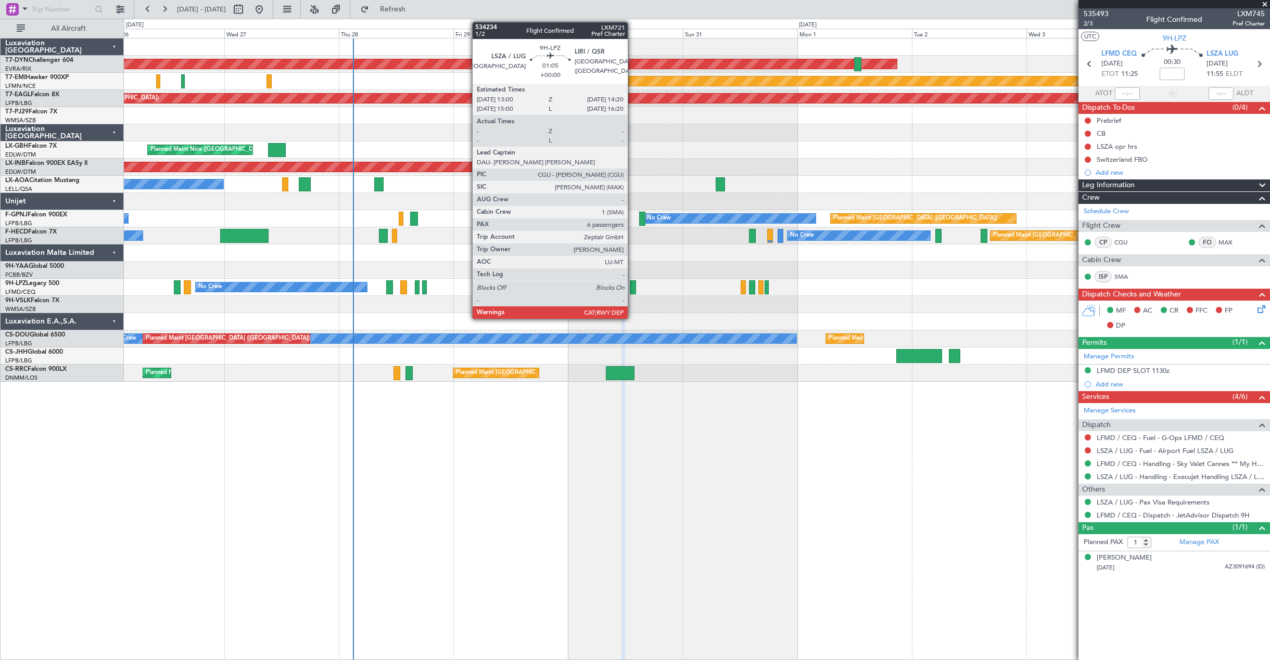
click at [632, 286] on div at bounding box center [633, 287] width 7 height 14
click at [633, 288] on div at bounding box center [633, 287] width 7 height 14
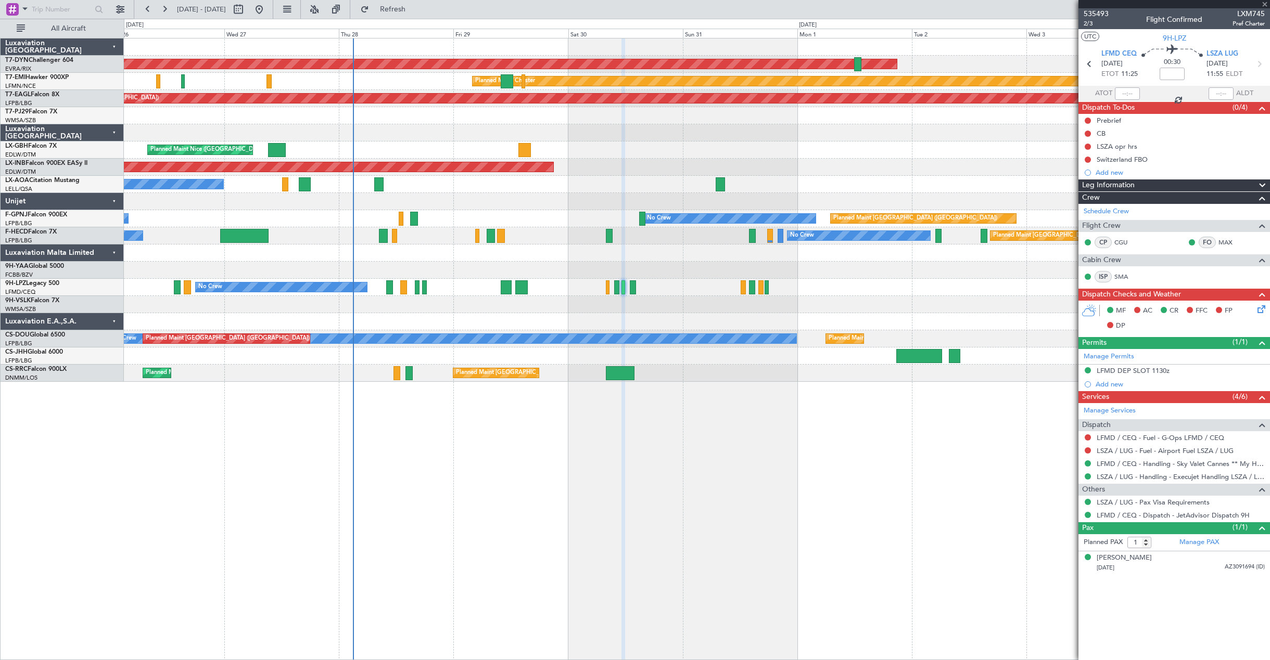
type input "6"
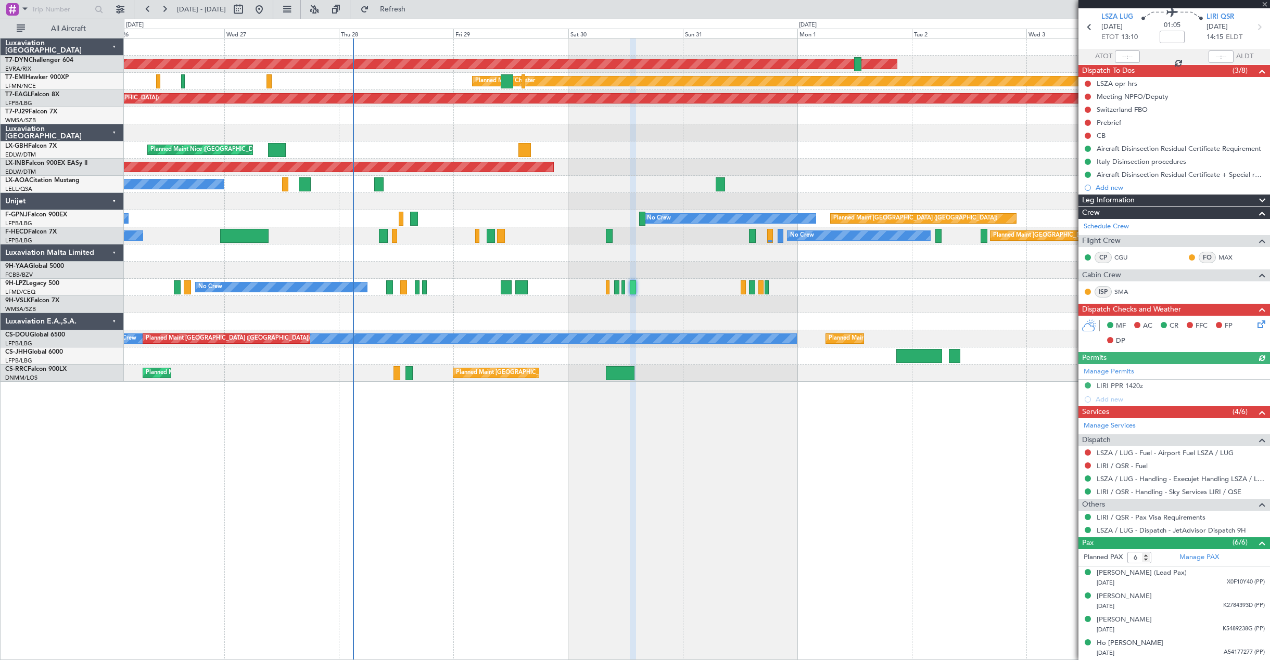
scroll to position [83, 0]
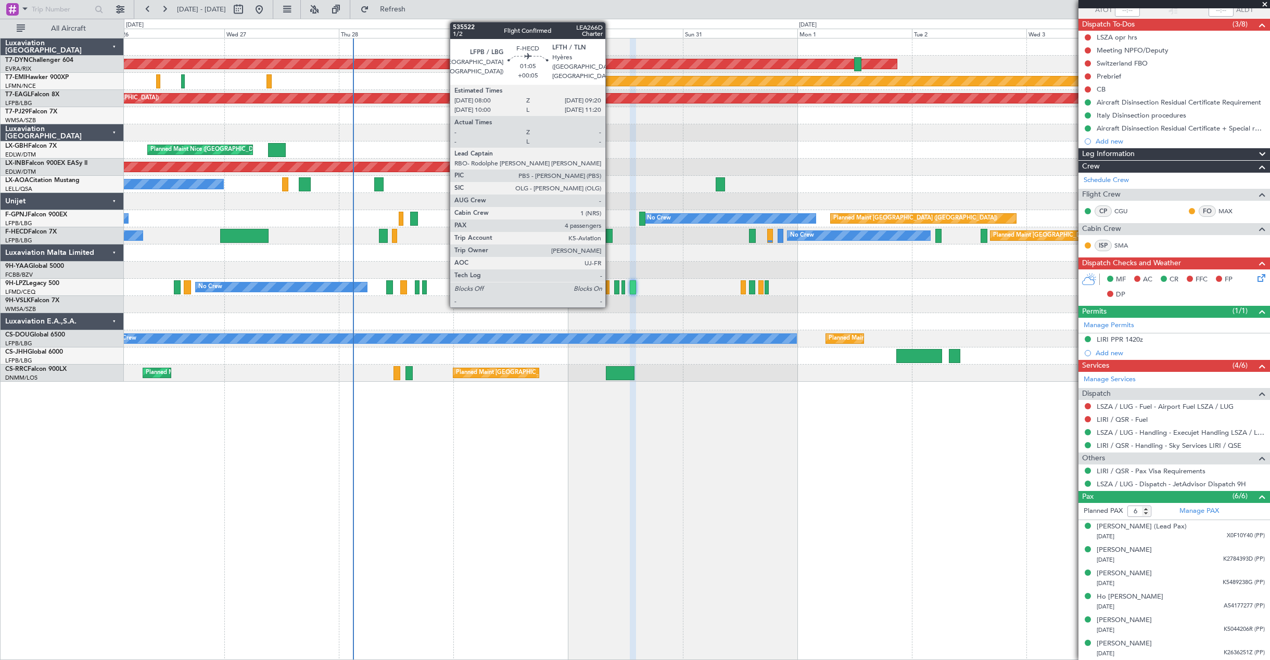
click at [610, 233] on div at bounding box center [609, 236] width 7 height 14
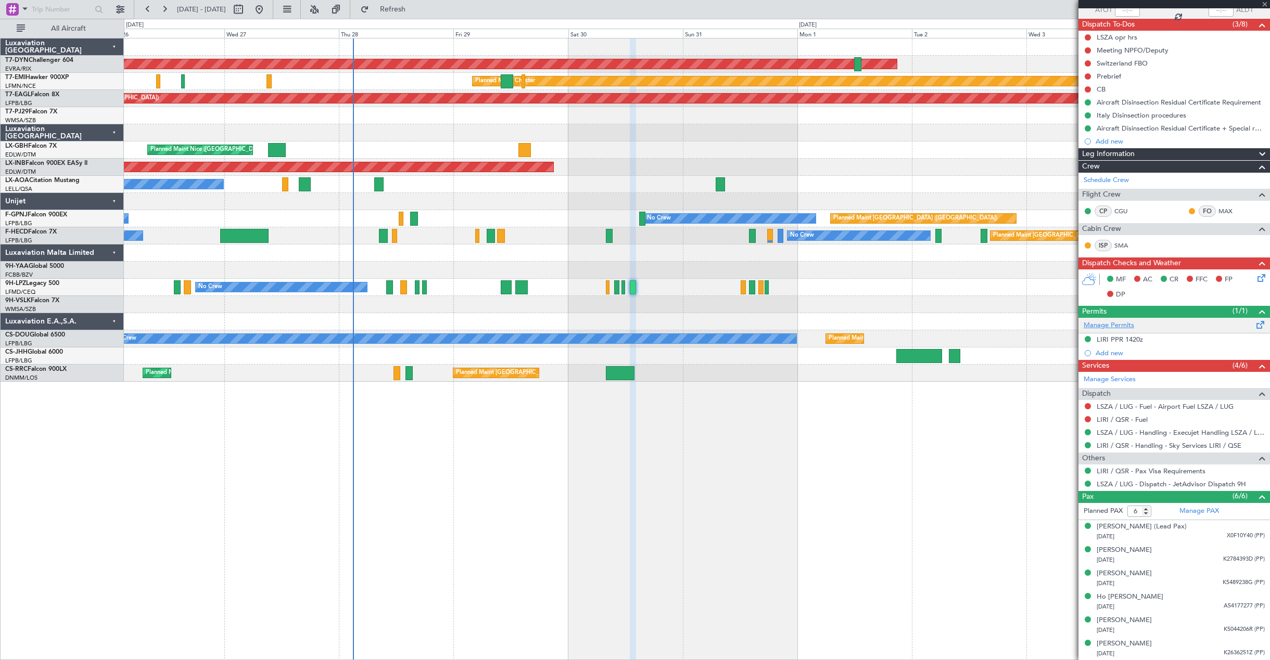
type input "+00:05"
type input "4"
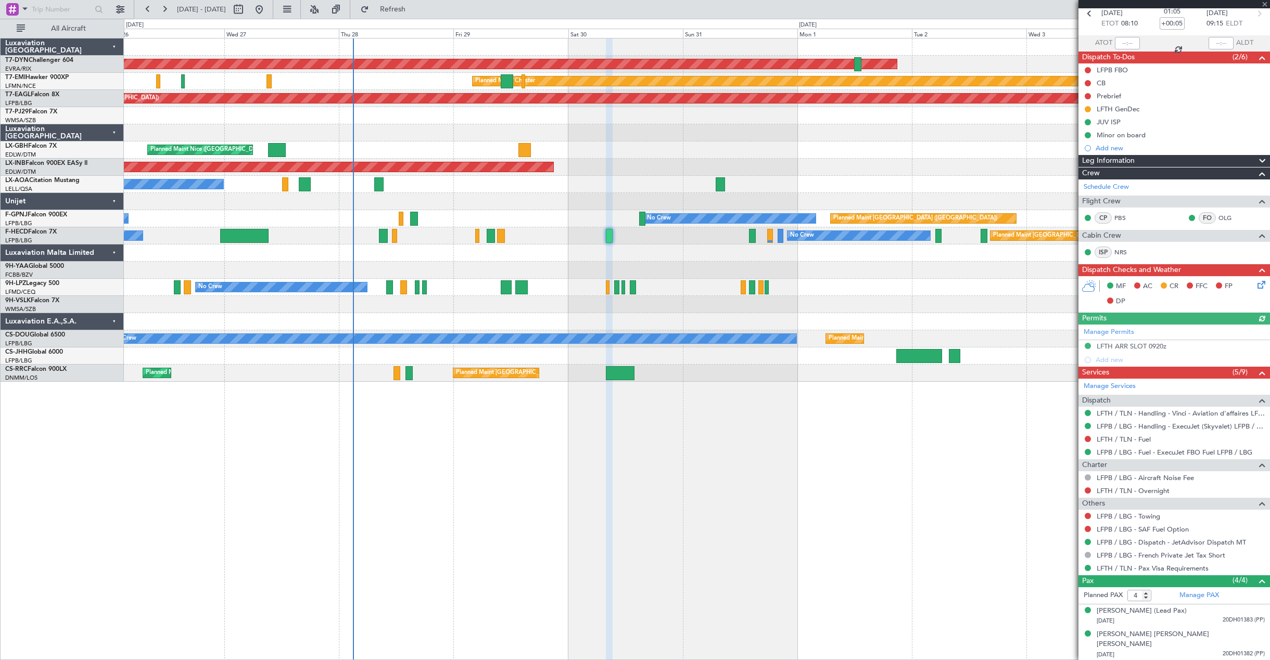
scroll to position [88, 0]
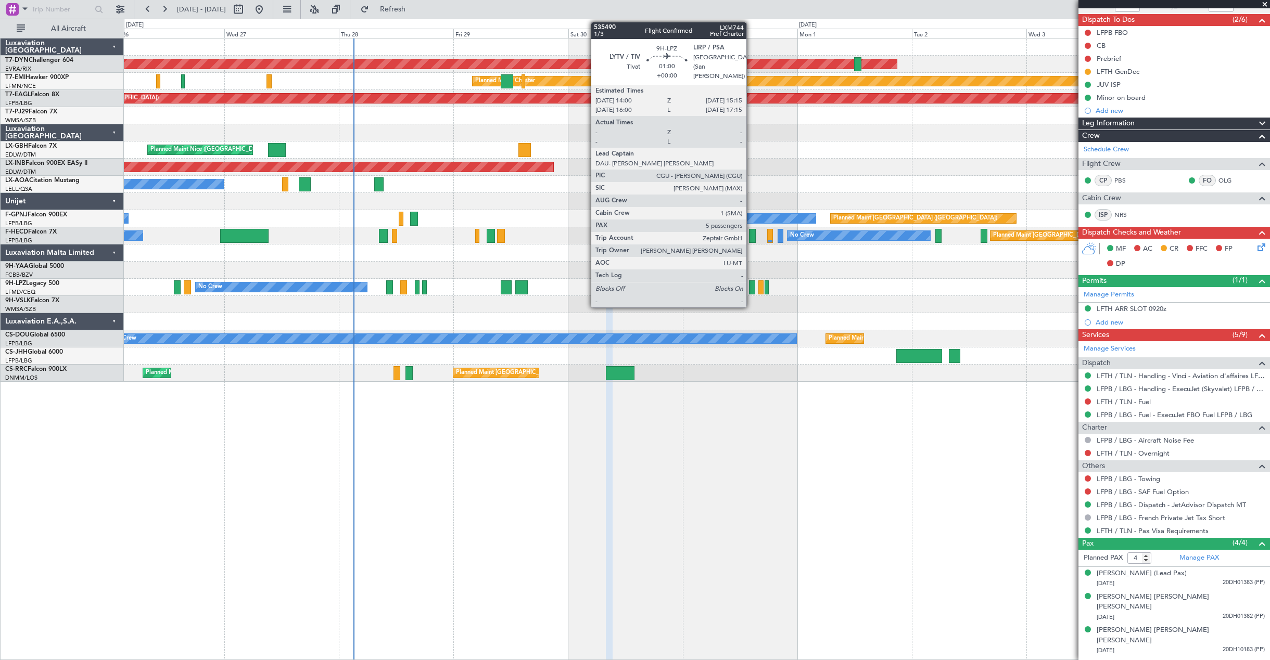
click at [751, 291] on div at bounding box center [752, 287] width 6 height 14
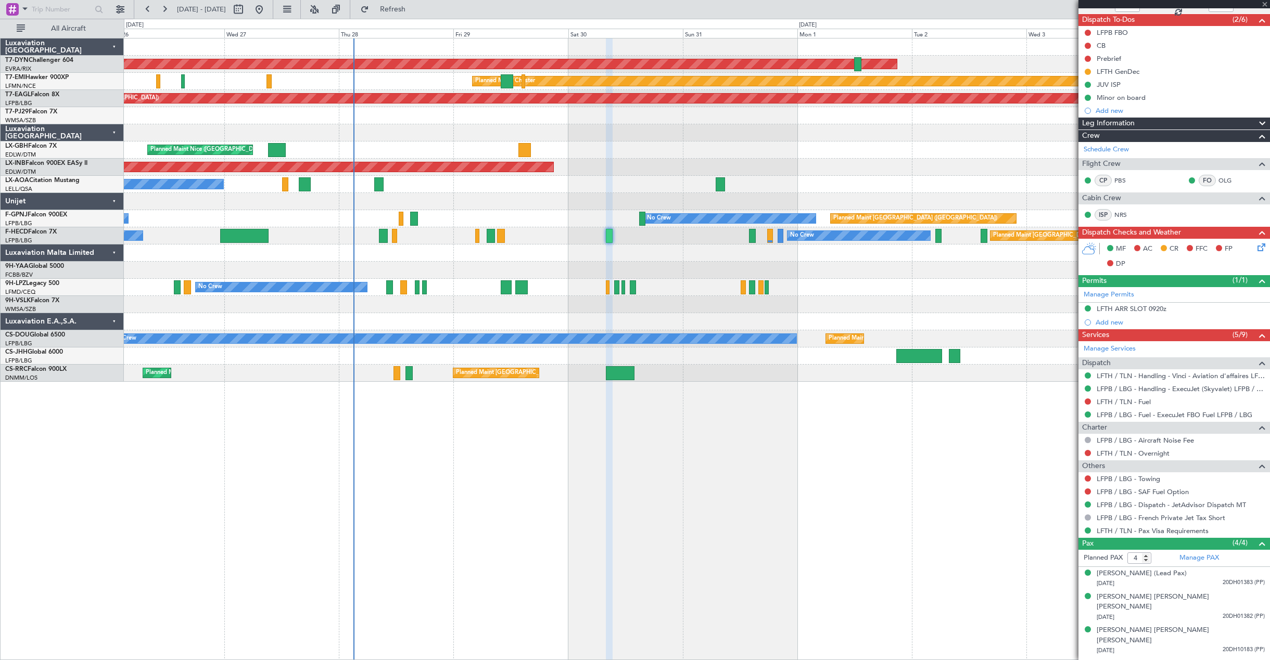
type input "5"
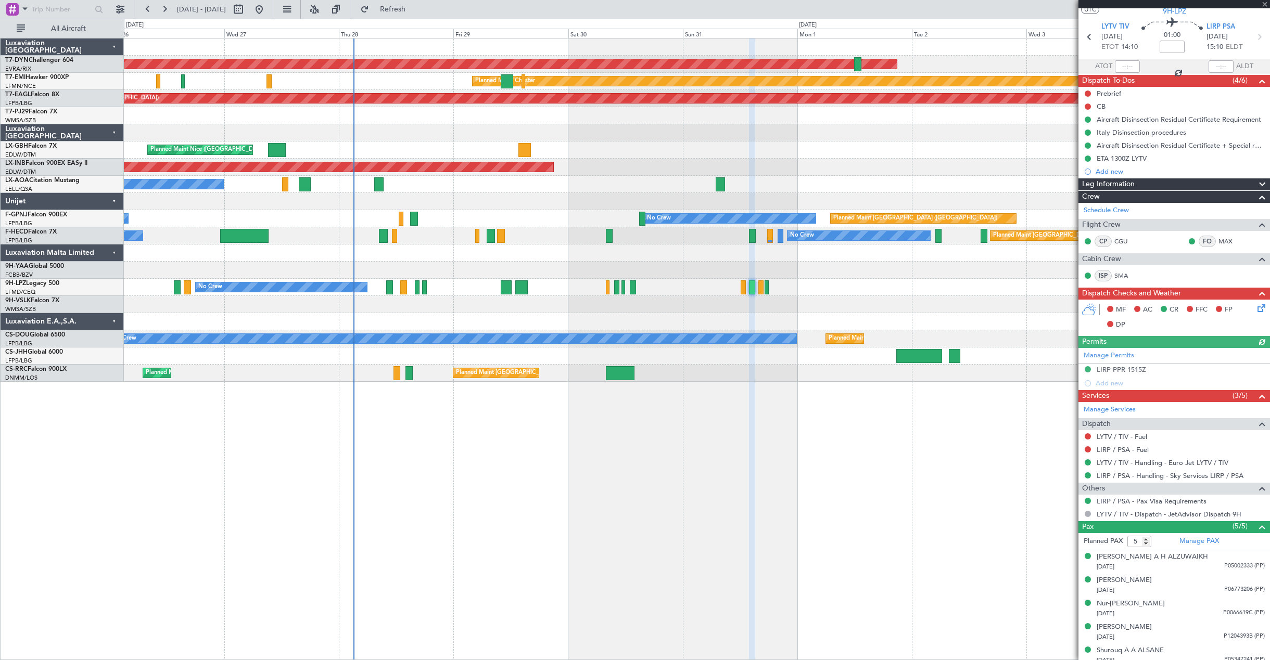
scroll to position [34, 0]
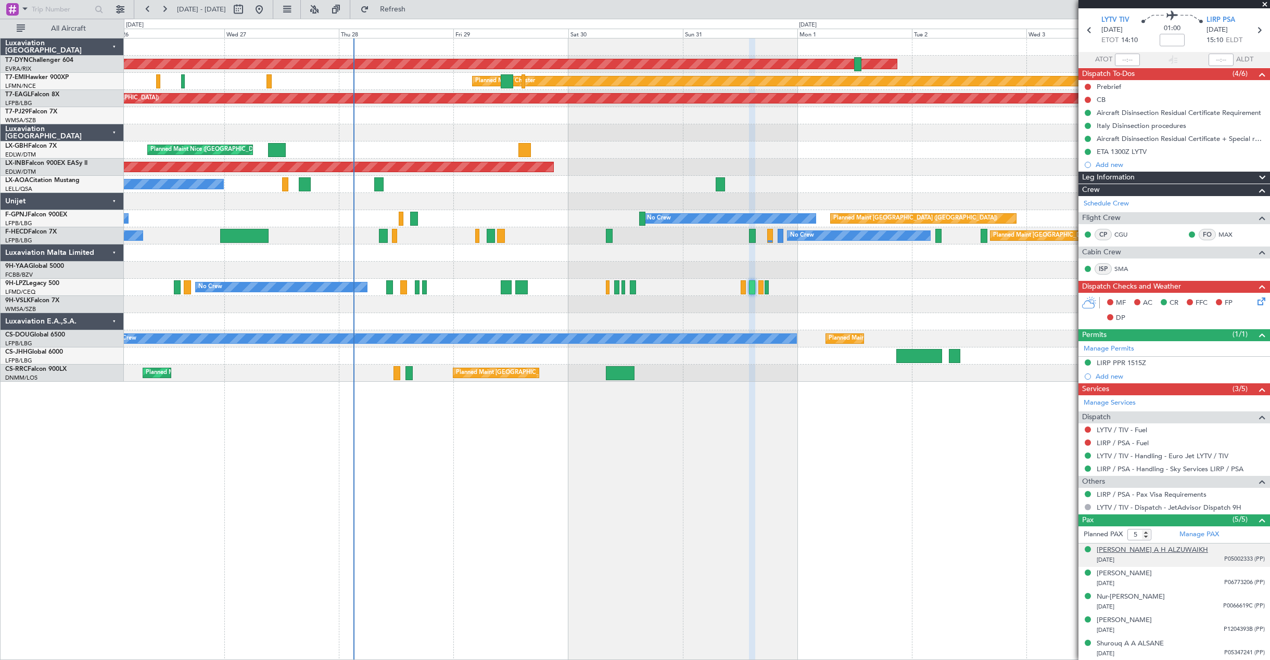
click at [1152, 549] on div "Hanan KH A H ALZUWAIKH" at bounding box center [1151, 550] width 111 height 10
click at [1130, 598] on div "Madeenah I KH HUSSAIN" at bounding box center [1123, 599] width 55 height 10
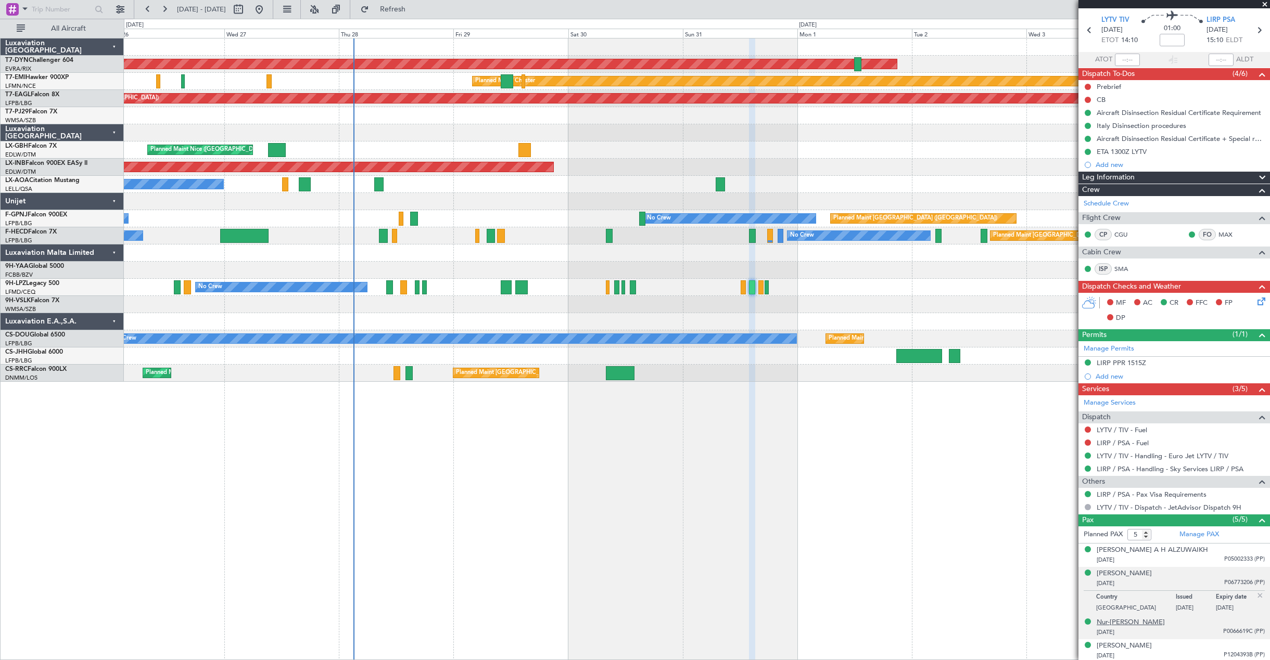
click at [1116, 621] on div "Nur-Aisa ESPIRITU" at bounding box center [1130, 623] width 68 height 10
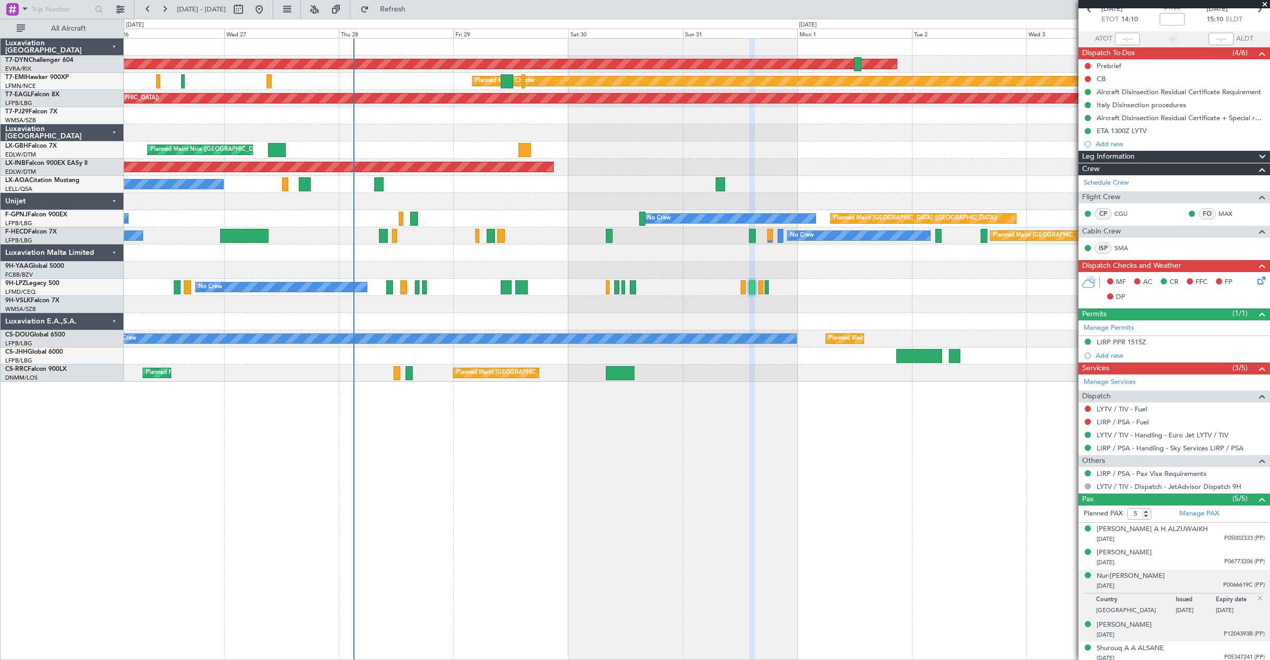
scroll to position [59, 0]
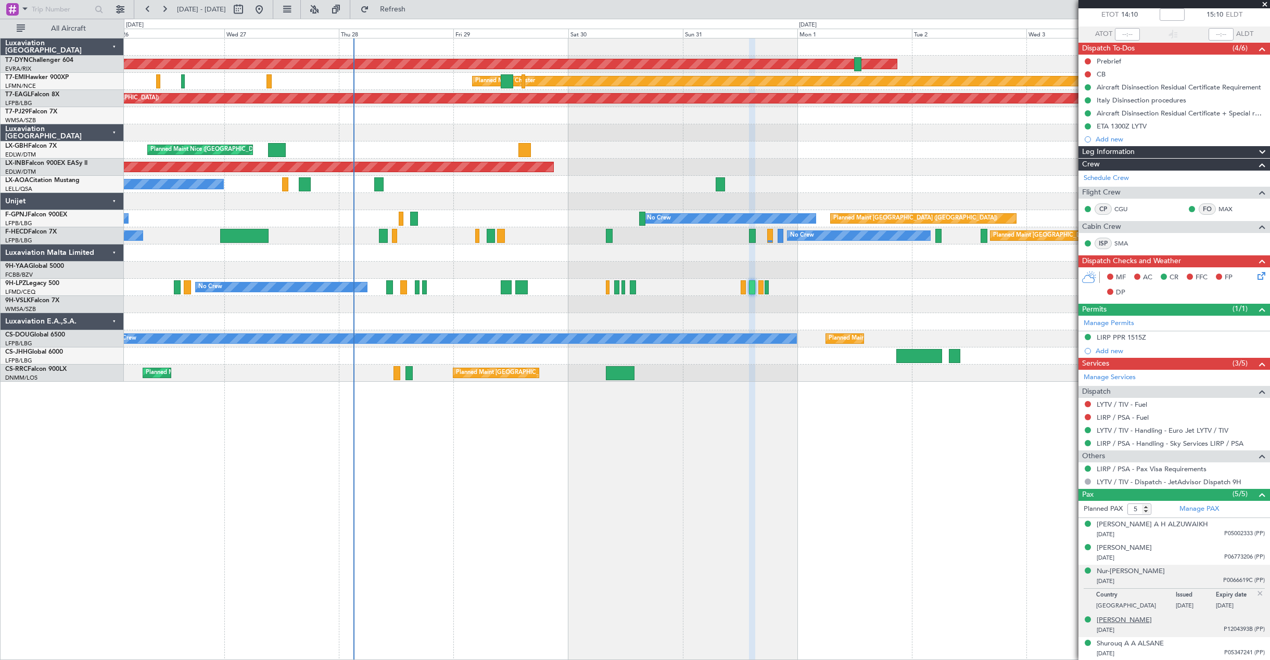
click at [1104, 621] on div "Shiela Ann CRUZ" at bounding box center [1123, 621] width 55 height 10
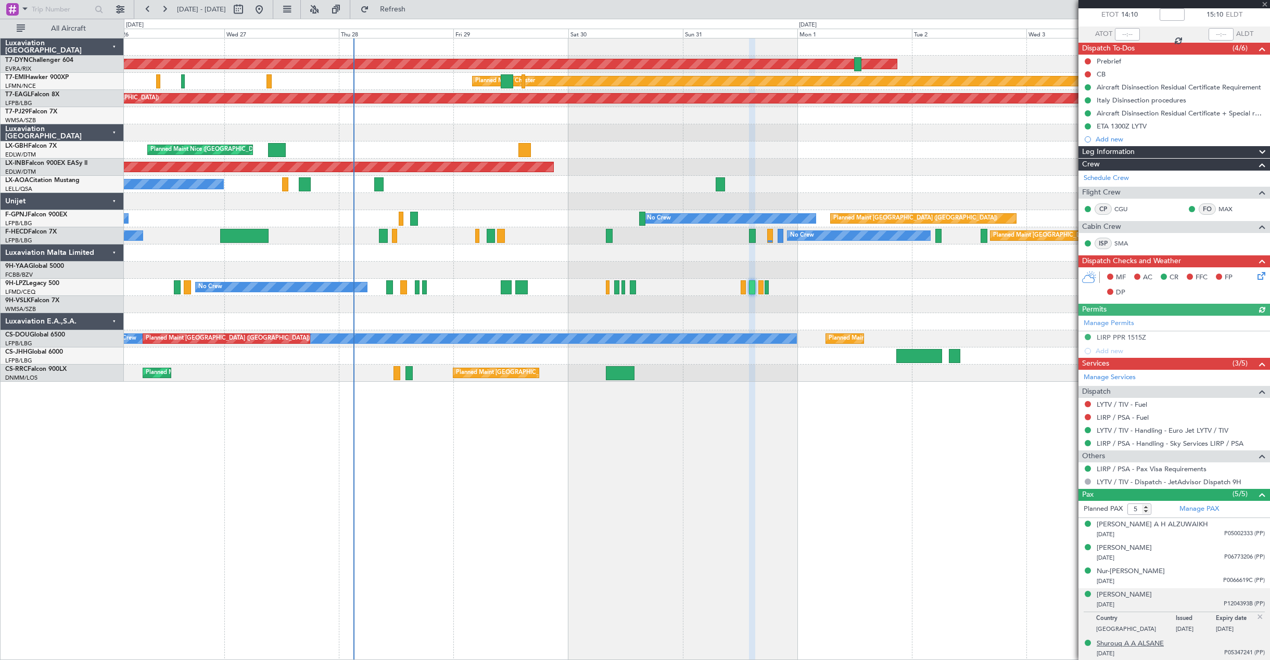
click at [1138, 645] on div "Shurouq A A ALSANE" at bounding box center [1129, 644] width 67 height 10
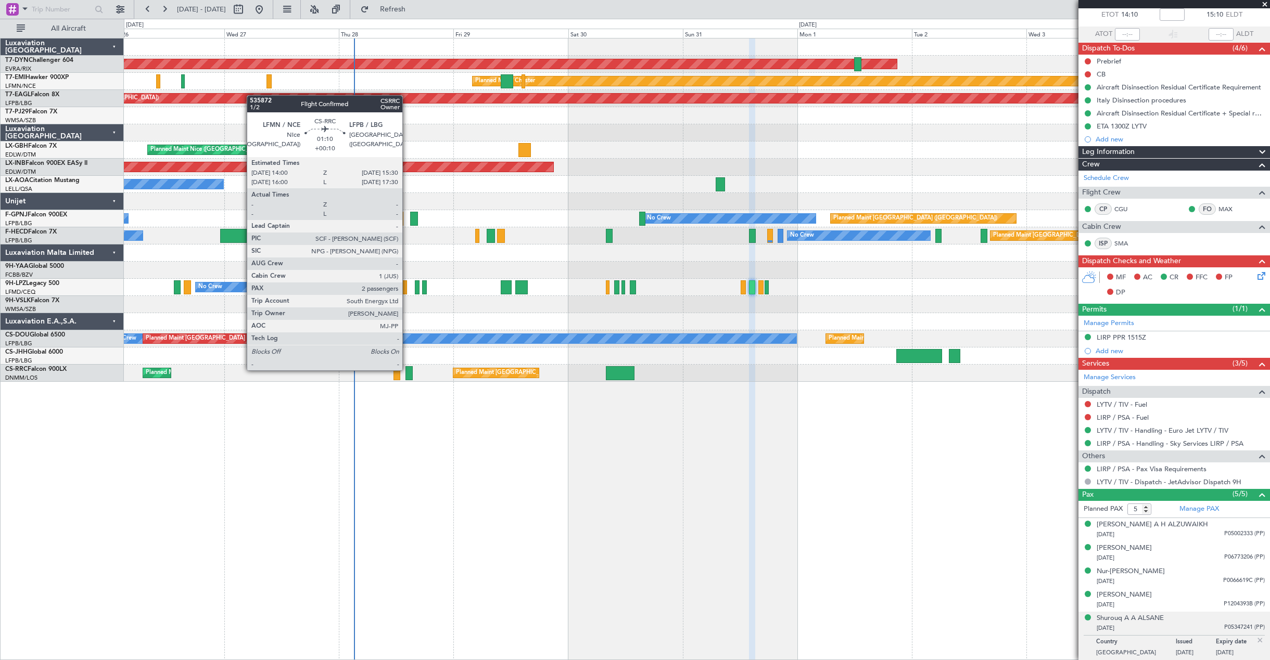
click at [407, 369] on div at bounding box center [408, 373] width 7 height 14
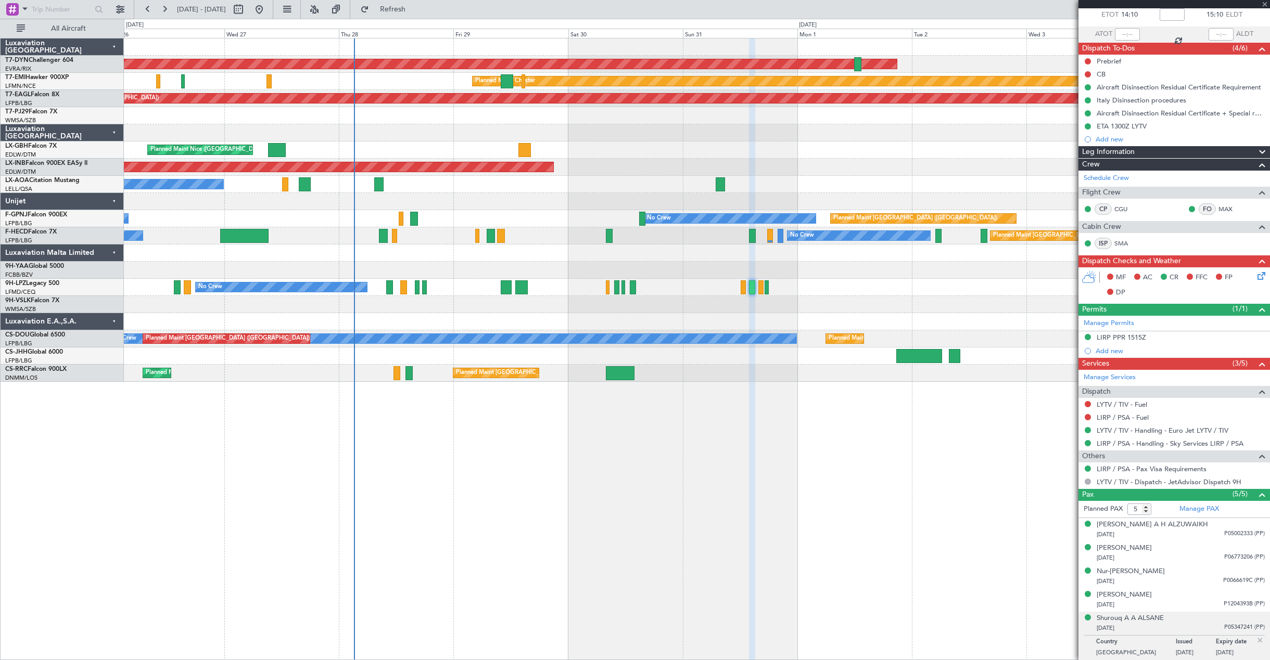
type input "+00:10"
type input "2"
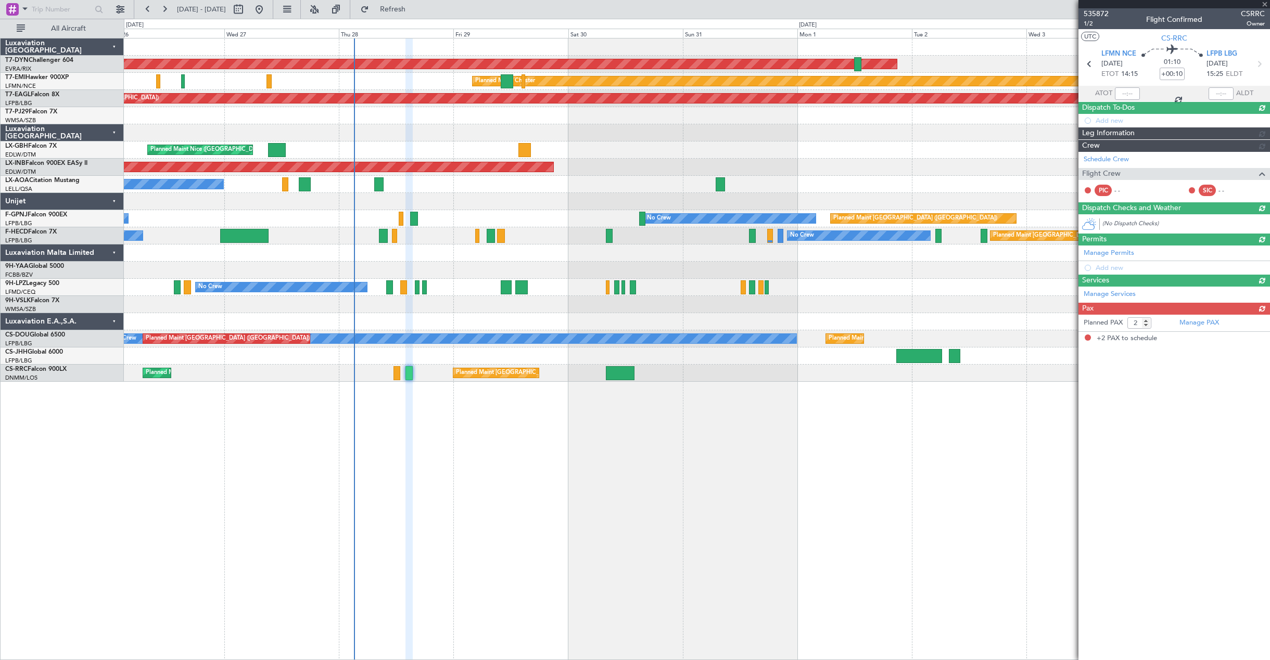
scroll to position [0, 0]
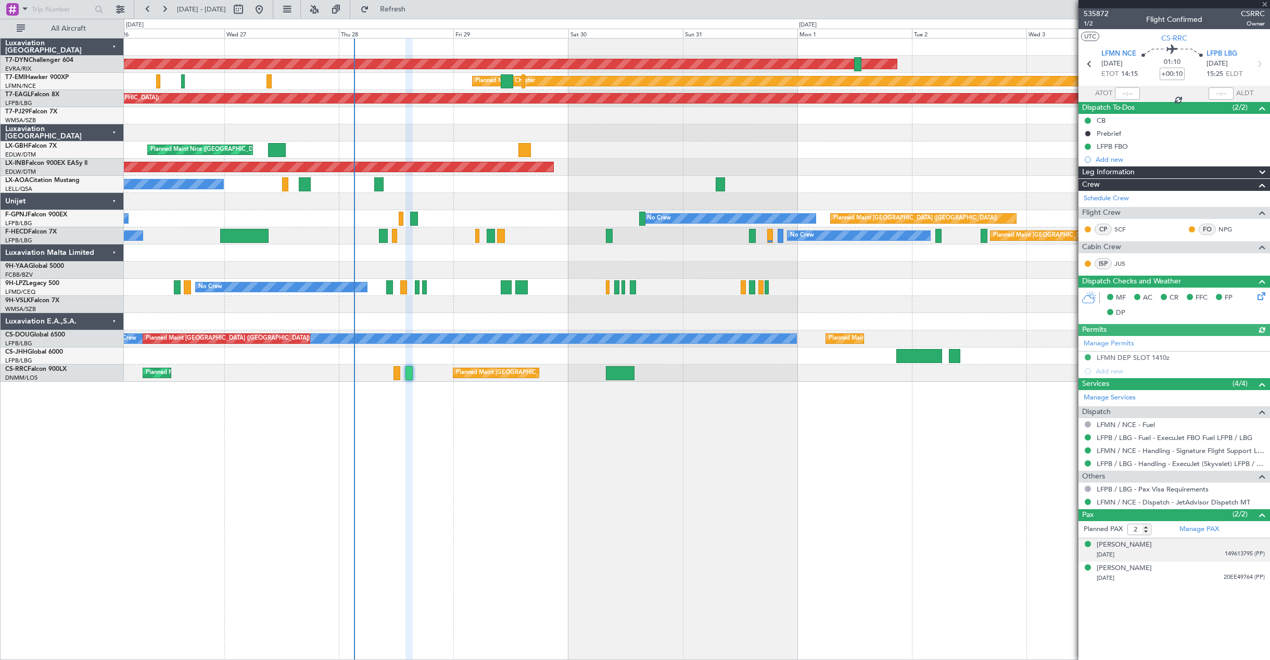
click at [1187, 558] on div "12/09/1952 149613795 (PP)" at bounding box center [1180, 555] width 168 height 10
